Goal: Task Accomplishment & Management: Manage account settings

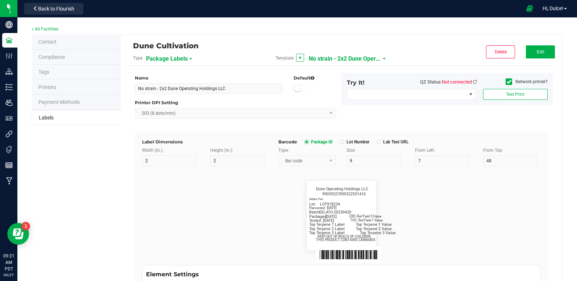
scroll to position [324, 0]
drag, startPoint x: 0, startPoint y: 0, endPoint x: 527, endPoint y: 256, distance: 585.8
click at [527, 256] on div "Packaged: [DATE] Lot: LOT918234 THC: Ref Field 1 Value CBD: Ref Field 3 Value T…" at bounding box center [341, 215] width 409 height 99
click at [354, 138] on div "Label Dimensions Width (in.): 2 Height (in.): 2 Barcode Package ID Lot Number L…" at bounding box center [341, 281] width 413 height 301
click at [73, 7] on span "Back to Flourish" at bounding box center [56, 9] width 36 height 6
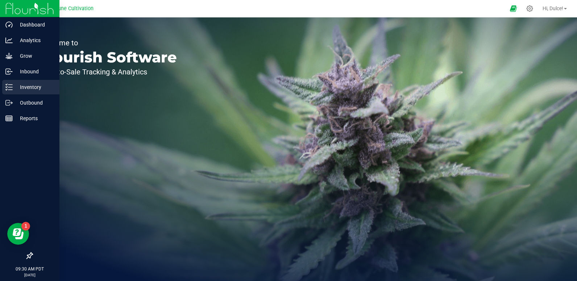
click at [18, 87] on p "Inventory" at bounding box center [35, 87] width 44 height 9
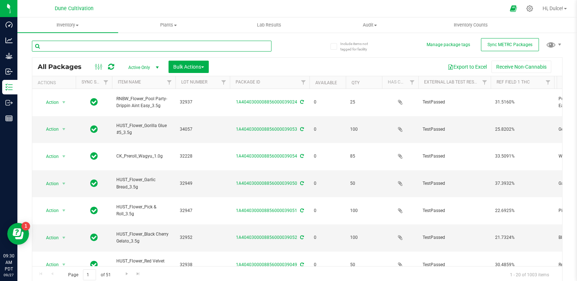
click at [122, 44] on input "text" at bounding box center [152, 46] width 240 height 11
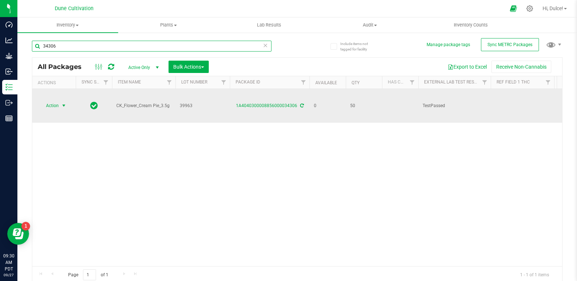
type input "34306"
click at [57, 100] on span "Action" at bounding box center [50, 105] width 20 height 10
click at [239, 102] on div "1A4040300008856000034306" at bounding box center [270, 105] width 82 height 7
click at [265, 103] on link "1A4040300008856000034306" at bounding box center [266, 105] width 61 height 5
click at [44, 100] on span "Action" at bounding box center [50, 105] width 20 height 10
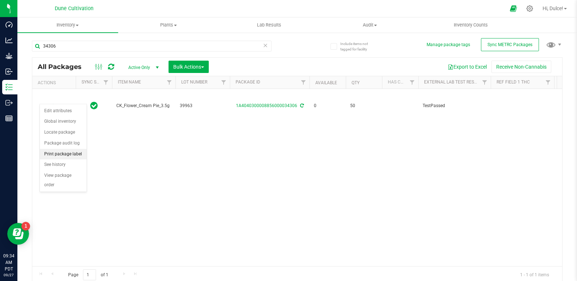
click at [59, 153] on li "Print package label" at bounding box center [63, 154] width 47 height 11
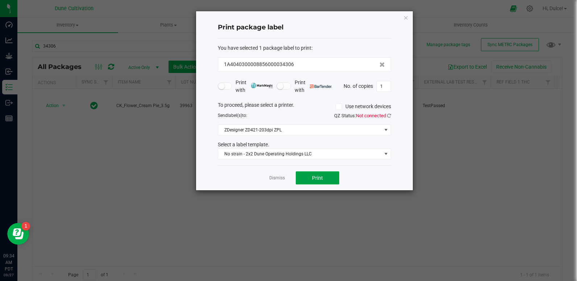
drag, startPoint x: 316, startPoint y: 173, endPoint x: 373, endPoint y: 70, distance: 118.1
click at [373, 70] on div "Print package label You have selected 1 package label to print : 1A404030000885…" at bounding box center [304, 100] width 217 height 179
click at [319, 152] on span "No strain - 2x2 Dune Operating Holdings LLC" at bounding box center [300, 154] width 164 height 10
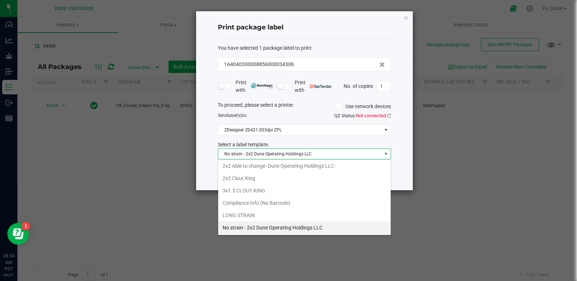
scroll to position [11, 173]
click at [288, 181] on li "2x2 Clout King" at bounding box center [304, 178] width 173 height 12
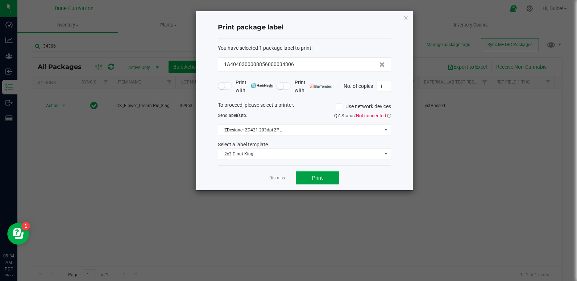
click at [322, 180] on span "Print" at bounding box center [317, 178] width 11 height 6
click at [409, 18] on div "Print package label You have selected 1 package label to print : 1A404030000885…" at bounding box center [304, 100] width 217 height 179
click at [408, 20] on icon "button" at bounding box center [406, 17] width 5 height 9
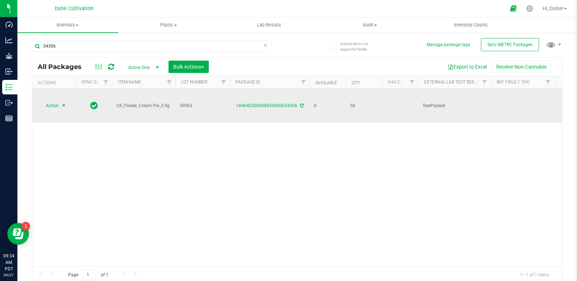
click at [57, 100] on span "Action" at bounding box center [50, 105] width 20 height 10
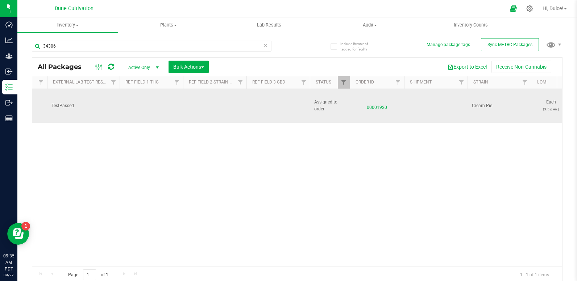
scroll to position [0, 372]
click at [273, 102] on td at bounding box center [277, 106] width 63 height 34
drag, startPoint x: 273, startPoint y: 99, endPoint x: 223, endPoint y: 104, distance: 50.2
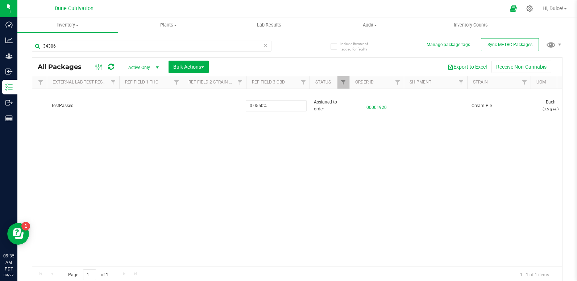
type input "0.0550%"
click at [198, 137] on div "All Packages Active Only Active Only Lab Samples Locked All External Internal B…" at bounding box center [297, 170] width 531 height 226
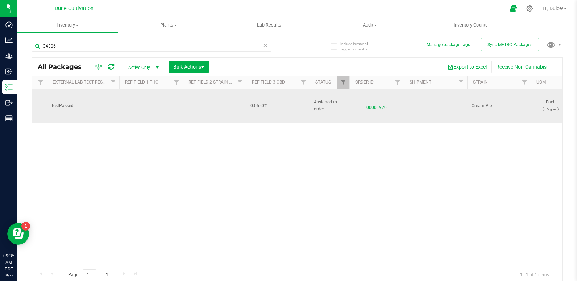
click at [152, 104] on td at bounding box center [150, 106] width 63 height 34
drag, startPoint x: 152, startPoint y: 104, endPoint x: 129, endPoint y: 94, distance: 24.7
click at [129, 94] on td at bounding box center [150, 106] width 63 height 34
drag, startPoint x: 146, startPoint y: 98, endPoint x: 85, endPoint y: 97, distance: 60.9
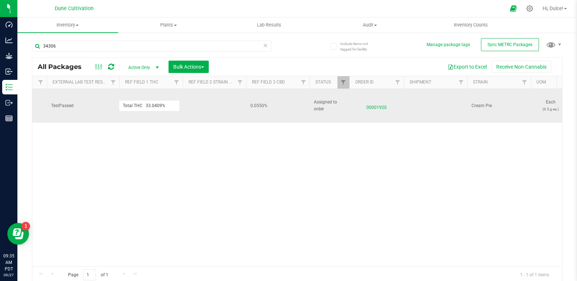
type input "33.0409%"
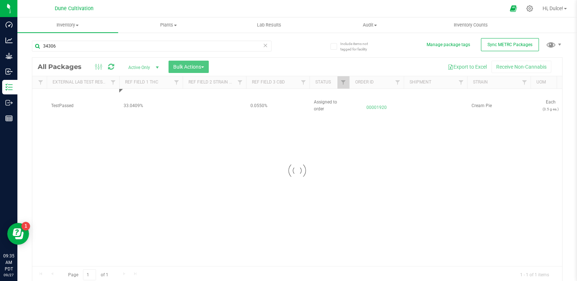
click at [81, 163] on div "Loading... All Packages Active Only Active Only Lab Samples Locked All External…" at bounding box center [297, 170] width 531 height 226
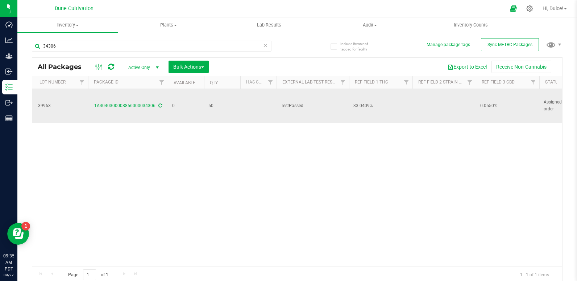
scroll to position [0, 0]
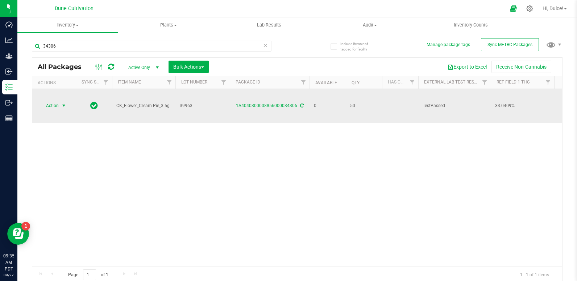
click at [55, 100] on span "Action" at bounding box center [50, 105] width 20 height 10
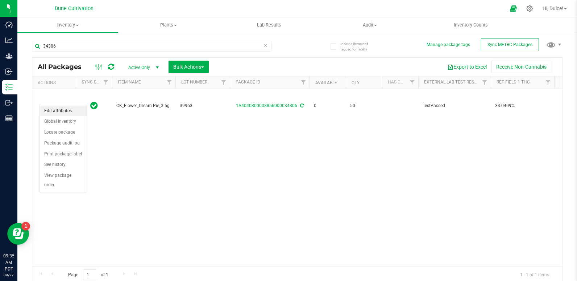
click at [58, 108] on li "Edit attributes" at bounding box center [63, 110] width 47 height 11
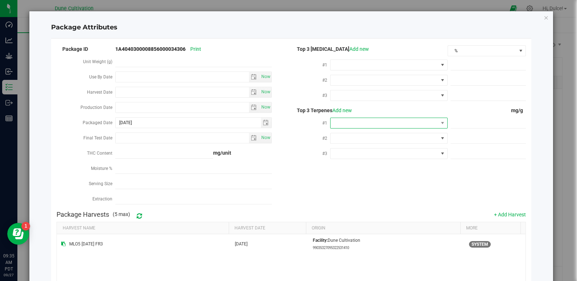
click at [358, 121] on span at bounding box center [385, 123] width 108 height 10
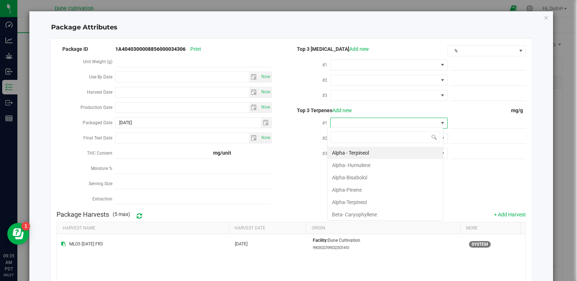
scroll to position [11, 116]
drag, startPoint x: 373, startPoint y: 199, endPoint x: 367, endPoint y: 196, distance: 6.3
click at [367, 196] on li "Alpha-Terpineol" at bounding box center [385, 202] width 115 height 12
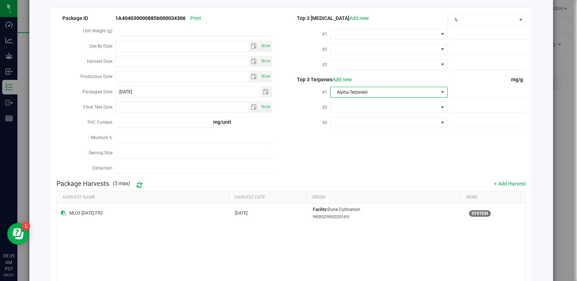
scroll to position [31, 0]
click at [372, 90] on span "Alpha-Terpineol" at bounding box center [385, 92] width 108 height 10
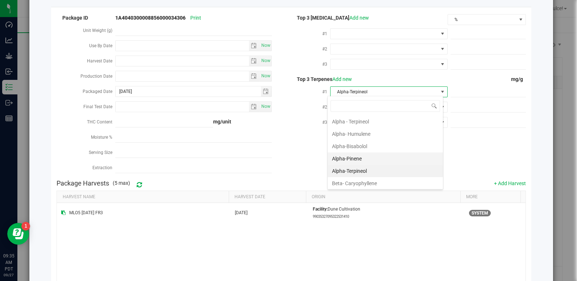
scroll to position [36243, 36138]
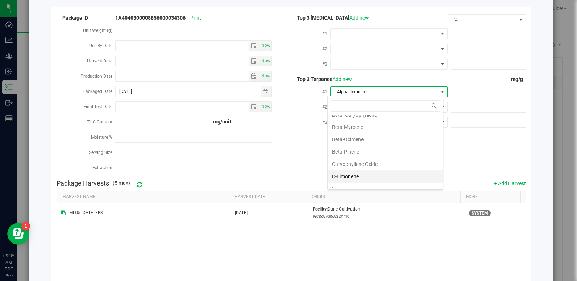
click at [355, 174] on li "D-Limonene" at bounding box center [385, 176] width 115 height 12
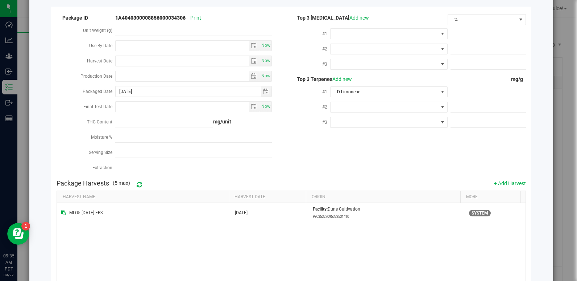
click at [465, 91] on span at bounding box center [488, 92] width 75 height 11
paste input "5.831"
type input "5.831"
type input "5.8310"
click at [433, 163] on div "Package ID 1A4040300008856000034306 Print Unit Weight (g) Use By Date Now Harve…" at bounding box center [291, 94] width 469 height 163
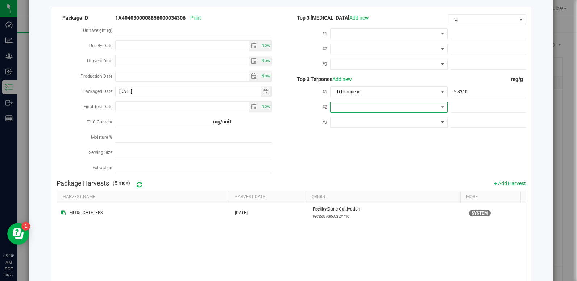
click at [363, 103] on span at bounding box center [385, 107] width 108 height 10
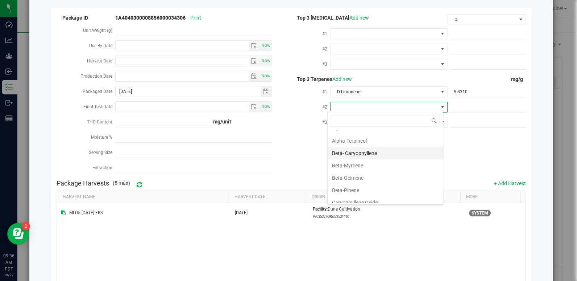
scroll to position [45, 0]
click at [358, 165] on li "Beta-Myrcene" at bounding box center [385, 165] width 115 height 12
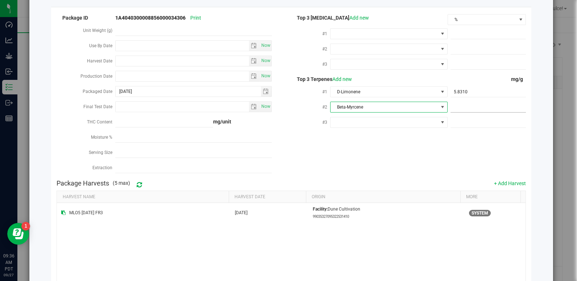
click at [466, 110] on span at bounding box center [488, 107] width 75 height 11
click at [466, 108] on span at bounding box center [488, 107] width 75 height 11
paste input "4.629"
type input "4.629"
type input "4.6290"
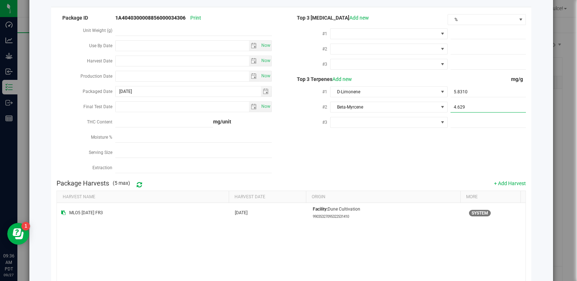
click at [418, 155] on div "Package ID 1A4040300008856000034306 Print Unit Weight (g) Use By Date Now Harve…" at bounding box center [291, 94] width 469 height 163
click at [389, 117] on span at bounding box center [385, 122] width 108 height 10
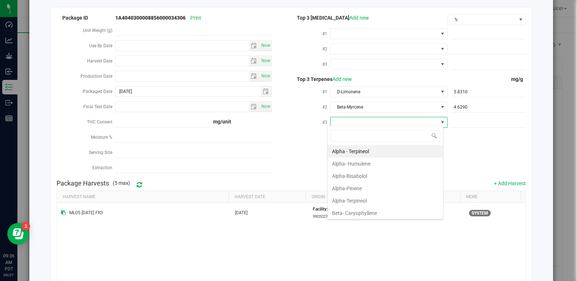
scroll to position [11, 116]
click at [383, 212] on li "Beta- Caryophyllene" at bounding box center [385, 213] width 115 height 12
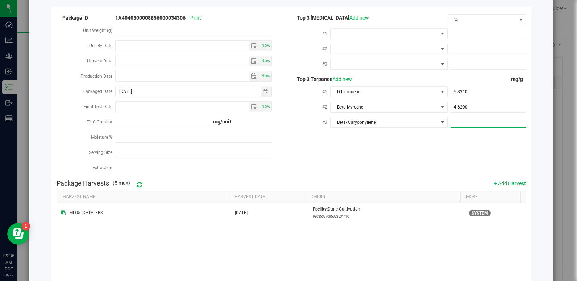
click at [462, 117] on span at bounding box center [488, 122] width 75 height 11
paste input "3.61"
type input "3.61"
type input "3.6100"
click at [410, 146] on div "Package ID 1A4040300008856000034306 Print Unit Weight (g) Use By Date Now Harve…" at bounding box center [291, 94] width 469 height 163
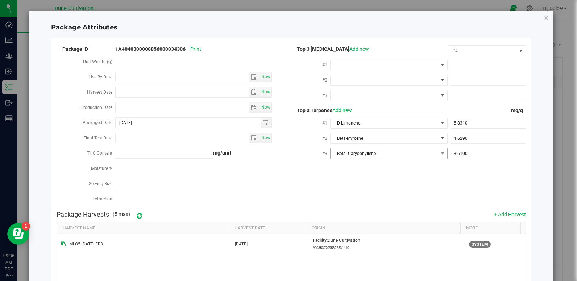
scroll to position [88, 0]
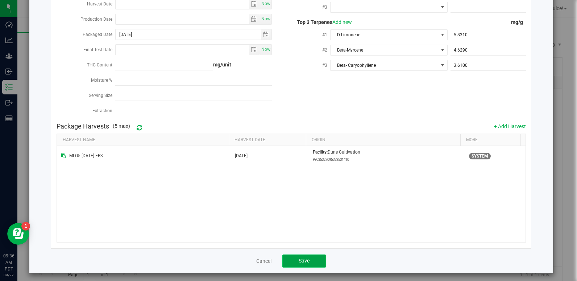
click at [301, 254] on button "Save" at bounding box center [304, 260] width 44 height 13
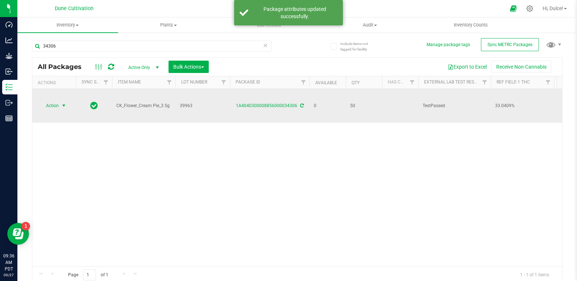
click at [61, 101] on span "select" at bounding box center [63, 105] width 9 height 10
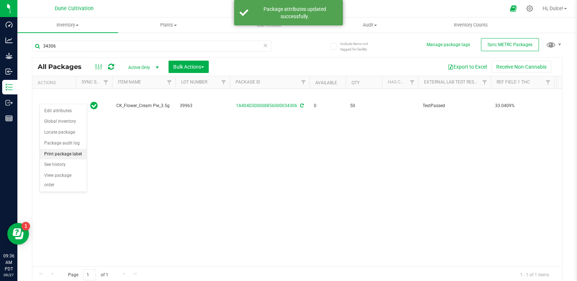
click at [66, 156] on li "Print package label" at bounding box center [63, 154] width 47 height 11
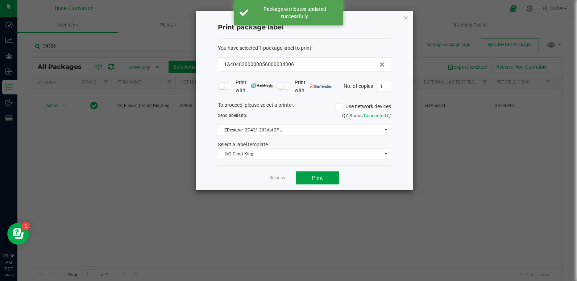
click at [326, 177] on button "Print" at bounding box center [318, 177] width 44 height 13
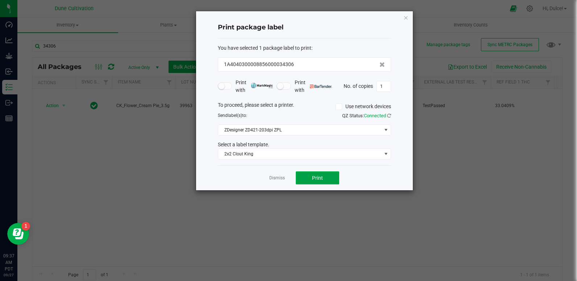
click at [318, 174] on button "Print" at bounding box center [318, 177] width 44 height 13
click at [406, 18] on icon "button" at bounding box center [406, 17] width 5 height 9
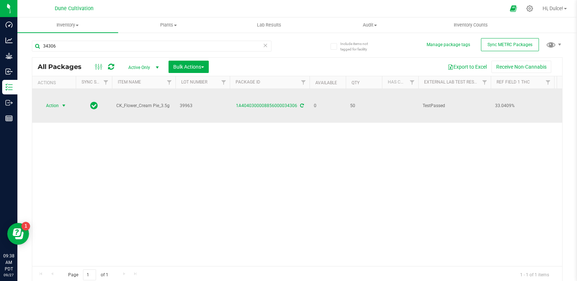
click at [46, 100] on span "Action" at bounding box center [50, 105] width 20 height 10
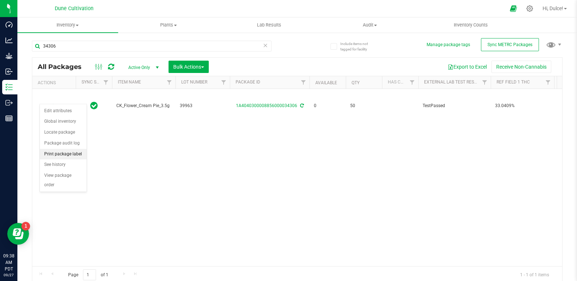
click at [75, 152] on li "Print package label" at bounding box center [63, 154] width 47 height 11
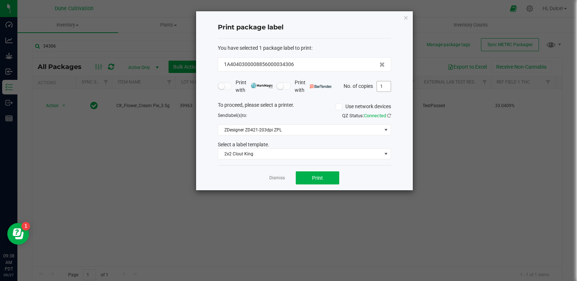
click at [389, 84] on input "1" at bounding box center [384, 86] width 14 height 10
type input "50"
click at [336, 175] on button "Print" at bounding box center [318, 177] width 44 height 13
click at [404, 18] on icon "button" at bounding box center [406, 17] width 5 height 9
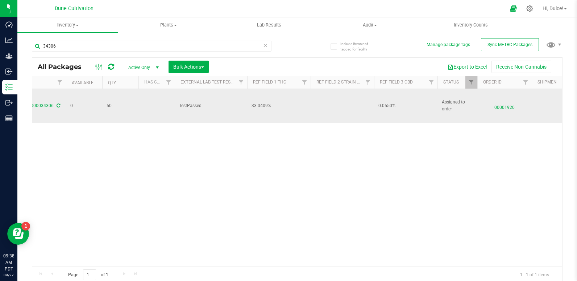
scroll to position [0, 244]
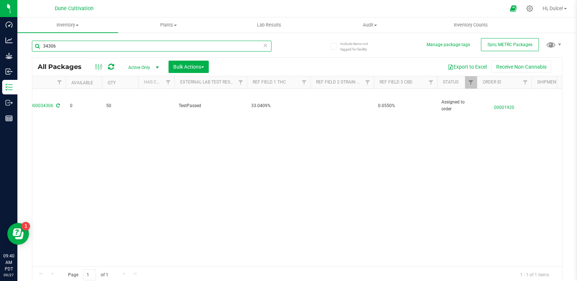
click at [153, 47] on input "34306" at bounding box center [152, 46] width 240 height 11
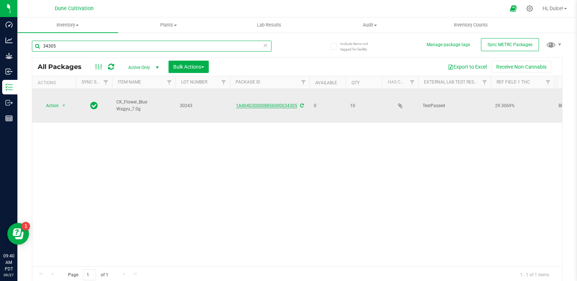
type input "34305"
click at [272, 103] on link "1A4040300008856000034305" at bounding box center [266, 105] width 61 height 5
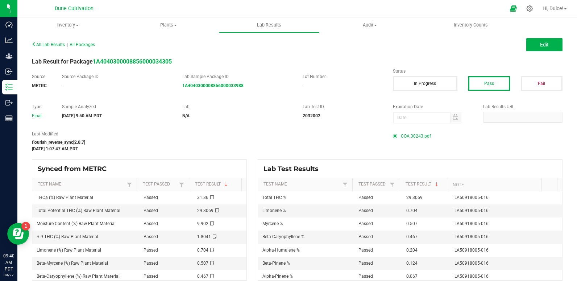
click at [407, 137] on span "COA 30243.pdf" at bounding box center [416, 136] width 30 height 11
click at [410, 134] on span "COA 30243.pdf" at bounding box center [416, 136] width 30 height 11
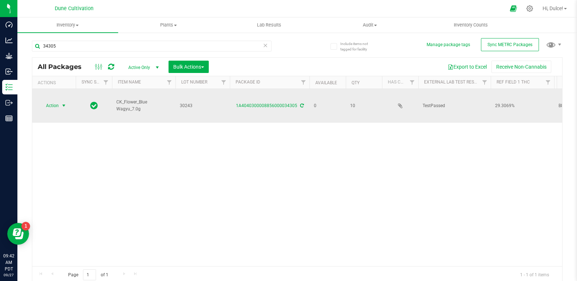
click at [49, 100] on span "Action" at bounding box center [50, 105] width 20 height 10
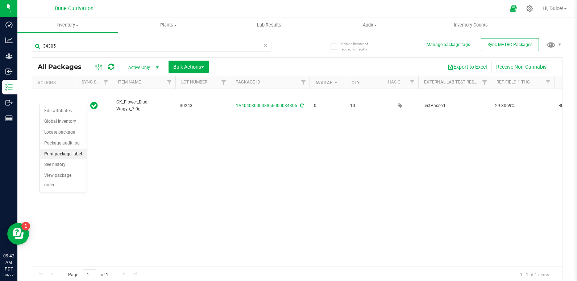
click at [79, 156] on li "Print package label" at bounding box center [63, 154] width 47 height 11
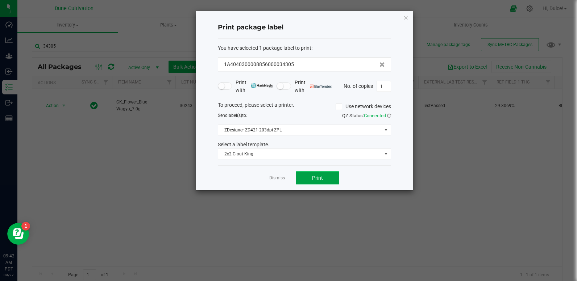
click at [316, 182] on button "Print" at bounding box center [318, 177] width 44 height 13
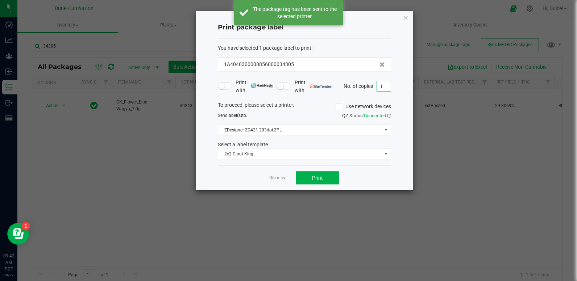
click at [386, 87] on input "1" at bounding box center [384, 86] width 14 height 10
type input "9"
click at [335, 178] on button "Print" at bounding box center [318, 177] width 44 height 13
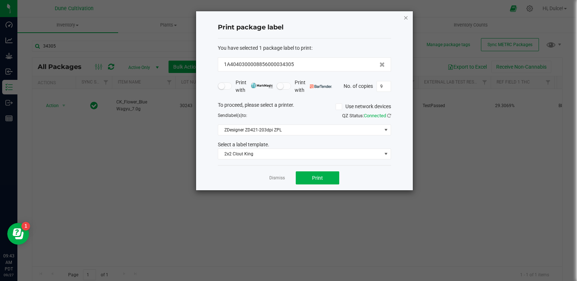
click at [405, 18] on icon "button" at bounding box center [406, 17] width 5 height 9
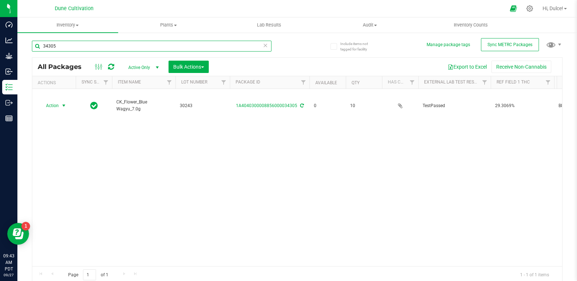
click at [237, 45] on input "34305" at bounding box center [152, 46] width 240 height 11
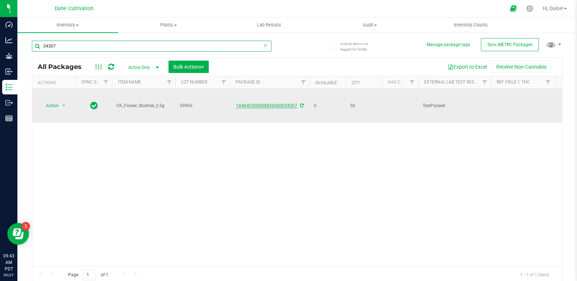
type input "34307"
click at [264, 103] on link "1A4040300008856000034307" at bounding box center [266, 105] width 61 height 5
click at [50, 100] on span "Action" at bounding box center [50, 105] width 20 height 10
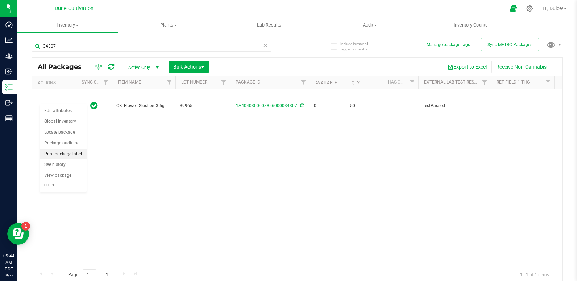
click at [75, 155] on li "Print package label" at bounding box center [63, 154] width 47 height 11
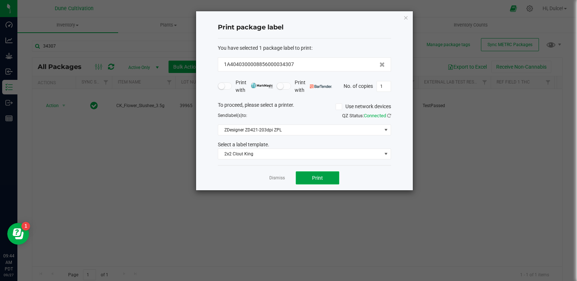
click at [311, 173] on button "Print" at bounding box center [318, 177] width 44 height 13
click at [405, 18] on icon "button" at bounding box center [406, 17] width 5 height 9
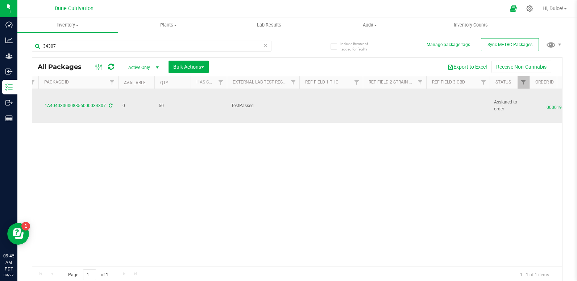
scroll to position [0, 192]
click at [450, 98] on td at bounding box center [457, 106] width 63 height 34
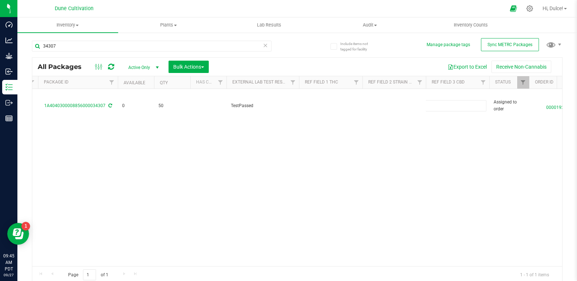
type input "0.0470%"
click at [390, 134] on div "All Packages Active Only Active Only Lab Samples Locked All External Internal B…" at bounding box center [297, 170] width 531 height 226
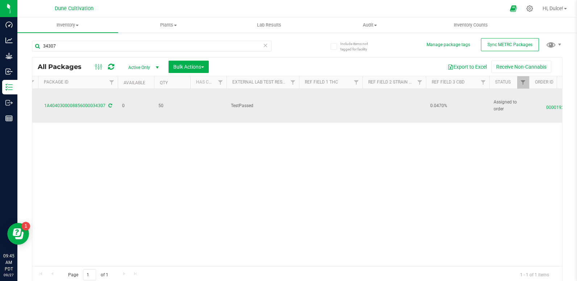
click at [322, 101] on td at bounding box center [330, 106] width 63 height 34
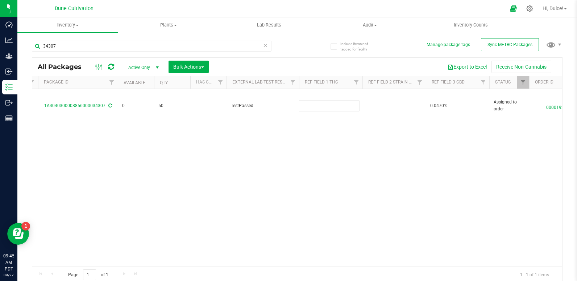
type input "30.0596%"
click at [325, 140] on div "All Packages Active Only Active Only Lab Samples Locked All External Internal B…" at bounding box center [297, 170] width 531 height 226
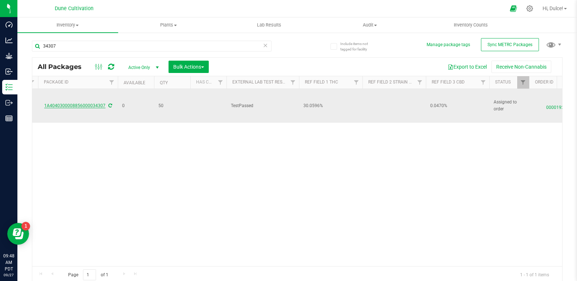
scroll to position [0, 0]
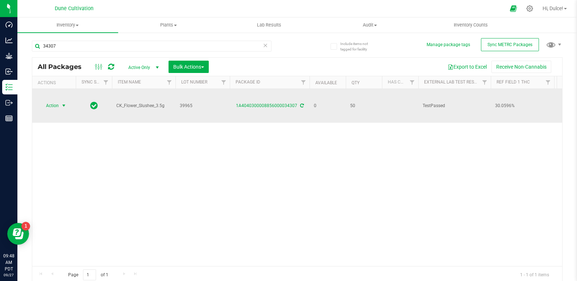
click at [52, 100] on span "Action" at bounding box center [50, 105] width 20 height 10
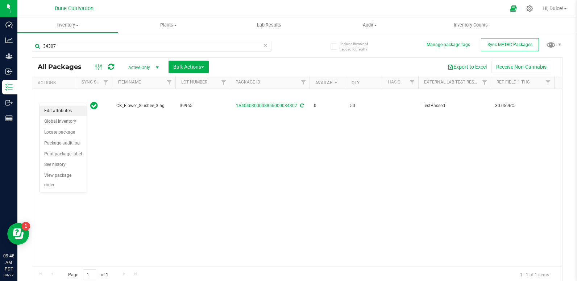
click at [67, 105] on li "Edit attributes" at bounding box center [63, 110] width 47 height 11
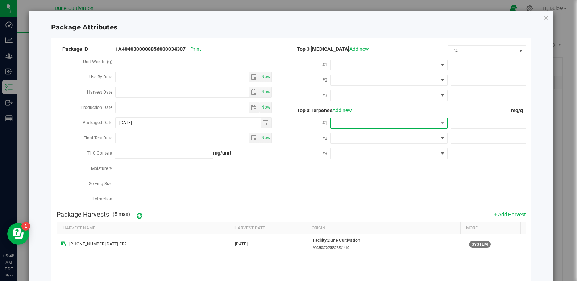
click at [379, 122] on span at bounding box center [385, 123] width 108 height 10
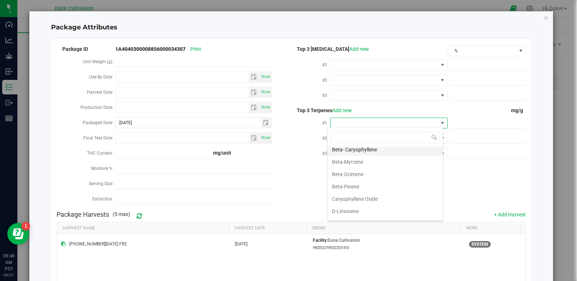
scroll to position [65, 0]
click at [369, 212] on li "D-Limonene" at bounding box center [385, 211] width 115 height 12
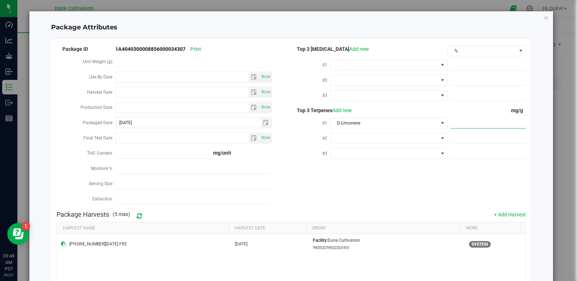
click at [462, 118] on span at bounding box center [488, 123] width 75 height 11
paste input "6.91"
type input "6.91"
type input "6.9100"
click at [399, 163] on div "Package ID 1A4040300008856000034307 Print Unit Weight (g) Use By Date Now Harve…" at bounding box center [291, 125] width 469 height 163
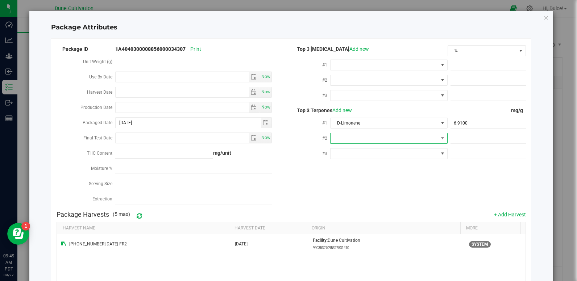
click at [359, 139] on span at bounding box center [385, 138] width 108 height 10
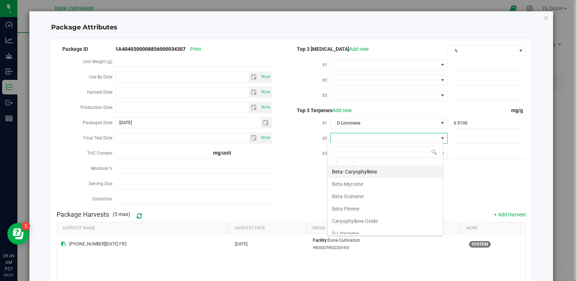
scroll to position [58, 0]
click at [353, 179] on li "Beta-Myrcene" at bounding box center [385, 183] width 115 height 12
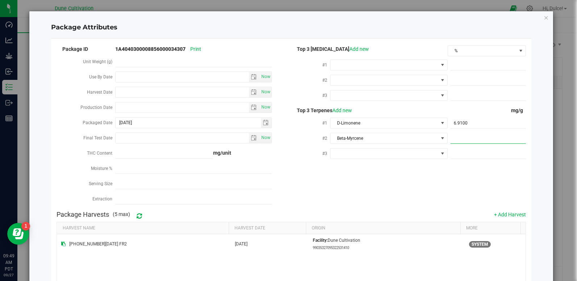
click at [451, 133] on span at bounding box center [488, 138] width 75 height 11
paste input "6.158"
type input "6.158"
type input "6.1580"
click at [424, 180] on div "Package ID 1A4040300008856000034307 Print Unit Weight (g) Use By Date Now Harve…" at bounding box center [291, 125] width 469 height 163
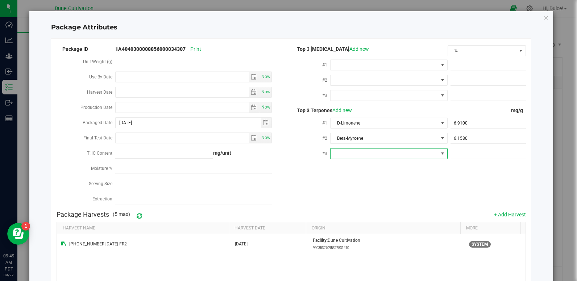
click at [348, 154] on span at bounding box center [385, 153] width 108 height 10
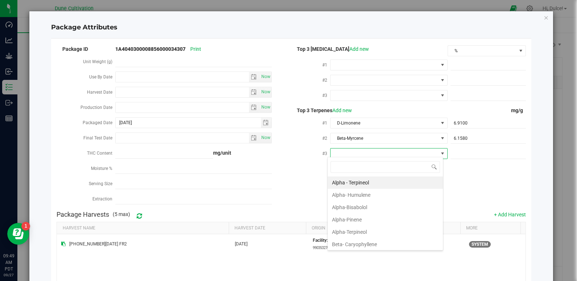
scroll to position [11, 116]
click at [348, 245] on li "Beta- Caryophyllene" at bounding box center [385, 244] width 115 height 12
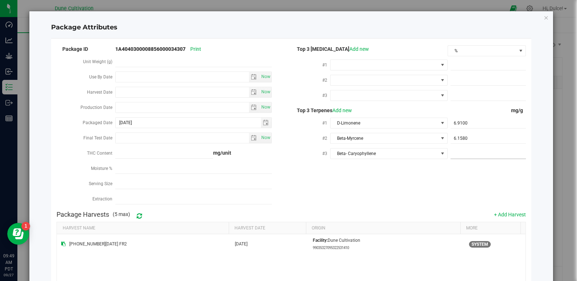
click at [466, 156] on span at bounding box center [488, 153] width 75 height 11
click at [465, 154] on span at bounding box center [488, 153] width 75 height 11
paste input "4.096"
type input "4.096"
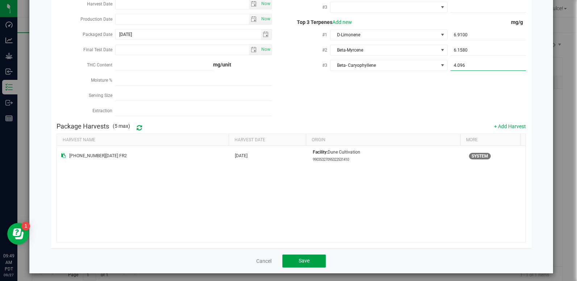
type input "4.0960"
click at [302, 258] on span "Save" at bounding box center [304, 260] width 11 height 6
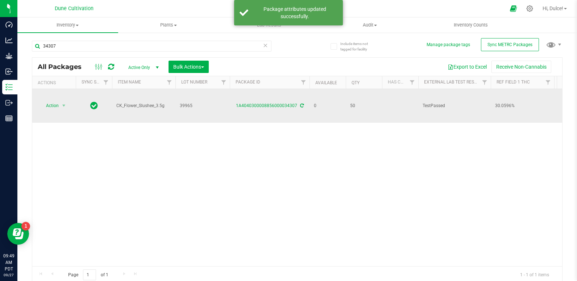
click at [60, 105] on td "Action Action Edit attributes Global inventory Locate package Package audit log…" at bounding box center [54, 106] width 44 height 34
click at [58, 101] on span "Action" at bounding box center [50, 105] width 20 height 10
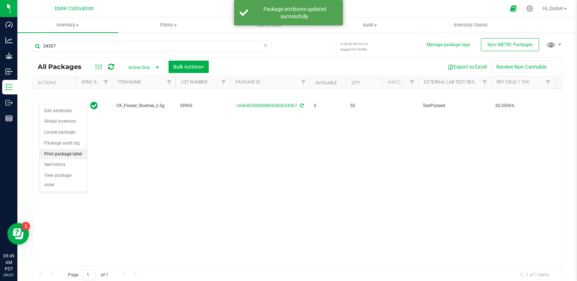
click at [63, 154] on li "Print package label" at bounding box center [63, 154] width 47 height 11
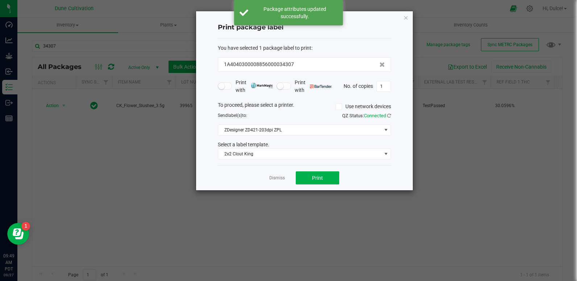
click at [319, 168] on div "Dismiss Print" at bounding box center [304, 177] width 173 height 25
click at [311, 171] on button "Print" at bounding box center [318, 177] width 44 height 13
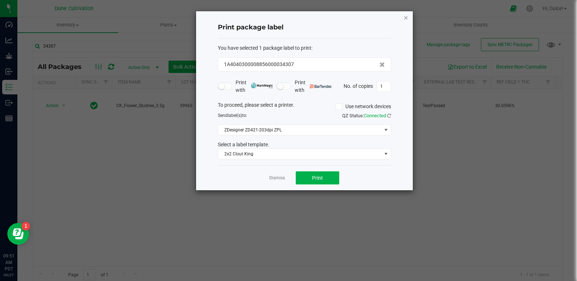
click at [405, 21] on icon "button" at bounding box center [406, 17] width 5 height 9
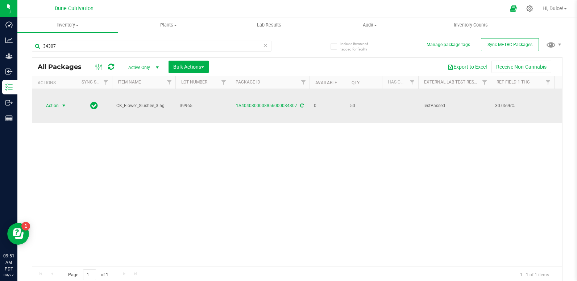
click at [60, 100] on span "select" at bounding box center [63, 105] width 9 height 10
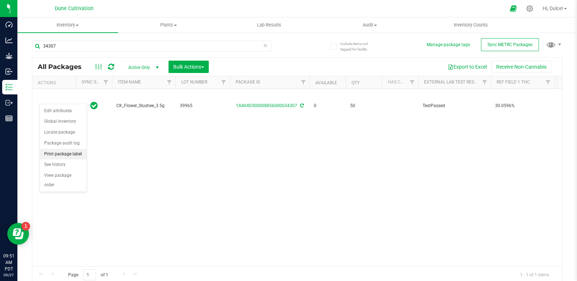
click at [68, 153] on li "Print package label" at bounding box center [63, 154] width 47 height 11
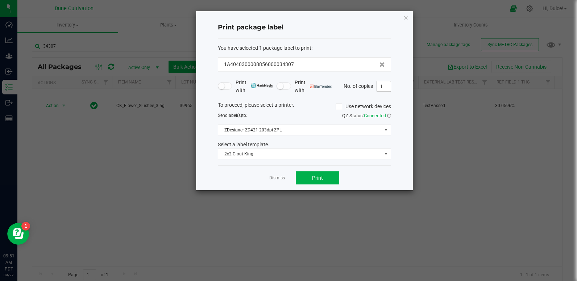
click at [389, 84] on input "1" at bounding box center [384, 86] width 14 height 10
type input "50"
click at [322, 181] on span "Print" at bounding box center [317, 178] width 11 height 6
click at [405, 17] on icon "button" at bounding box center [406, 17] width 5 height 9
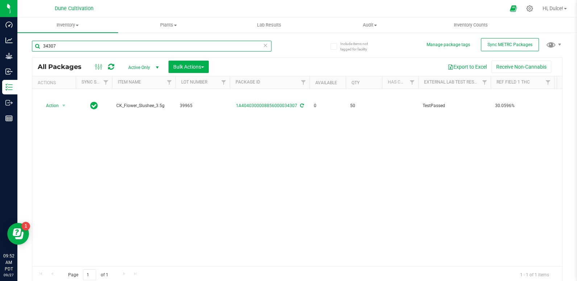
click at [204, 50] on input "34307" at bounding box center [152, 46] width 240 height 11
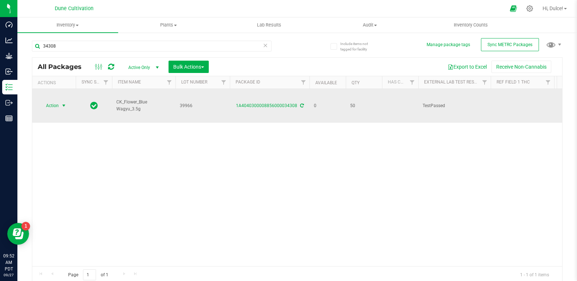
click at [47, 100] on span "Action" at bounding box center [50, 105] width 20 height 10
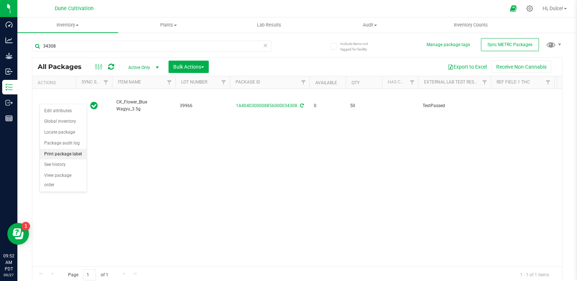
click at [72, 154] on li "Print package label" at bounding box center [63, 154] width 47 height 11
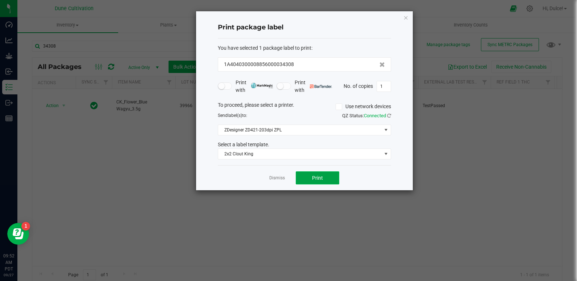
click at [319, 176] on span "Print" at bounding box center [317, 178] width 11 height 6
click at [406, 15] on icon "button" at bounding box center [406, 17] width 5 height 9
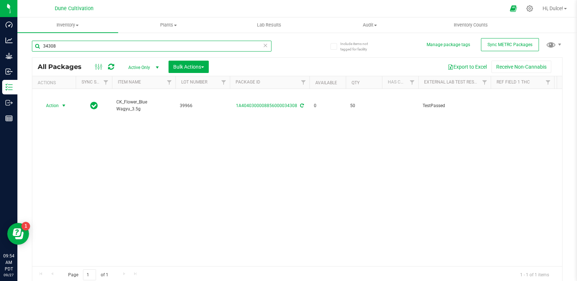
click at [191, 46] on input "34308" at bounding box center [152, 46] width 240 height 11
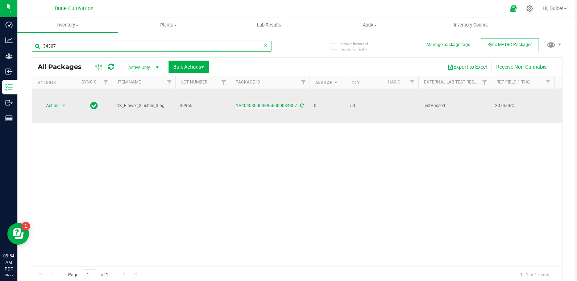
type input "34307"
click at [273, 103] on link "1A4040300008856000034307" at bounding box center [266, 105] width 61 height 5
click at [55, 100] on span "Action" at bounding box center [50, 105] width 20 height 10
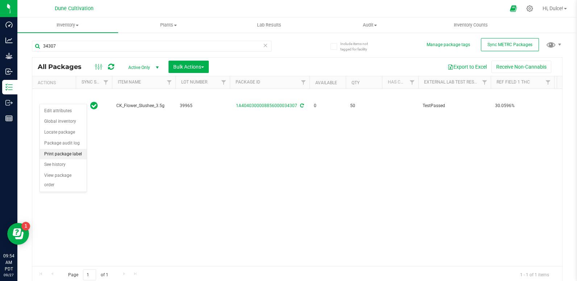
click at [68, 152] on li "Print package label" at bounding box center [63, 154] width 47 height 11
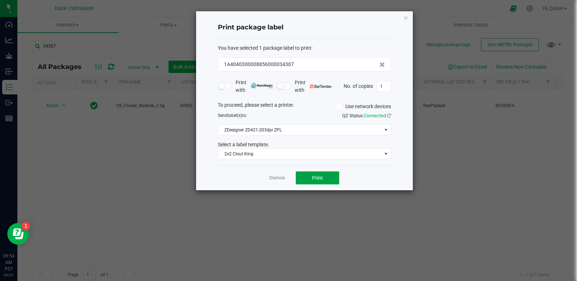
click at [335, 174] on button "Print" at bounding box center [318, 177] width 44 height 13
click at [390, 83] on input "1" at bounding box center [384, 86] width 14 height 10
type input "50"
click at [329, 178] on button "Print" at bounding box center [318, 177] width 44 height 13
click at [404, 18] on icon "button" at bounding box center [406, 17] width 5 height 9
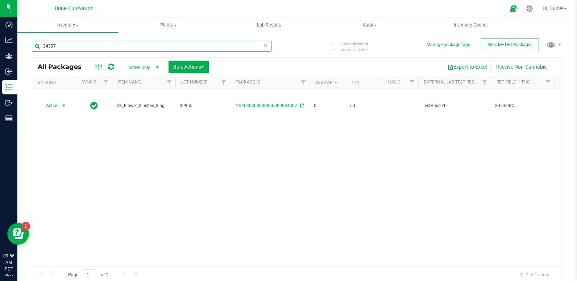
click at [85, 45] on input "34307" at bounding box center [152, 46] width 240 height 11
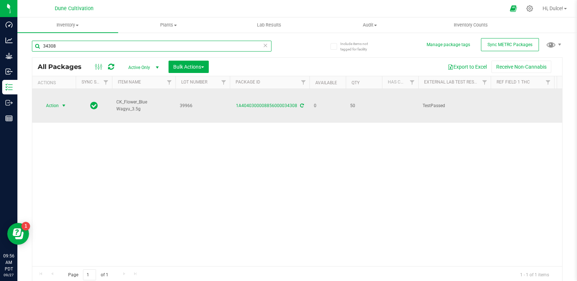
type input "34308"
click at [44, 100] on span "Action" at bounding box center [50, 105] width 20 height 10
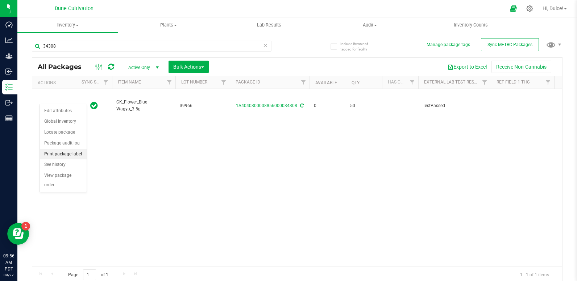
click at [54, 150] on li "Print package label" at bounding box center [63, 154] width 47 height 11
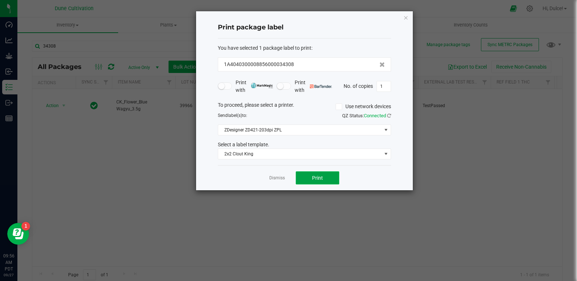
click at [303, 180] on button "Print" at bounding box center [318, 177] width 44 height 13
click at [405, 16] on icon "button" at bounding box center [406, 17] width 5 height 9
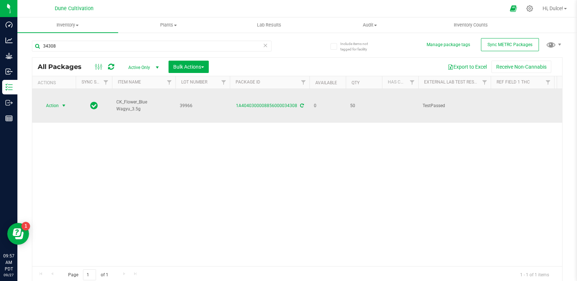
click at [50, 100] on span "Action" at bounding box center [50, 105] width 20 height 10
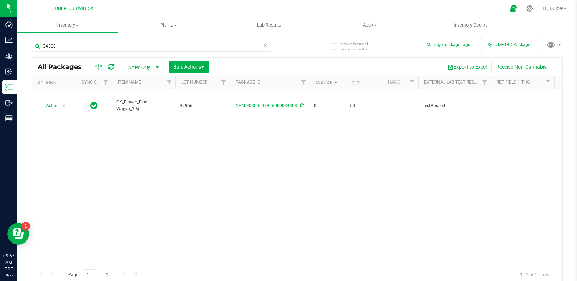
drag, startPoint x: 158, startPoint y: 140, endPoint x: 357, endPoint y: 132, distance: 199.2
click at [357, 132] on div "Action Action Edit attributes Global inventory Locate package Package audit log…" at bounding box center [297, 177] width 530 height 177
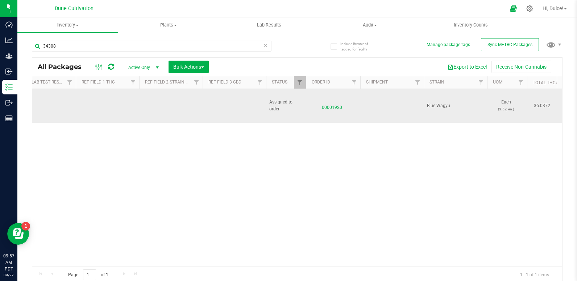
scroll to position [0, 416]
click at [224, 101] on td at bounding box center [232, 106] width 63 height 34
drag, startPoint x: 228, startPoint y: 98, endPoint x: 150, endPoint y: 102, distance: 78.0
type input "0.0564%"
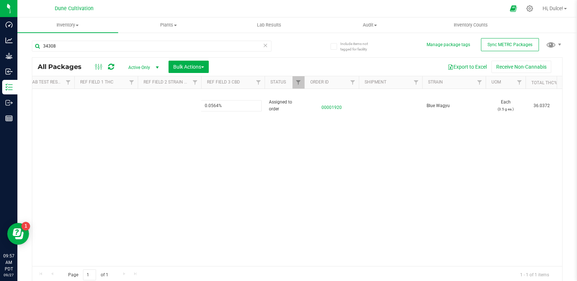
click at [156, 139] on div "All Packages Active Only Active Only Lab Samples Locked All External Internal B…" at bounding box center [297, 170] width 531 height 226
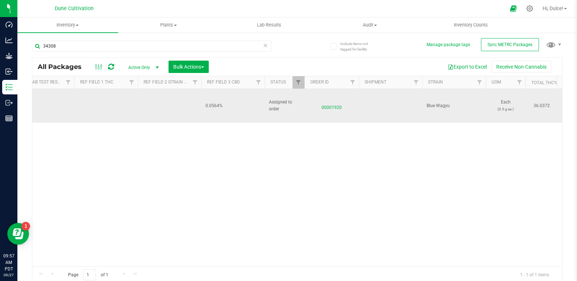
click at [103, 96] on td at bounding box center [105, 106] width 63 height 34
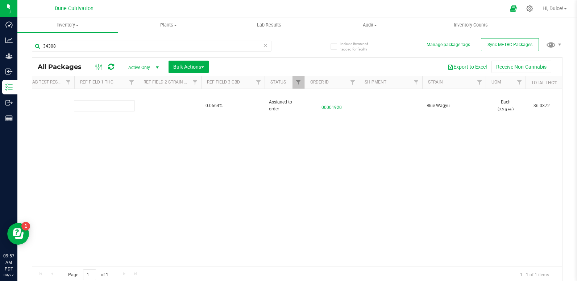
type input "36.0372%"
click at [101, 143] on div "Loading... All Packages Active Only Active Only Lab Samples Locked All External…" at bounding box center [297, 170] width 531 height 226
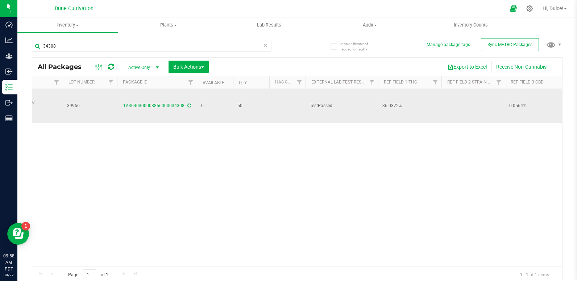
scroll to position [0, 112]
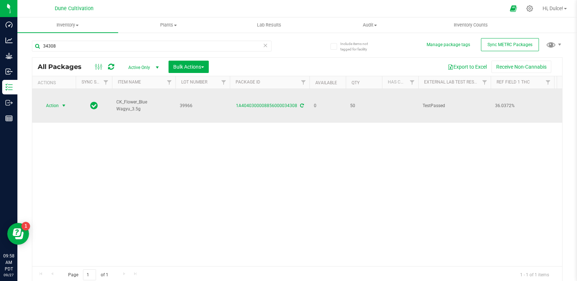
click at [57, 100] on span "Action" at bounding box center [50, 105] width 20 height 10
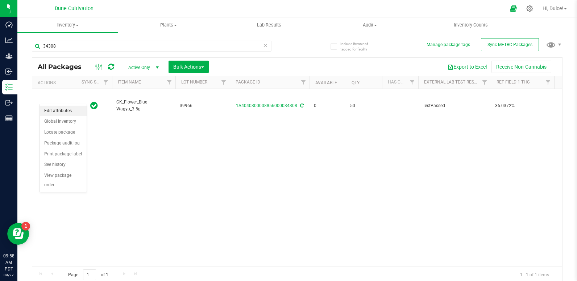
click at [69, 114] on li "Edit attributes" at bounding box center [63, 110] width 47 height 11
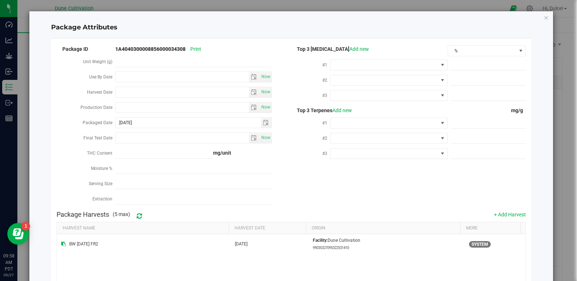
click at [366, 116] on div at bounding box center [388, 122] width 117 height 13
click at [366, 123] on span at bounding box center [385, 123] width 108 height 10
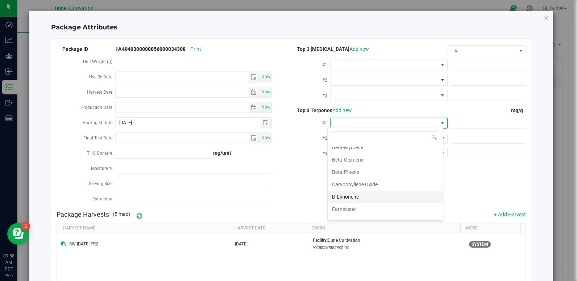
click at [345, 198] on li "D-Limonene" at bounding box center [385, 196] width 115 height 12
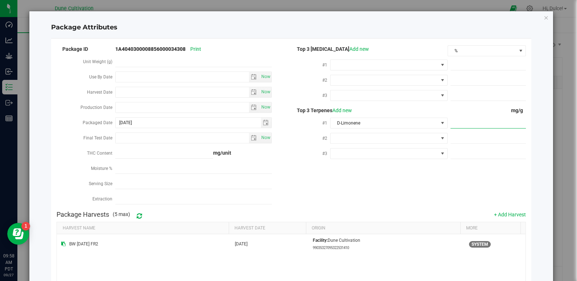
click at [460, 118] on span at bounding box center [488, 123] width 75 height 11
paste input "6.872"
type input "6.872"
type input "6.8720"
click at [421, 179] on div "Package ID 1A4040300008856000034308 Print Unit Weight (g) Use By Date Now Harve…" at bounding box center [291, 125] width 469 height 163
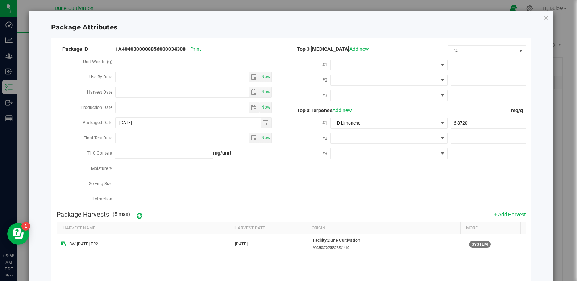
click at [348, 129] on div "#1 D-Limonene 6.8720 6.872" at bounding box center [408, 123] width 235 height 15
click at [348, 133] on span at bounding box center [385, 138] width 108 height 10
click at [350, 134] on span at bounding box center [385, 138] width 108 height 10
click at [352, 135] on span at bounding box center [385, 138] width 108 height 10
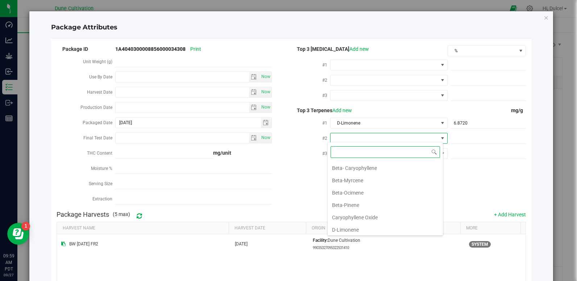
scroll to position [61, 0]
click at [355, 181] on li "Beta-Myrcene" at bounding box center [385, 180] width 115 height 12
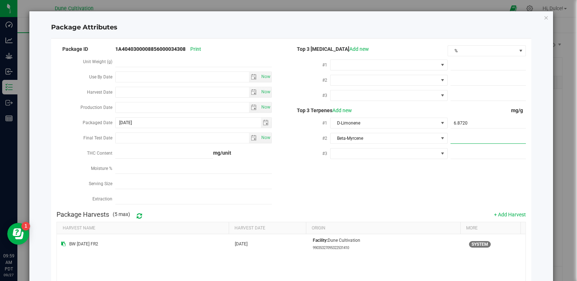
click at [466, 133] on span at bounding box center [488, 138] width 75 height 11
paste input "5.567"
type input "5.567"
type input "5.5670"
click at [394, 173] on div "Package ID 1A4040300008856000034308 Print Unit Weight (g) Use By Date Now Harve…" at bounding box center [291, 125] width 469 height 163
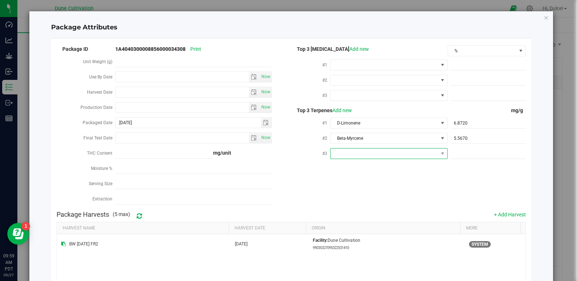
click at [339, 148] on span at bounding box center [385, 153] width 108 height 10
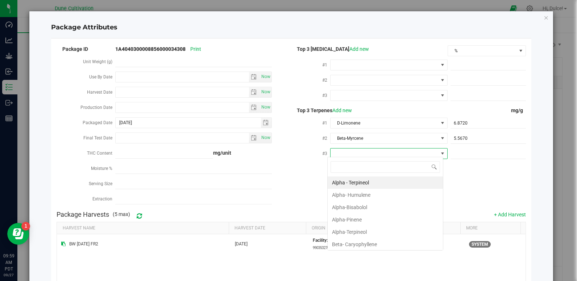
scroll to position [11, 116]
click at [363, 239] on li "Beta- Caryophyllene" at bounding box center [385, 244] width 115 height 12
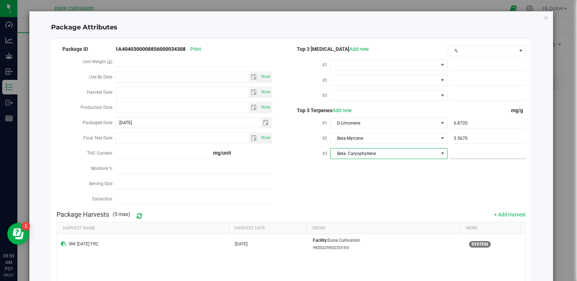
click at [463, 152] on span at bounding box center [488, 153] width 75 height 11
paste input "3.911"
type input "3.911"
type input "3.9110"
click at [430, 182] on div "Package ID 1A4040300008856000034308 Print Unit Weight (g) Use By Date Now Harve…" at bounding box center [291, 125] width 469 height 163
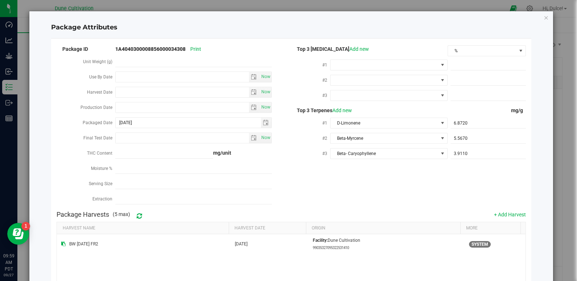
scroll to position [88, 0]
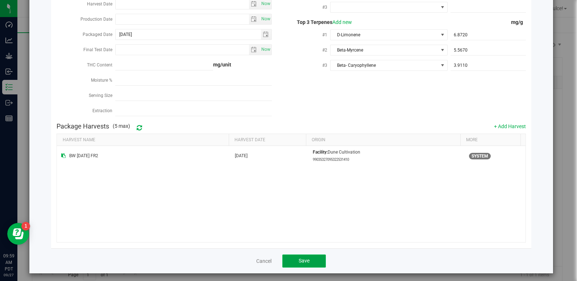
click at [312, 254] on button "Save" at bounding box center [304, 260] width 44 height 13
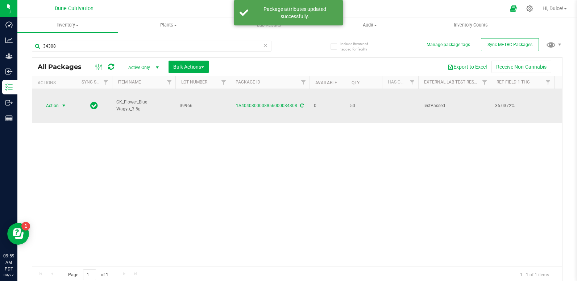
click at [59, 100] on span "select" at bounding box center [63, 105] width 9 height 10
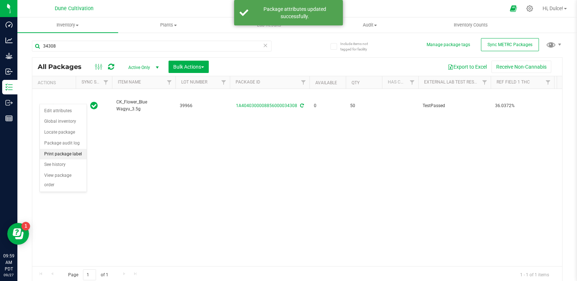
click at [67, 157] on li "Print package label" at bounding box center [63, 154] width 47 height 11
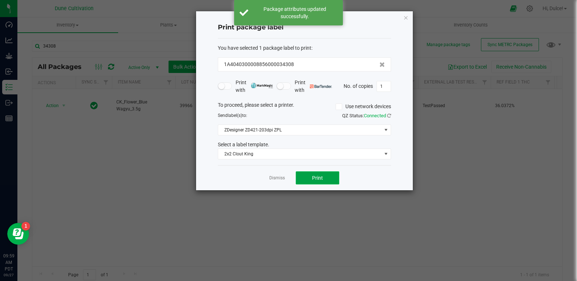
click at [312, 176] on button "Print" at bounding box center [318, 177] width 44 height 13
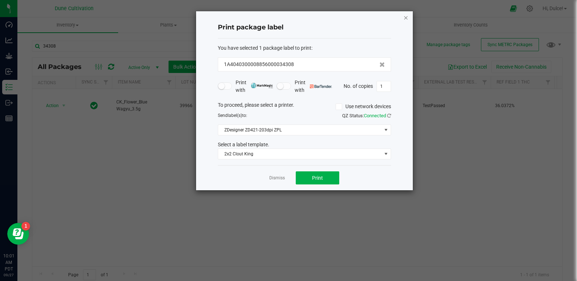
click at [407, 20] on icon "button" at bounding box center [406, 17] width 5 height 9
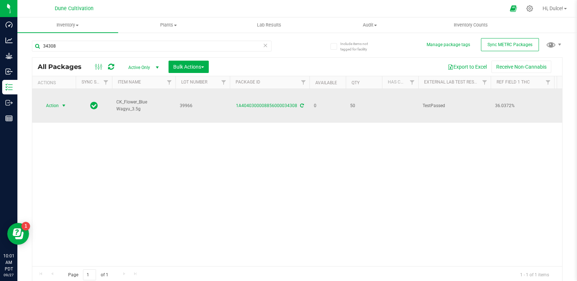
click at [42, 100] on span "Action" at bounding box center [50, 105] width 20 height 10
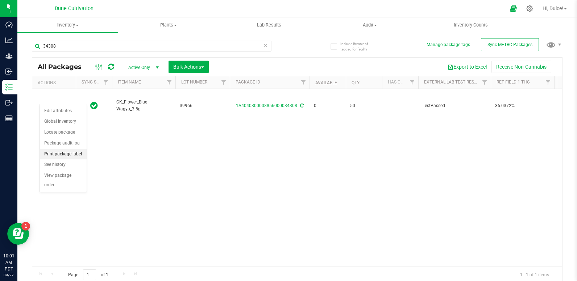
click at [71, 152] on li "Print package label" at bounding box center [63, 154] width 47 height 11
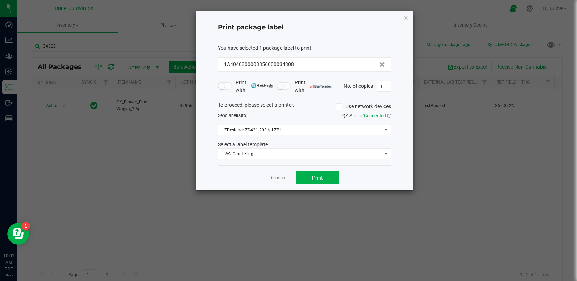
click at [384, 92] on div "Print with Print with No. of copies 1" at bounding box center [304, 86] width 173 height 15
click at [385, 90] on input "1" at bounding box center [384, 86] width 14 height 10
type input "50"
click at [323, 184] on button "Print" at bounding box center [318, 177] width 44 height 13
click at [406, 15] on icon "button" at bounding box center [406, 17] width 5 height 9
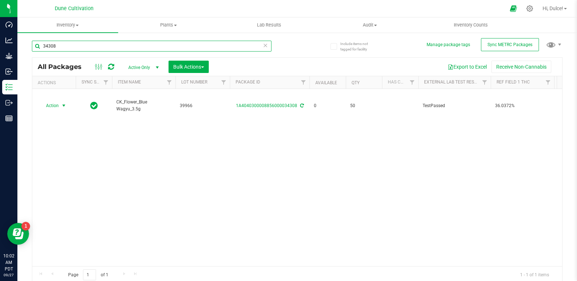
click at [74, 45] on input "34308" at bounding box center [152, 46] width 240 height 11
type input "34309"
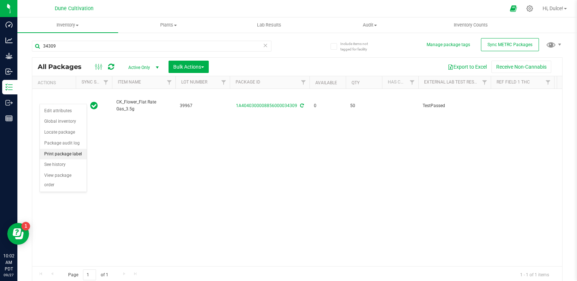
click at [69, 153] on li "Print package label" at bounding box center [63, 154] width 47 height 11
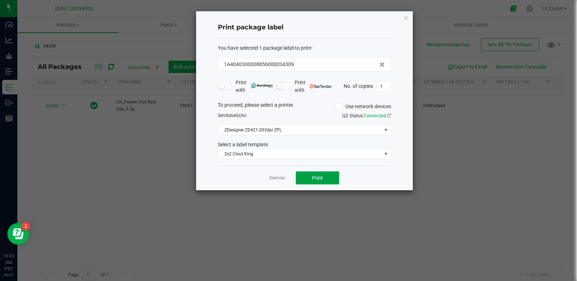
click at [307, 183] on button "Print" at bounding box center [318, 177] width 44 height 13
click at [406, 13] on icon "button" at bounding box center [406, 17] width 5 height 9
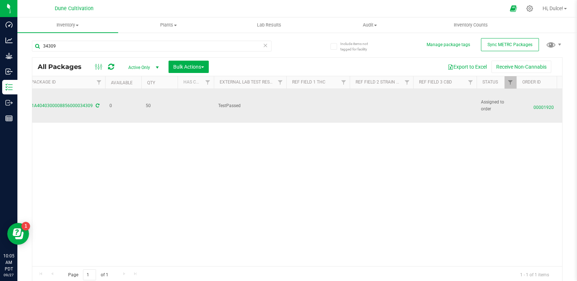
scroll to position [0, 206]
click at [429, 99] on td at bounding box center [443, 106] width 63 height 34
drag, startPoint x: 438, startPoint y: 96, endPoint x: 381, endPoint y: 104, distance: 57.5
type input "0.0495%"
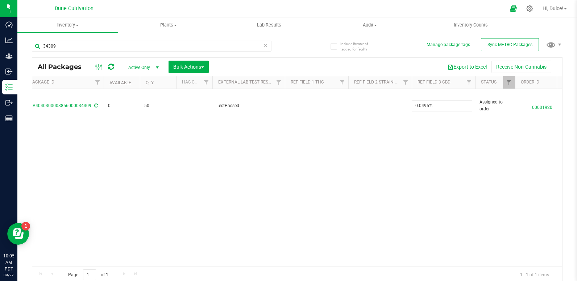
click at [370, 135] on div "All Packages Active Only Active Only Lab Samples Locked All External Internal B…" at bounding box center [297, 170] width 531 height 226
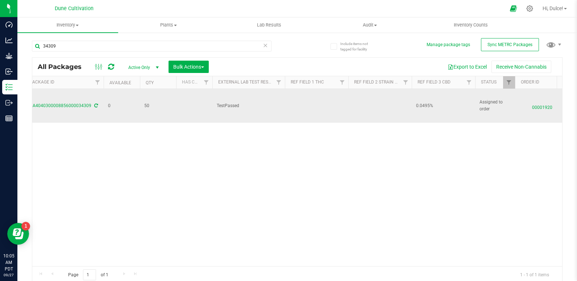
click at [305, 92] on td at bounding box center [316, 106] width 63 height 34
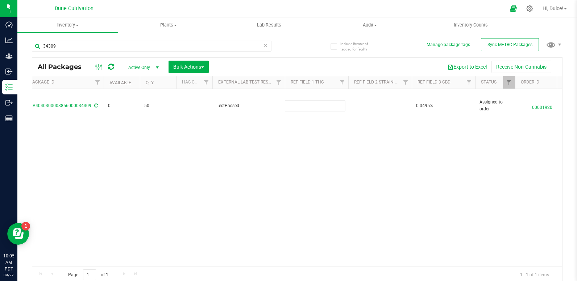
type input "33.0203%"
click at [303, 123] on div "All Packages Active Only Active Only Lab Samples Locked All External Internal B…" at bounding box center [297, 170] width 531 height 226
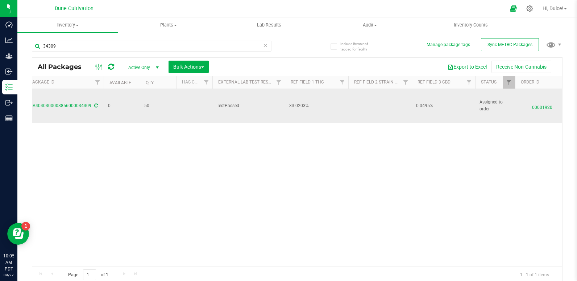
scroll to position [0, 0]
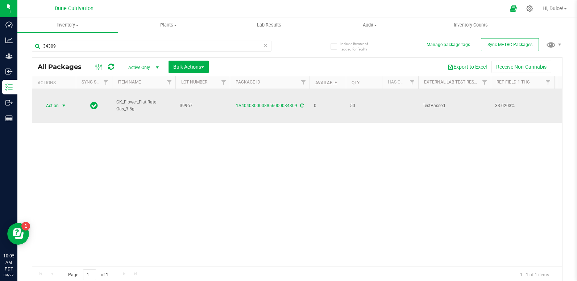
click at [50, 102] on span "Action" at bounding box center [50, 105] width 20 height 10
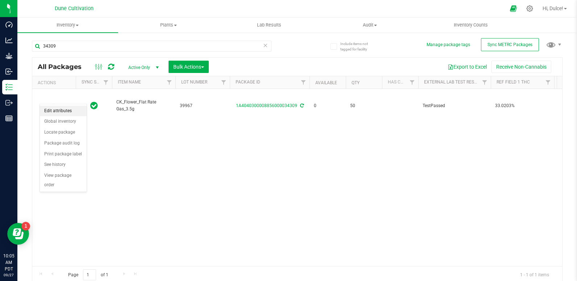
click at [57, 113] on li "Edit attributes" at bounding box center [63, 110] width 47 height 11
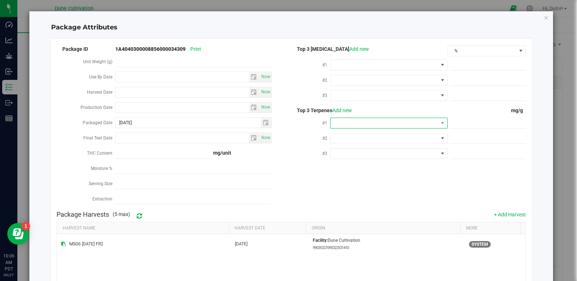
click at [354, 124] on span at bounding box center [385, 123] width 108 height 10
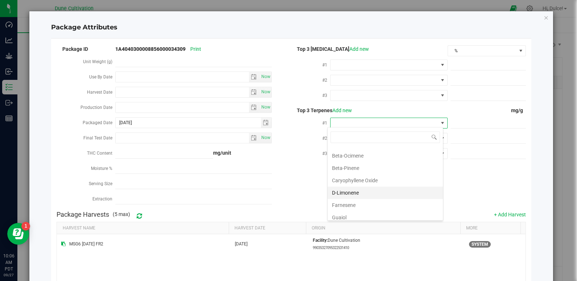
click at [355, 195] on li "D-Limonene" at bounding box center [385, 192] width 115 height 12
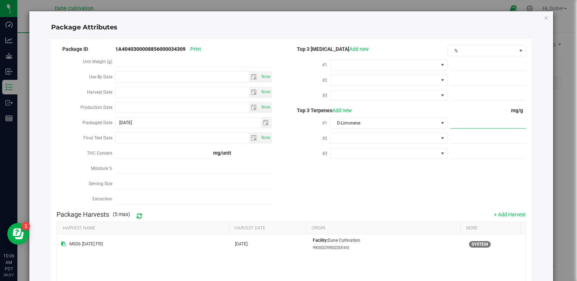
click at [473, 124] on span at bounding box center [488, 123] width 75 height 11
paste input "8.358"
type input "8.358"
type input "8.3580"
click at [452, 173] on div "Package ID 1A4040300008856000034309 Print Unit Weight (g) Use By Date Now Harve…" at bounding box center [291, 125] width 469 height 163
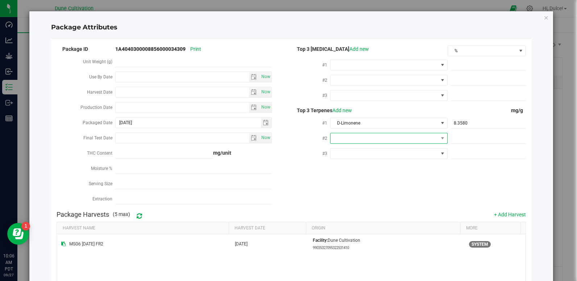
click at [388, 134] on span at bounding box center [385, 138] width 108 height 10
click at [373, 210] on li "Beta-Myrcene" at bounding box center [385, 213] width 115 height 12
click at [459, 133] on span at bounding box center [488, 138] width 75 height 11
paste input "6.917"
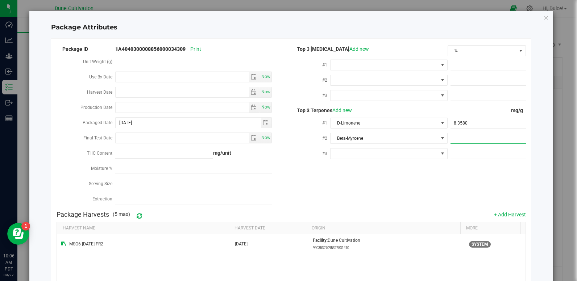
type input "6.917"
type input "6.9170"
click at [397, 180] on div "Package ID 1A4040300008856000034309 Print Unit Weight (g) Use By Date Now Harve…" at bounding box center [291, 125] width 469 height 163
click at [349, 149] on span at bounding box center [385, 153] width 108 height 10
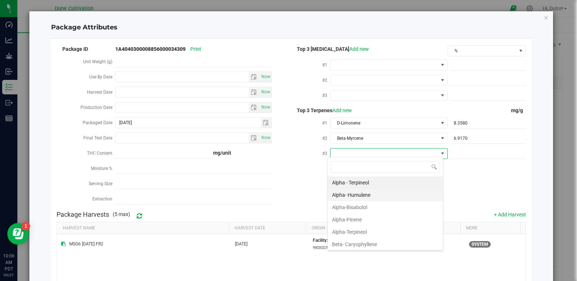
scroll to position [11, 116]
click at [353, 241] on li "Beta- Caryophyllene" at bounding box center [385, 244] width 115 height 12
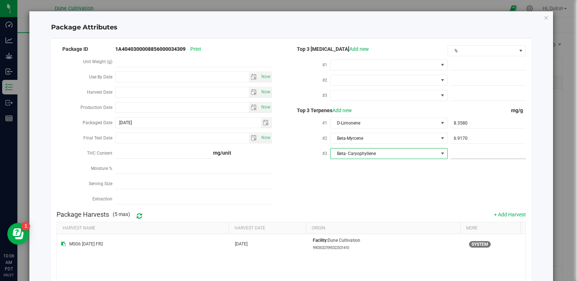
click at [459, 152] on span at bounding box center [488, 153] width 75 height 11
paste input "4.866"
type input "4.866"
type input "4.8660"
click at [466, 207] on div "Package Harvests (5 max) + Add Harvest" at bounding box center [291, 214] width 469 height 15
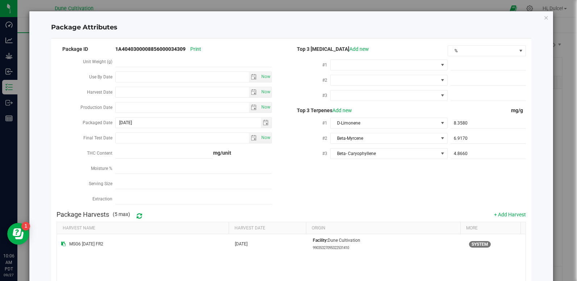
scroll to position [88, 0]
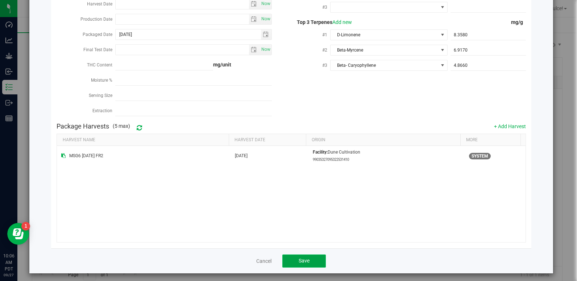
click at [322, 255] on button "Save" at bounding box center [304, 260] width 44 height 13
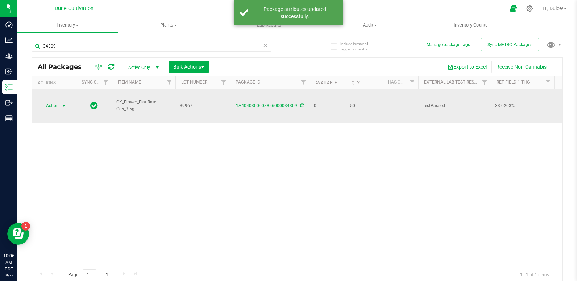
click at [57, 100] on span "Action" at bounding box center [50, 105] width 20 height 10
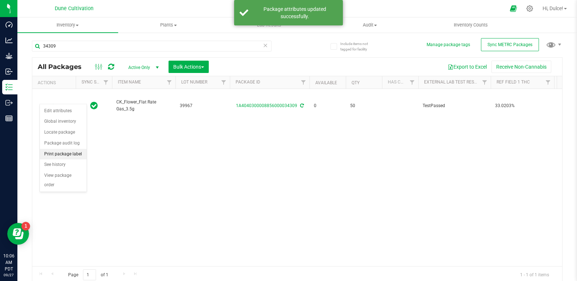
click at [61, 152] on li "Print package label" at bounding box center [63, 154] width 47 height 11
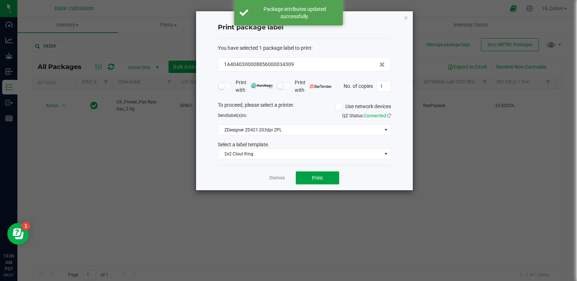
click at [323, 173] on button "Print" at bounding box center [318, 177] width 44 height 13
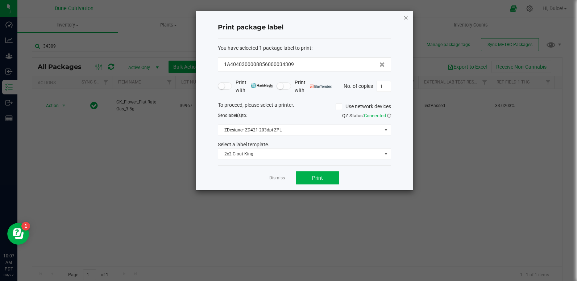
click at [407, 16] on icon "button" at bounding box center [406, 17] width 5 height 9
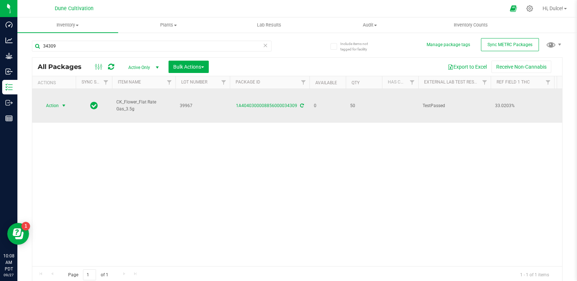
click at [58, 100] on span "Action" at bounding box center [50, 105] width 20 height 10
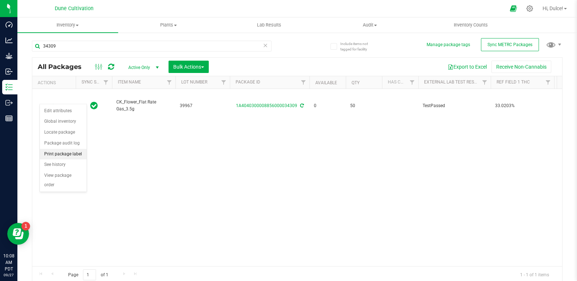
click at [73, 154] on li "Print package label" at bounding box center [63, 154] width 47 height 11
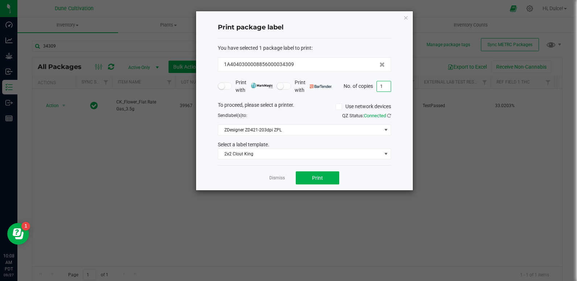
click at [381, 84] on input "1" at bounding box center [384, 86] width 14 height 10
type input "50"
click at [313, 178] on span "Print" at bounding box center [317, 178] width 11 height 6
click at [405, 16] on icon "button" at bounding box center [406, 17] width 5 height 9
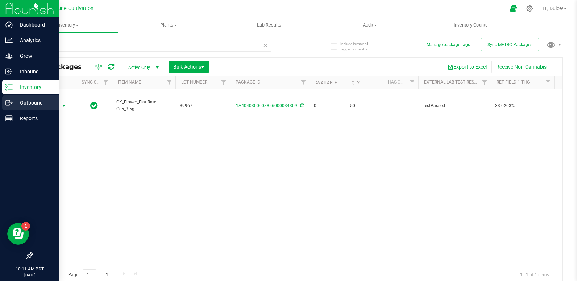
click at [30, 105] on p "Outbound" at bounding box center [35, 102] width 44 height 9
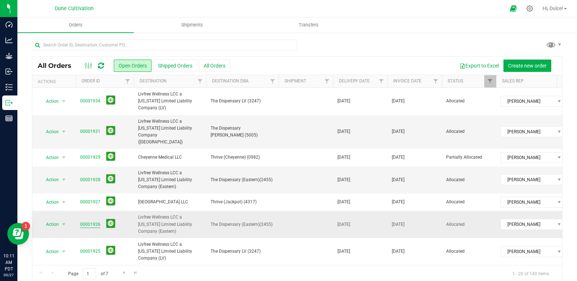
click at [92, 221] on link "00001926" at bounding box center [90, 224] width 20 height 7
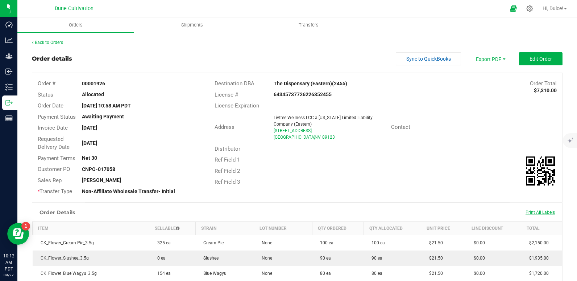
click at [534, 213] on span "Print All Labels" at bounding box center [540, 212] width 29 height 5
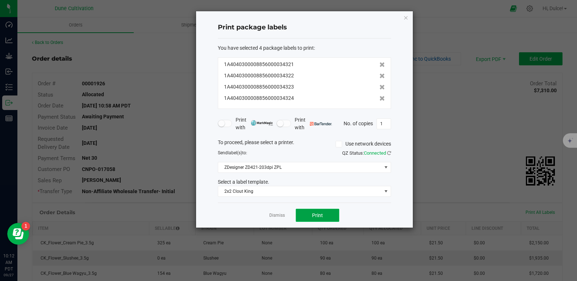
click at [330, 215] on button "Print" at bounding box center [318, 214] width 44 height 13
click at [407, 17] on icon "button" at bounding box center [406, 17] width 5 height 9
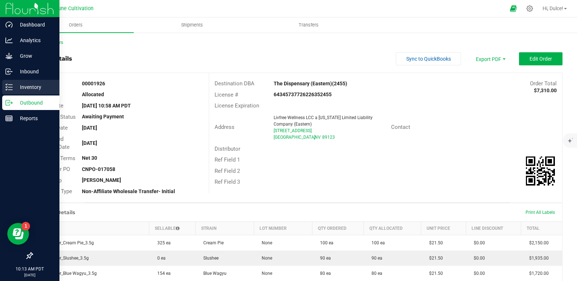
click at [14, 90] on p "Inventory" at bounding box center [35, 87] width 44 height 9
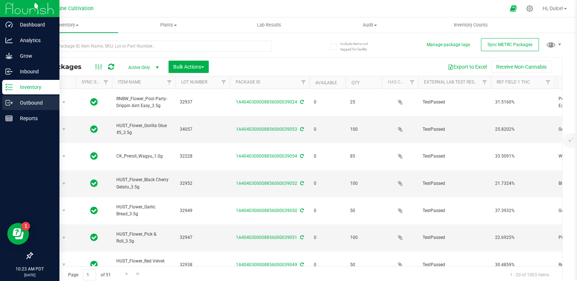
click at [18, 102] on p "Outbound" at bounding box center [35, 102] width 44 height 9
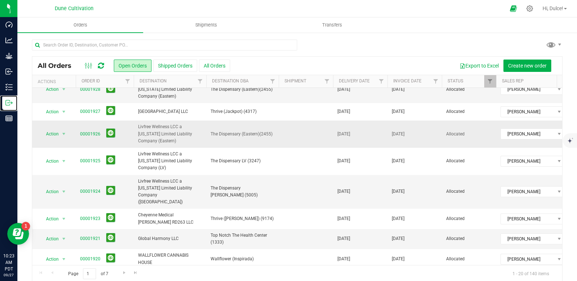
scroll to position [91, 0]
click at [87, 235] on link "00001921" at bounding box center [90, 238] width 20 height 7
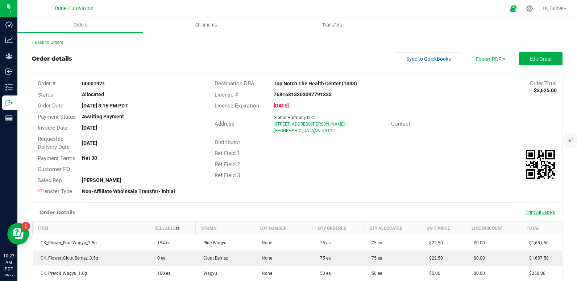
click at [549, 210] on span "Print All Labels" at bounding box center [540, 212] width 29 height 5
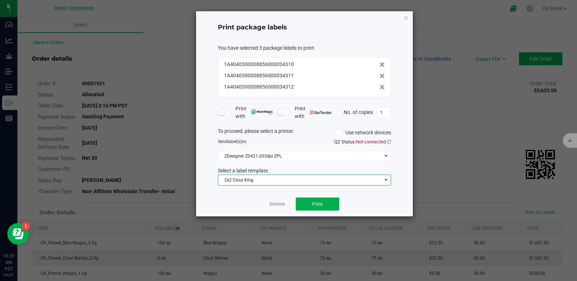
click at [326, 177] on span "2x2 Clout King" at bounding box center [300, 180] width 164 height 10
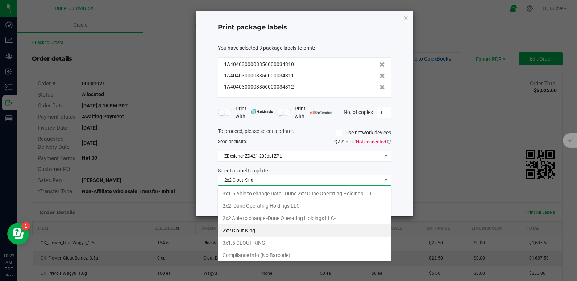
scroll to position [63, 0]
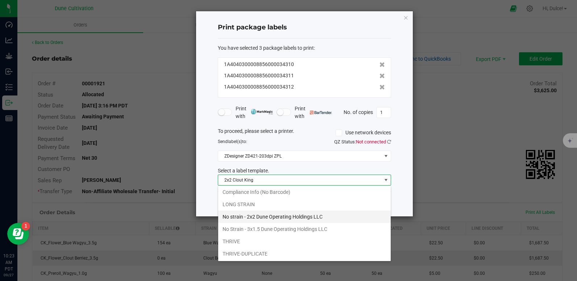
click at [290, 217] on li "No strain - 2x2 Dune Operating Holdings LLC" at bounding box center [304, 216] width 173 height 12
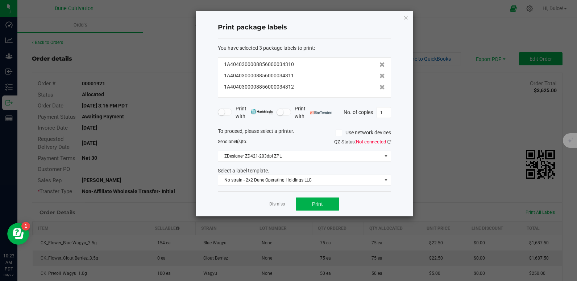
click at [290, 217] on ngb-modal-window "Print package labels You have selected 3 package labels to print : 1A4040300008…" at bounding box center [291, 140] width 583 height 281
drag, startPoint x: 290, startPoint y: 217, endPoint x: 358, endPoint y: 195, distance: 71.2
click at [358, 195] on div "Dismiss Print" at bounding box center [304, 203] width 173 height 25
click at [321, 203] on span "Print" at bounding box center [317, 204] width 11 height 6
click at [404, 16] on icon "button" at bounding box center [406, 17] width 5 height 9
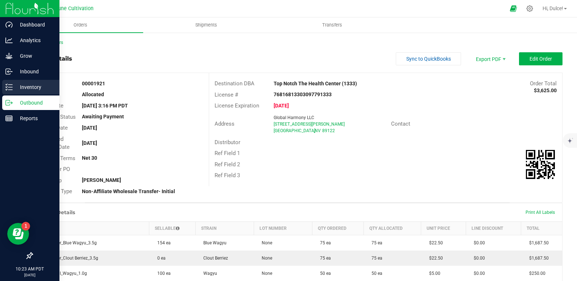
click at [13, 86] on p "Inventory" at bounding box center [35, 87] width 44 height 9
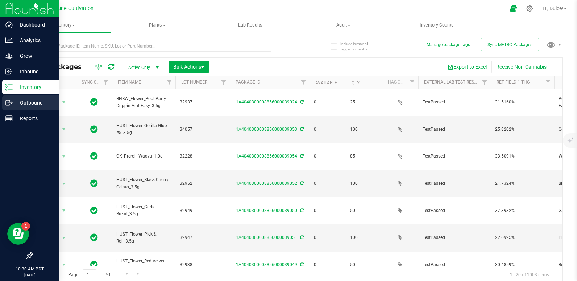
click at [12, 103] on icon at bounding box center [11, 103] width 1 height 1
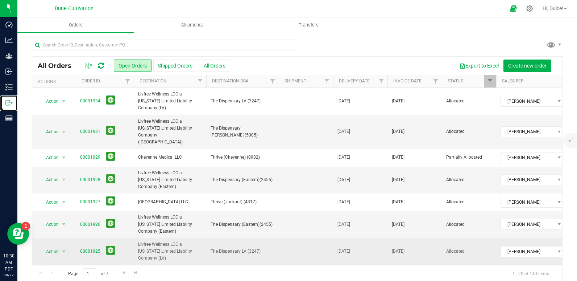
scroll to position [71, 0]
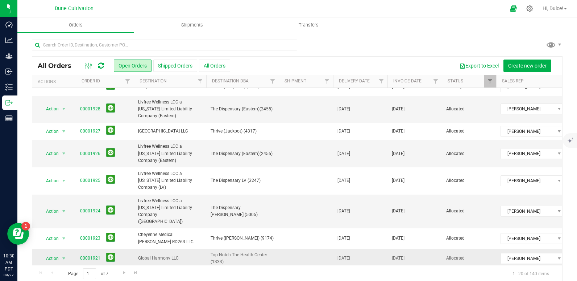
click at [88, 255] on link "00001921" at bounding box center [90, 258] width 20 height 7
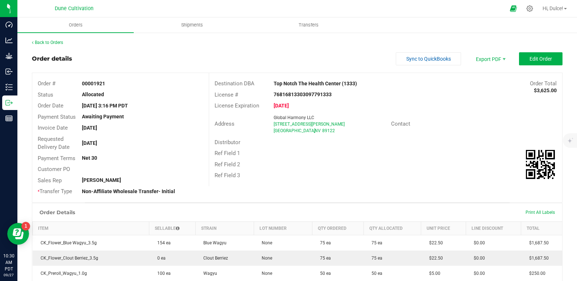
click at [535, 209] on div "Print All Labels" at bounding box center [540, 212] width 37 height 6
click at [535, 214] on span "Print All Labels" at bounding box center [540, 212] width 29 height 5
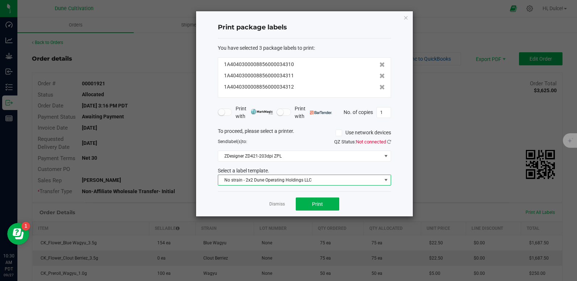
click at [338, 177] on span "No strain - 2x2 Dune Operating Holdings LLC" at bounding box center [300, 180] width 164 height 10
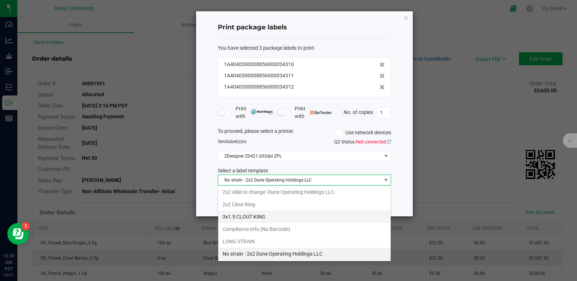
scroll to position [11, 173]
click at [314, 205] on li "2x2 Clout King" at bounding box center [304, 204] width 173 height 12
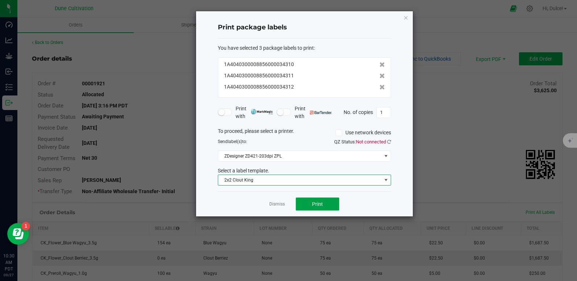
click at [330, 202] on button "Print" at bounding box center [318, 203] width 44 height 13
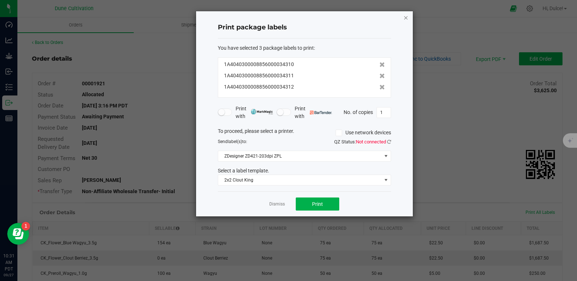
click at [407, 17] on icon "button" at bounding box center [406, 17] width 5 height 9
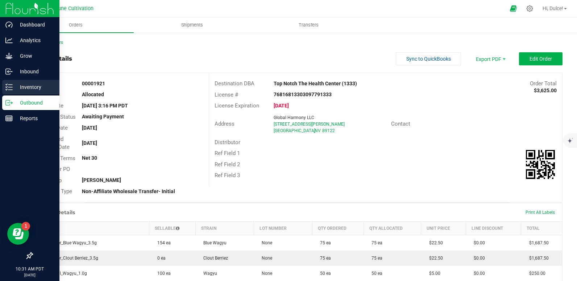
click at [12, 91] on div "Inventory" at bounding box center [30, 87] width 57 height 15
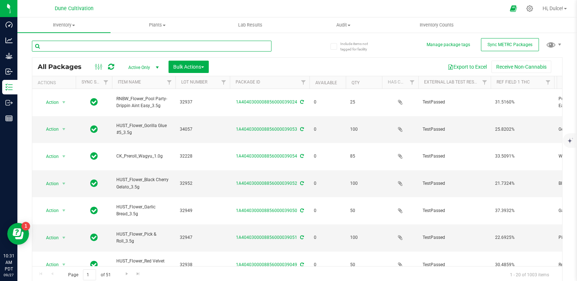
click at [107, 44] on input "text" at bounding box center [152, 46] width 240 height 11
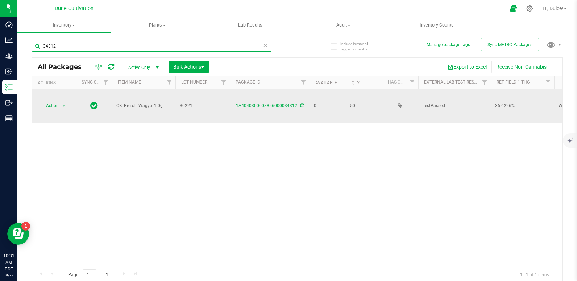
type input "34312"
click at [287, 103] on link "1A4040300008856000034312" at bounding box center [266, 105] width 61 height 5
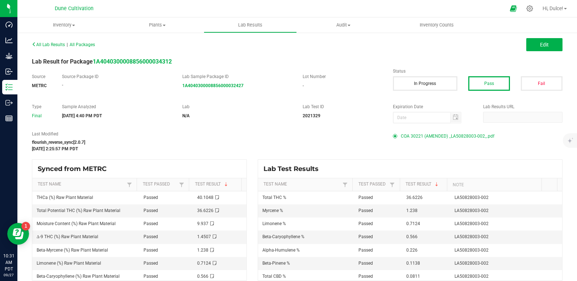
click at [423, 132] on span "COA 30221 (AMENDED) _LA50828003-002_.pdf" at bounding box center [448, 136] width 94 height 11
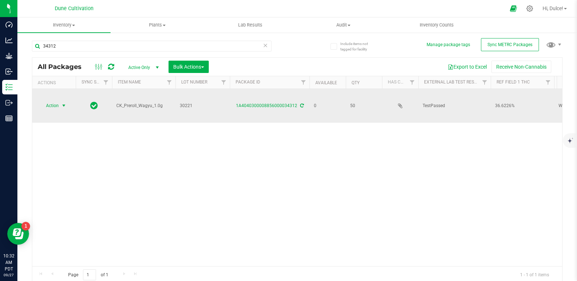
click at [47, 100] on span "Action" at bounding box center [50, 105] width 20 height 10
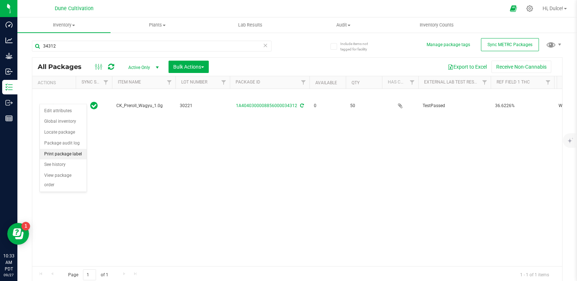
click at [59, 151] on li "Print package label" at bounding box center [63, 154] width 47 height 11
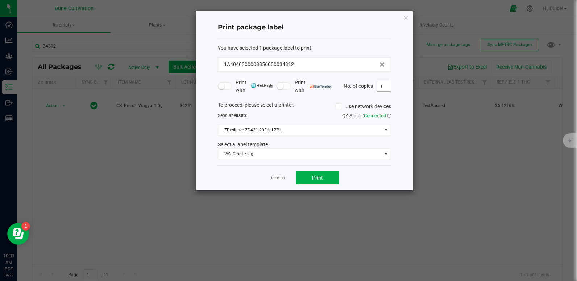
click at [383, 86] on input "1" at bounding box center [384, 86] width 14 height 10
type input "50"
click at [328, 174] on button "Print" at bounding box center [318, 177] width 44 height 13
click at [406, 20] on icon "button" at bounding box center [406, 17] width 5 height 9
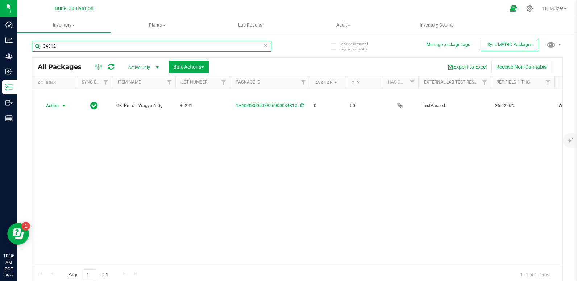
click at [201, 50] on input "34312" at bounding box center [152, 46] width 240 height 11
type input "34310"
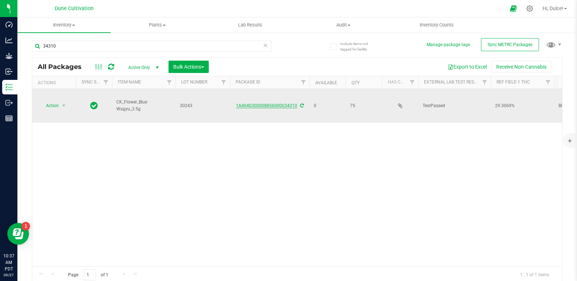
click at [279, 103] on link "1A4040300008856000034310" at bounding box center [266, 105] width 61 height 5
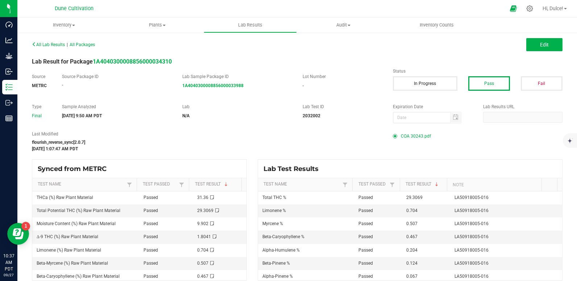
click at [411, 137] on span "COA 30243.pdf" at bounding box center [416, 136] width 30 height 11
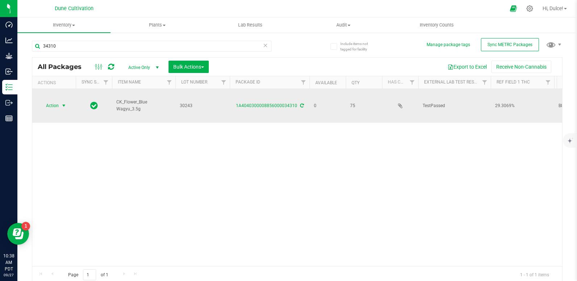
click at [60, 100] on span "select" at bounding box center [63, 105] width 9 height 10
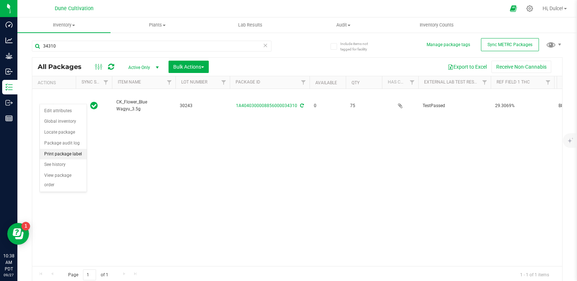
click at [71, 153] on li "Print package label" at bounding box center [63, 154] width 47 height 11
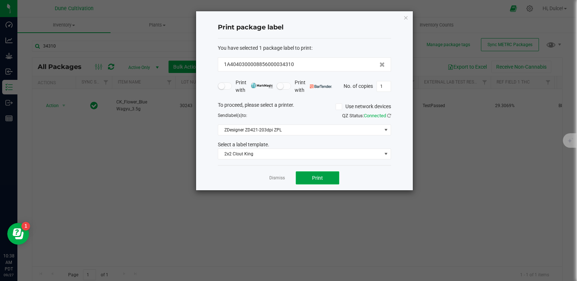
click at [310, 173] on button "Print" at bounding box center [318, 177] width 44 height 13
click at [405, 17] on icon "button" at bounding box center [406, 17] width 5 height 9
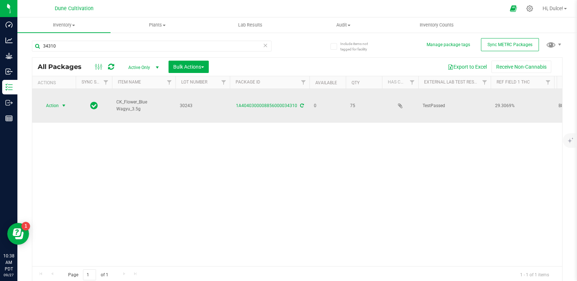
click at [57, 102] on span "Action" at bounding box center [50, 105] width 20 height 10
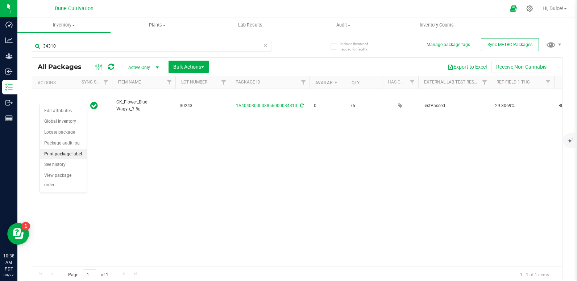
click at [71, 152] on li "Print package label" at bounding box center [63, 154] width 47 height 11
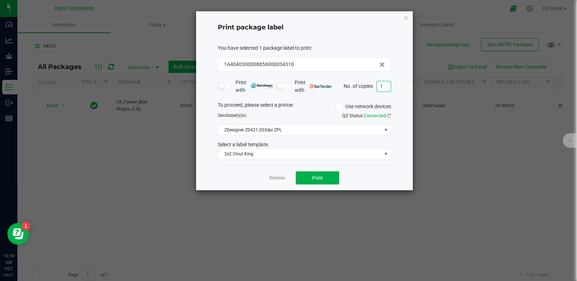
click at [390, 84] on input "1" at bounding box center [384, 86] width 14 height 10
type input "75"
click at [327, 174] on button "Print" at bounding box center [318, 177] width 44 height 13
click at [407, 19] on icon "button" at bounding box center [406, 17] width 5 height 9
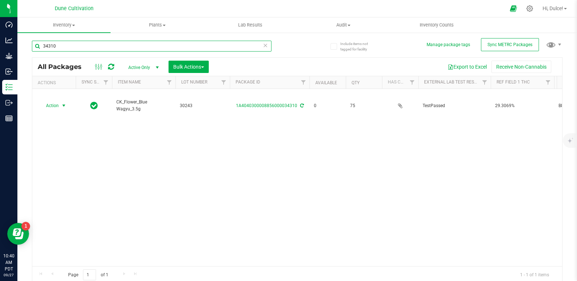
click at [177, 50] on input "34310" at bounding box center [152, 46] width 240 height 11
type input "34311"
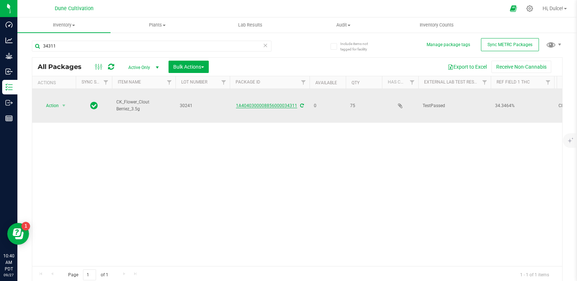
click at [262, 103] on link "1A4040300008856000034311" at bounding box center [266, 105] width 61 height 5
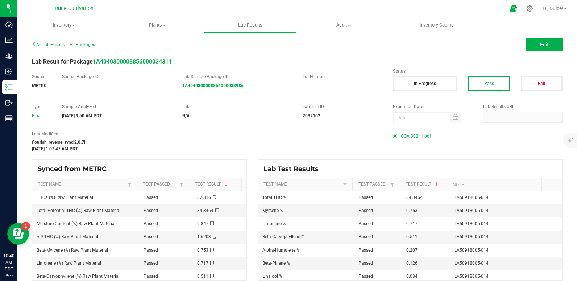
click at [405, 129] on div "All Lab Results | All Packages Edit Lab Result for Package 1A404030000885600003…" at bounding box center [297, 159] width 531 height 241
click at [406, 133] on span "COA 30241.pdf" at bounding box center [416, 136] width 30 height 11
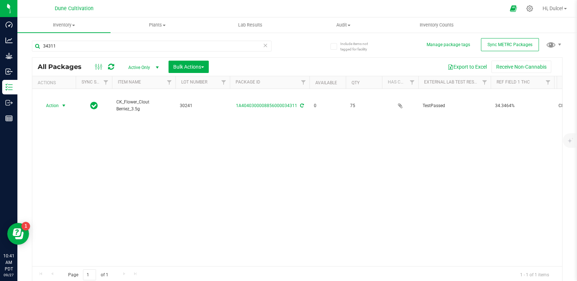
click at [58, 100] on span "Action" at bounding box center [50, 105] width 20 height 10
click at [49, 157] on li "Print package label" at bounding box center [63, 154] width 47 height 11
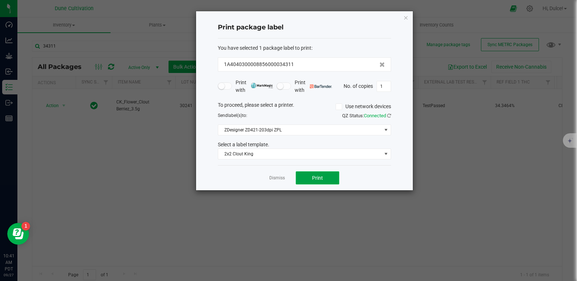
click at [318, 180] on span "Print" at bounding box center [317, 178] width 11 height 6
click at [406, 14] on icon "button" at bounding box center [406, 17] width 5 height 9
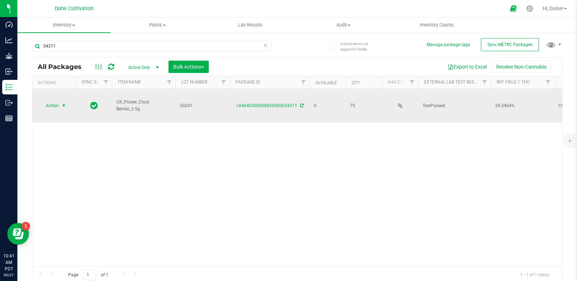
click at [53, 100] on span "Action" at bounding box center [50, 105] width 20 height 10
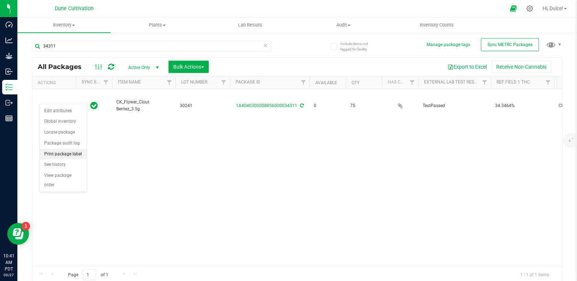
click at [57, 155] on li "Print package label" at bounding box center [63, 154] width 47 height 11
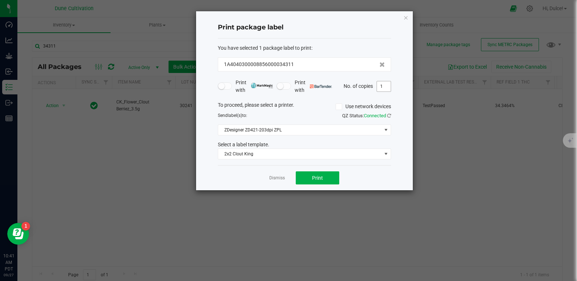
click at [388, 88] on input "1" at bounding box center [384, 86] width 14 height 10
type input "75"
click at [318, 178] on span "Print" at bounding box center [317, 178] width 11 height 6
click at [407, 16] on icon "button" at bounding box center [406, 17] width 5 height 9
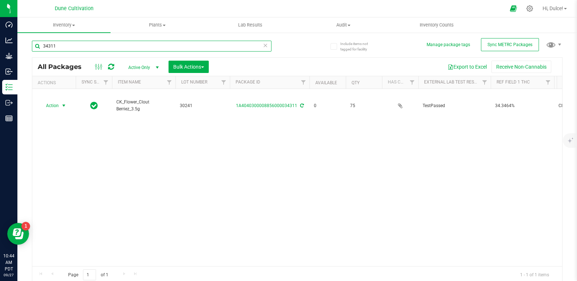
click at [140, 44] on input "34311" at bounding box center [152, 46] width 240 height 11
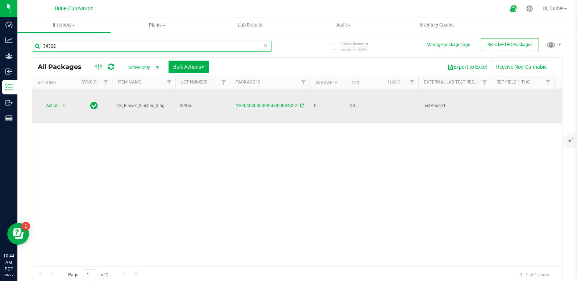
type input "34322"
click at [270, 104] on link "1A4040300008856000034322" at bounding box center [266, 105] width 61 height 5
click at [252, 107] on link "1A4040300008856000034322" at bounding box center [266, 105] width 61 height 5
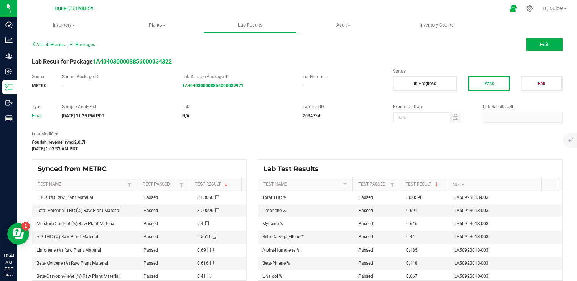
click at [443, 141] on div "Last Modified flourish_reverse_sync[2.0.7] [DATE] 1:03:33 AM PDT" at bounding box center [297, 141] width 542 height 21
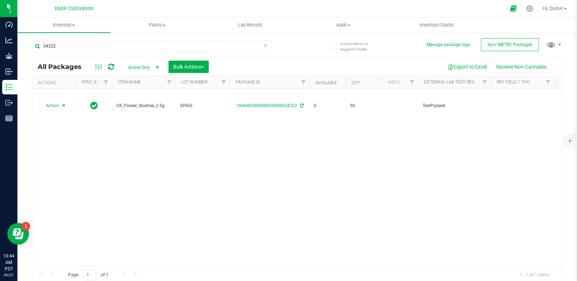
click at [55, 107] on span "Action" at bounding box center [50, 105] width 20 height 10
click at [68, 162] on li "Print package label" at bounding box center [63, 161] width 47 height 11
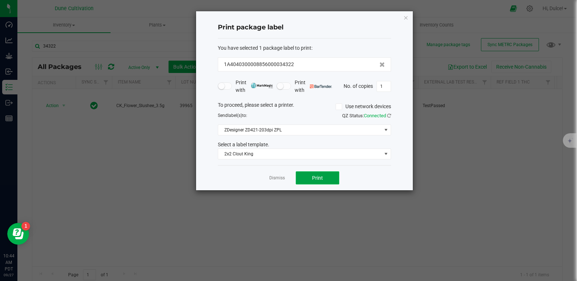
click at [322, 182] on button "Print" at bounding box center [318, 177] width 44 height 13
click at [405, 17] on icon "button" at bounding box center [406, 17] width 5 height 9
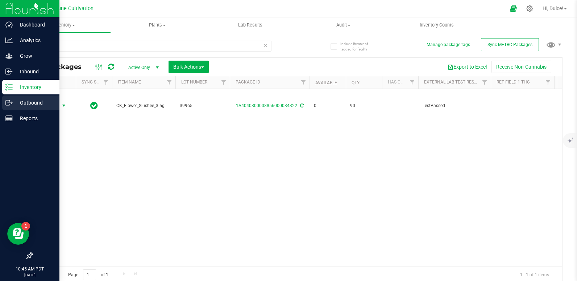
click at [10, 101] on icon at bounding box center [8, 102] width 4 height 5
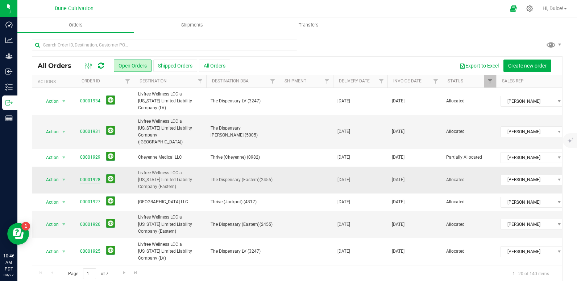
click at [91, 176] on link "00001928" at bounding box center [90, 179] width 20 height 7
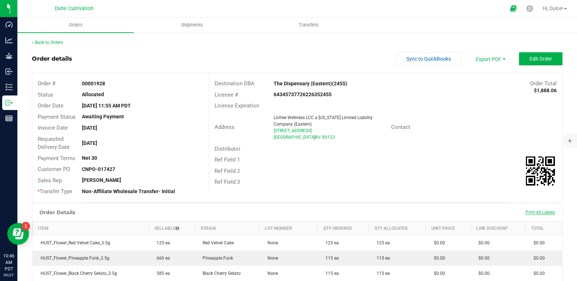
click at [539, 213] on span "Print All Labels" at bounding box center [540, 212] width 29 height 5
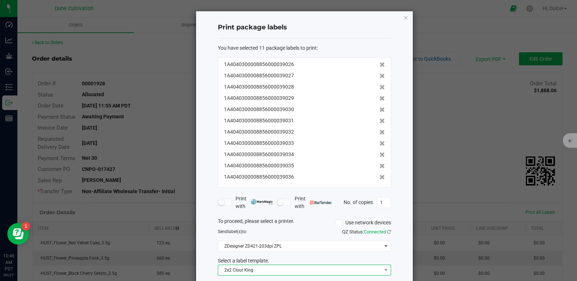
click at [263, 269] on span "2x2 Clout King" at bounding box center [300, 270] width 164 height 10
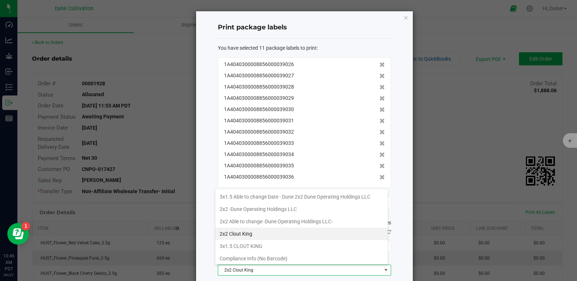
scroll to position [63, 0]
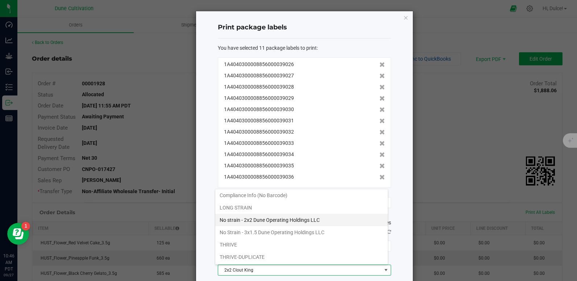
click at [247, 225] on li "No strain - 2x2 Dune Operating Holdings LLC" at bounding box center [301, 220] width 173 height 12
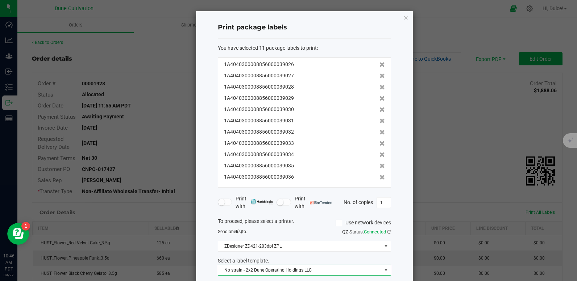
scroll to position [37, 0]
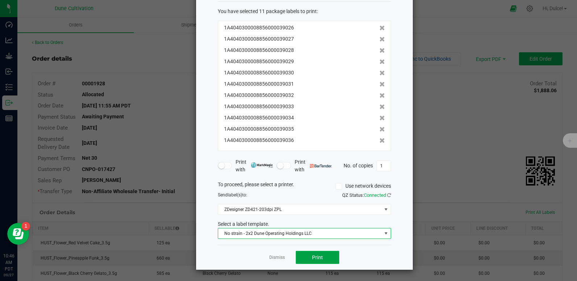
click at [309, 260] on button "Print" at bounding box center [318, 257] width 44 height 13
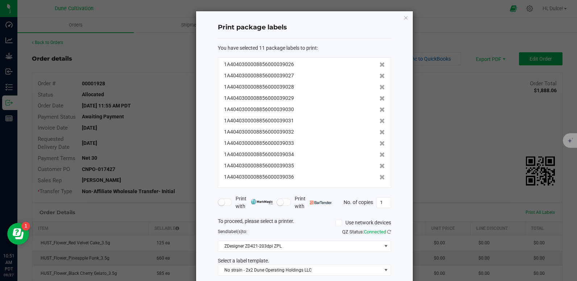
click at [408, 17] on div "Print package labels You have selected 11 package labels to print : 1A404030000…" at bounding box center [304, 158] width 217 height 295
click at [405, 18] on icon "button" at bounding box center [406, 17] width 5 height 9
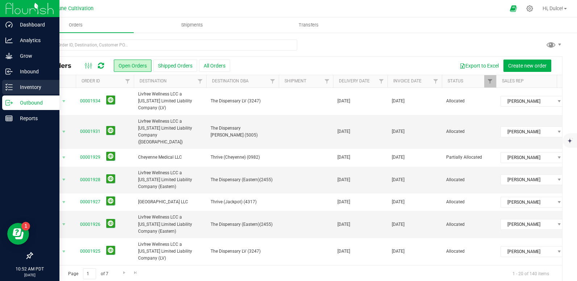
click at [10, 90] on line at bounding box center [10, 90] width 4 height 0
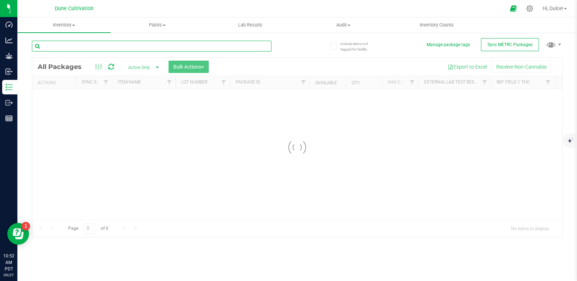
click at [66, 43] on input "text" at bounding box center [152, 46] width 240 height 11
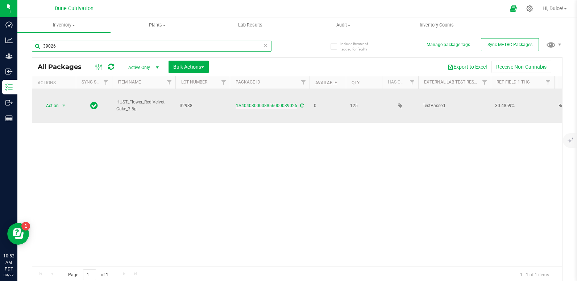
type input "39026"
click at [260, 105] on link "1A4040300008856000039026" at bounding box center [266, 105] width 61 height 5
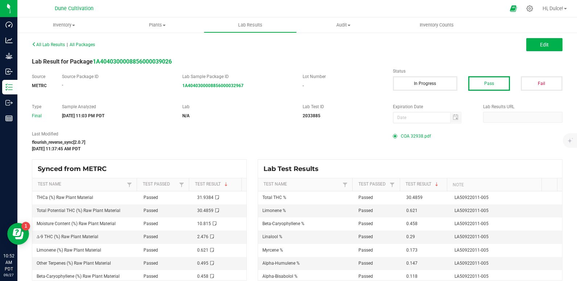
click at [406, 135] on span "COA 32938.pdf" at bounding box center [416, 136] width 30 height 11
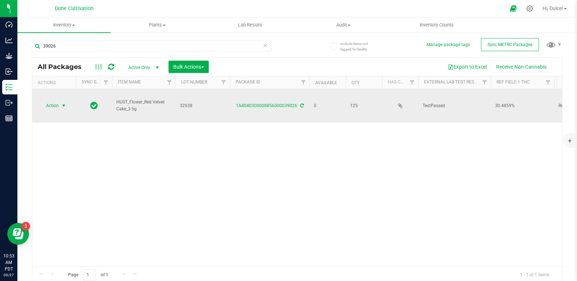
click at [57, 108] on span "Action" at bounding box center [50, 105] width 20 height 10
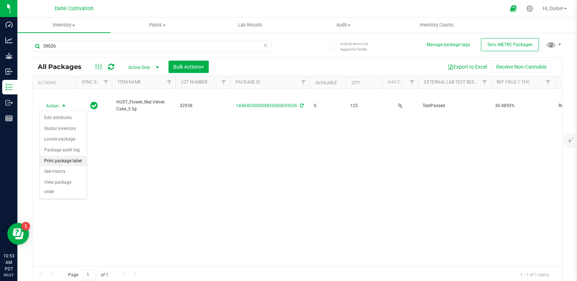
click at [62, 160] on li "Print package label" at bounding box center [63, 161] width 47 height 11
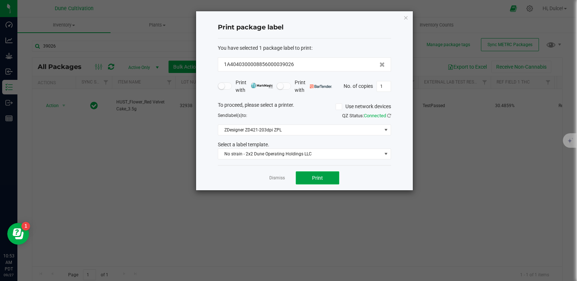
click at [318, 180] on span "Print" at bounding box center [317, 178] width 11 height 6
click at [404, 19] on icon "button" at bounding box center [406, 17] width 5 height 9
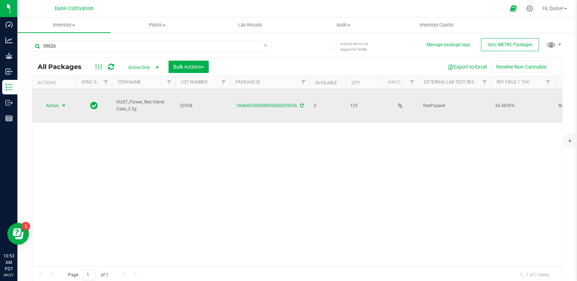
click at [55, 99] on td "Action Action Edit attributes Global inventory Locate package Package audit log…" at bounding box center [54, 106] width 44 height 34
click at [55, 109] on span "Action" at bounding box center [50, 105] width 20 height 10
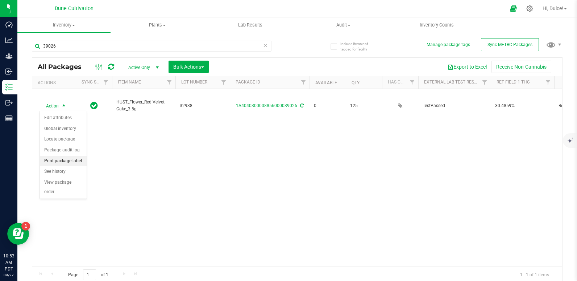
click at [67, 164] on li "Print package label" at bounding box center [63, 161] width 47 height 11
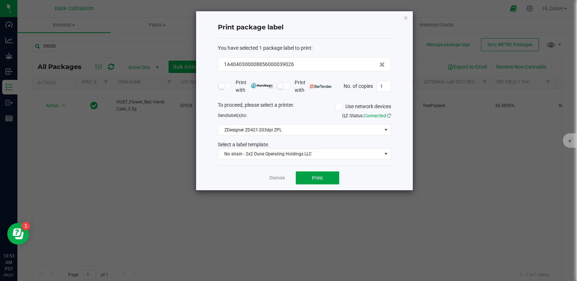
click at [319, 180] on span "Print" at bounding box center [317, 178] width 11 height 6
click at [385, 88] on input "1" at bounding box center [384, 86] width 14 height 10
type input "125"
click at [319, 175] on span "Print" at bounding box center [317, 178] width 11 height 6
click at [405, 18] on icon "button" at bounding box center [406, 17] width 5 height 9
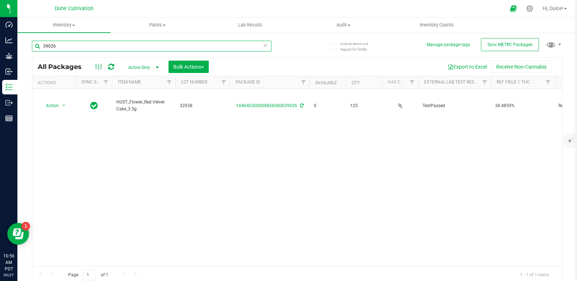
click at [91, 44] on input "39026" at bounding box center [152, 46] width 240 height 11
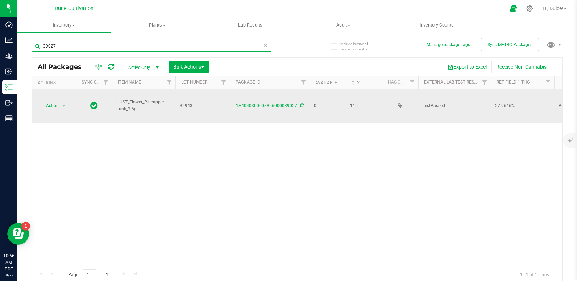
type input "39027"
click at [277, 106] on link "1A4040300008856000039027" at bounding box center [266, 105] width 61 height 5
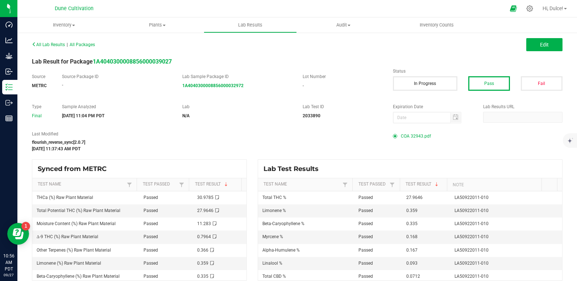
click at [410, 132] on span "COA 32943.pdf" at bounding box center [416, 136] width 30 height 11
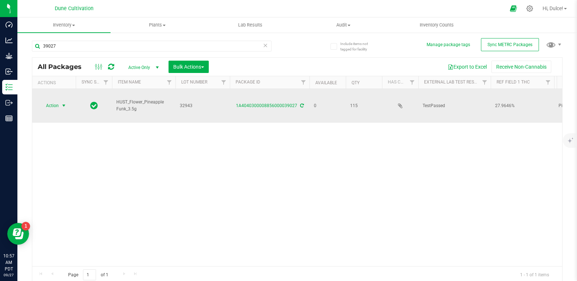
click at [60, 108] on span "select" at bounding box center [63, 105] width 9 height 10
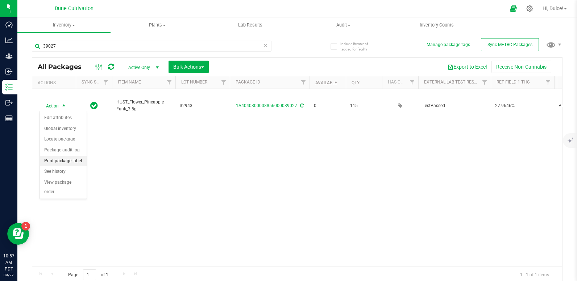
click at [57, 162] on li "Print package label" at bounding box center [63, 161] width 47 height 11
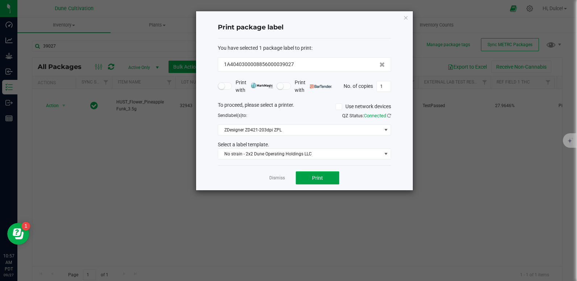
click at [309, 179] on button "Print" at bounding box center [318, 177] width 44 height 13
click at [407, 17] on icon "button" at bounding box center [406, 17] width 5 height 9
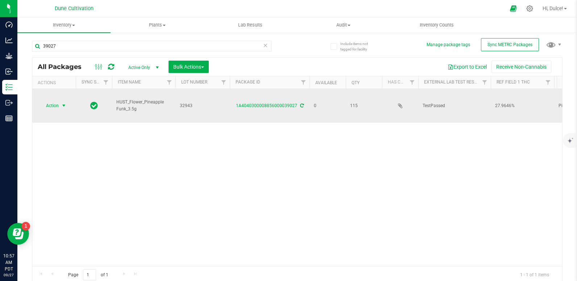
click at [63, 107] on span "select" at bounding box center [64, 106] width 6 height 6
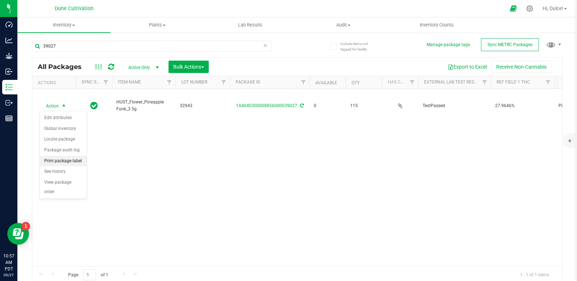
click at [63, 160] on li "Print package label" at bounding box center [63, 161] width 47 height 11
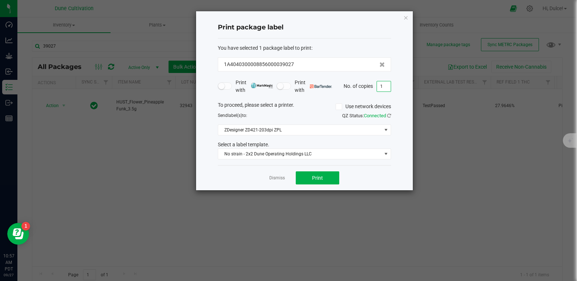
click at [388, 84] on input "1" at bounding box center [384, 86] width 14 height 10
type input "115"
click at [325, 179] on button "Print" at bounding box center [318, 177] width 44 height 13
click at [405, 19] on icon "button" at bounding box center [406, 17] width 5 height 9
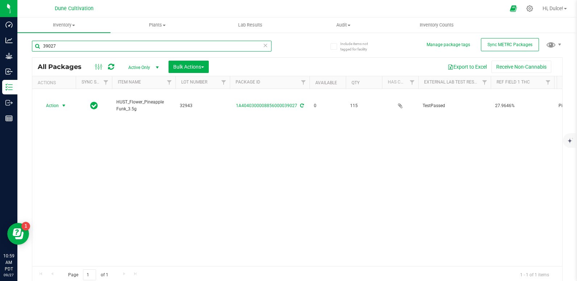
click at [149, 49] on input "39027" at bounding box center [152, 46] width 240 height 11
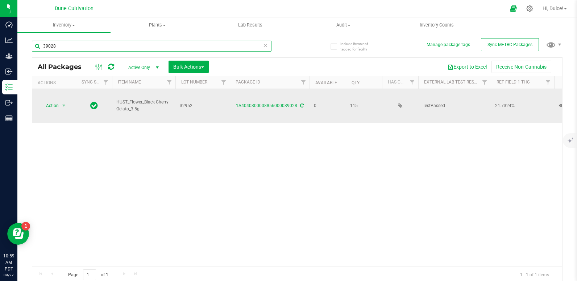
type input "39028"
click at [274, 105] on link "1A4040300008856000039028" at bounding box center [266, 105] width 61 height 5
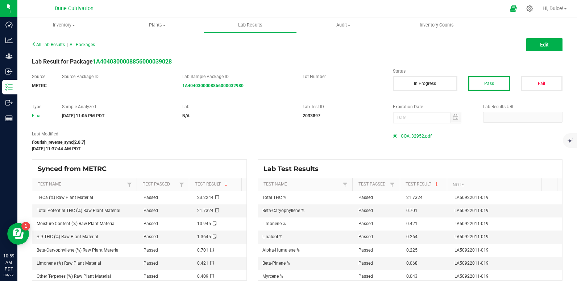
click at [414, 135] on span "COA_32952.pdf" at bounding box center [416, 136] width 31 height 11
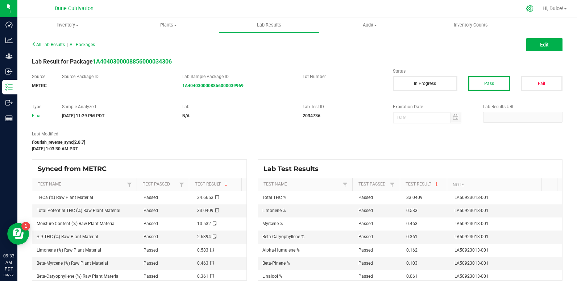
click at [529, 12] on div at bounding box center [530, 9] width 18 height 16
click at [529, 11] on icon at bounding box center [529, 8] width 7 height 7
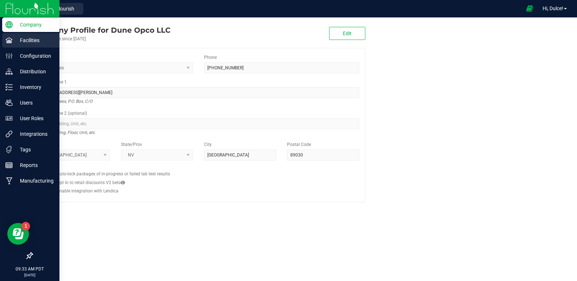
click at [26, 46] on div "Facilities" at bounding box center [30, 40] width 57 height 15
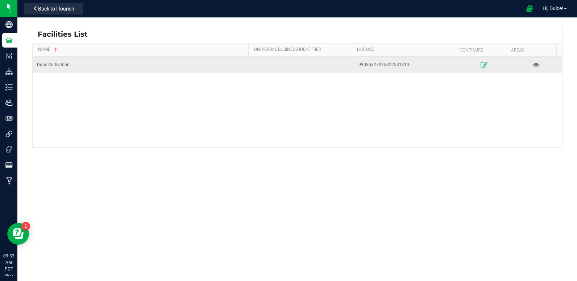
click at [481, 66] on icon at bounding box center [484, 64] width 7 height 5
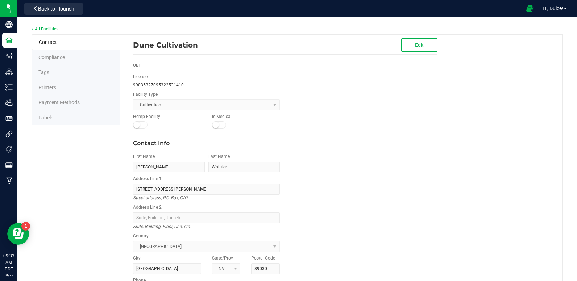
click at [69, 119] on li "Labels" at bounding box center [76, 117] width 88 height 15
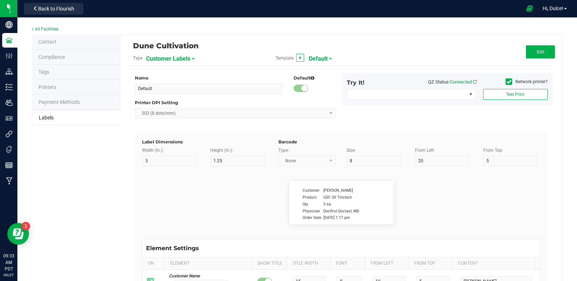
click at [318, 57] on span "Default" at bounding box center [318, 59] width 19 height 12
click at [323, 64] on span "Default" at bounding box center [318, 59] width 19 height 12
click at [165, 56] on span "Customer Labels" at bounding box center [168, 59] width 44 height 12
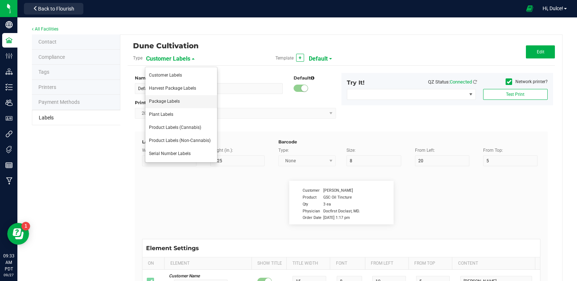
click at [173, 98] on li "Package Labels" at bounding box center [181, 101] width 72 height 13
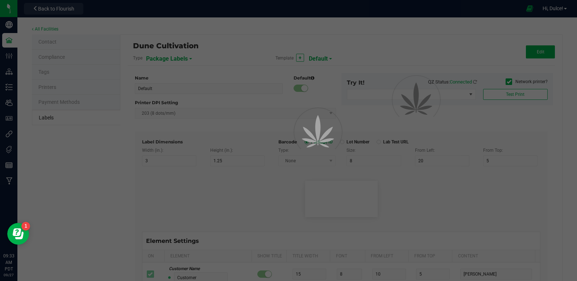
type input "2x2 -Dune Operating Holdings LLC"
type input "2"
type input "9"
type input "7"
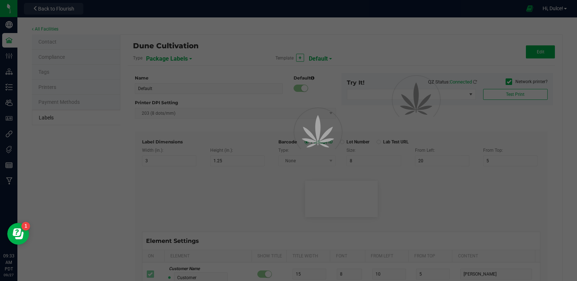
type input "48"
type input "SKU Name"
type input "16"
type input "6.5"
type input "2"
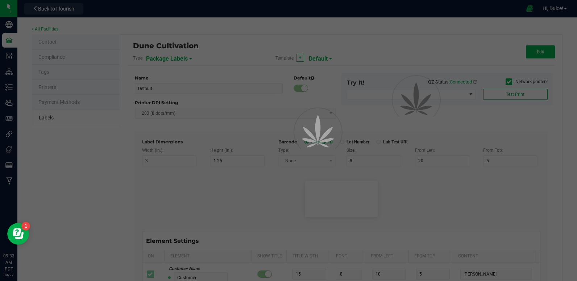
type input "12"
type input "Gelato Pen"
type input "Packaged:"
type input "12"
type input "6.8"
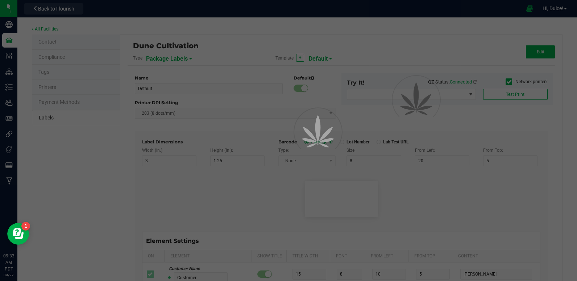
type input "2"
type input "24"
type input "06/05/2025"
type input "Lot:"
type input "8"
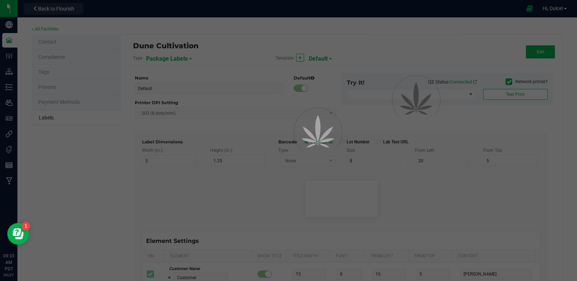
type input "2"
type input "LOT918234"
type input "THC:"
type input "6"
type input "6.6"
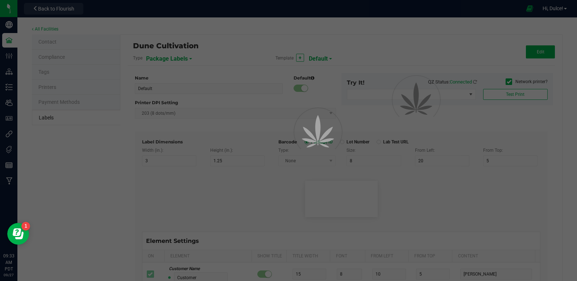
type input "29"
type input "27"
type input "Ref Field 1 Value"
type input "CBD:"
type input "6"
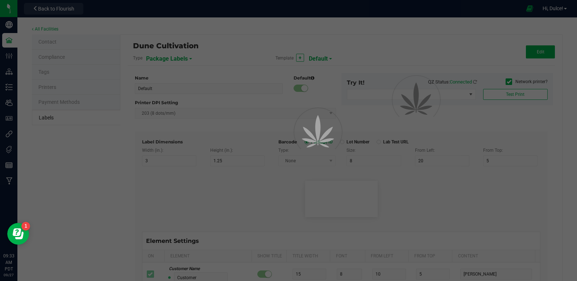
type input "6.6"
type input "29"
type input "24"
type input "Ref Field 3 Value"
type input "Top Terpene 1 Label"
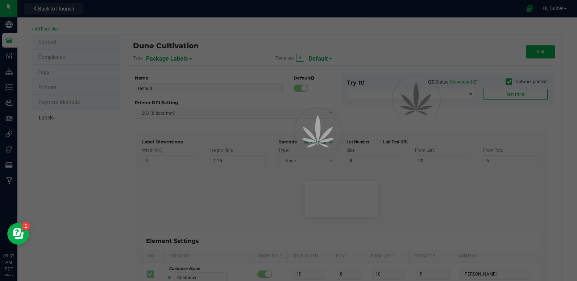
type input "35"
type input "7.5"
type input "2"
type input "29.5"
type input "Top Terpene 1 Label"
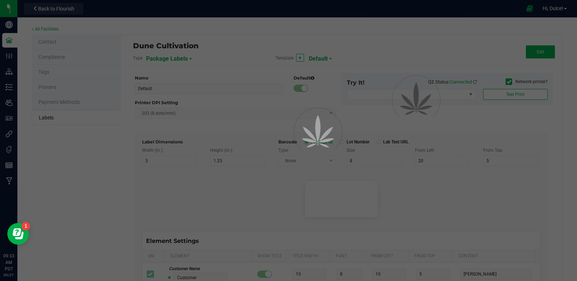
type input "Top Terpene 1 Value"
type input "35"
type input "7.3"
type input "32"
type input "29.5"
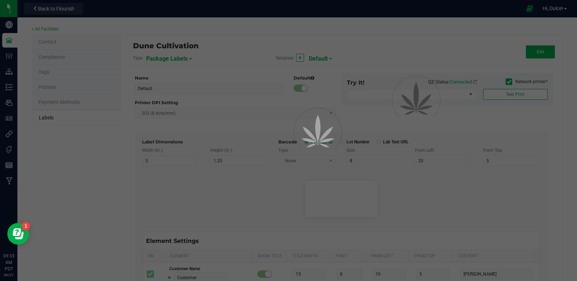
type input "Top Terpene 1 Value"
type input "Top Terpene 2 Label"
type input "35"
type input "7.5"
type input "2"
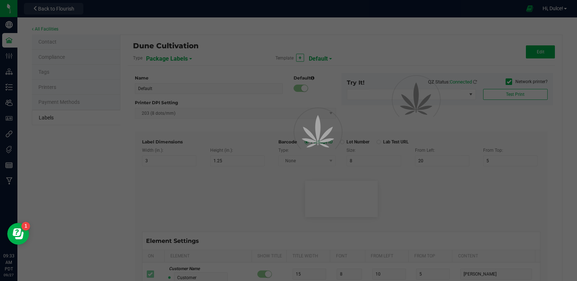
type input "32"
type input "Top Terpene 2 Label"
type input "Top Terpene 2 Value"
type input "35"
type input "7.5"
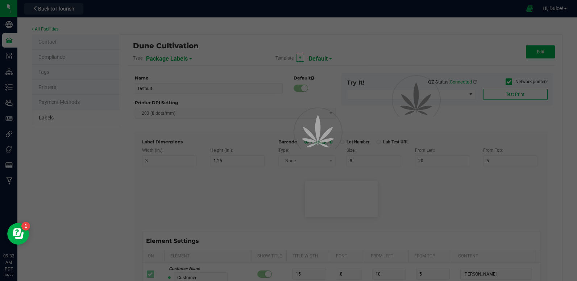
type input "32"
type input "Top Terpene 2 Value"
type input "Top Terpene 3 Label"
type input "35"
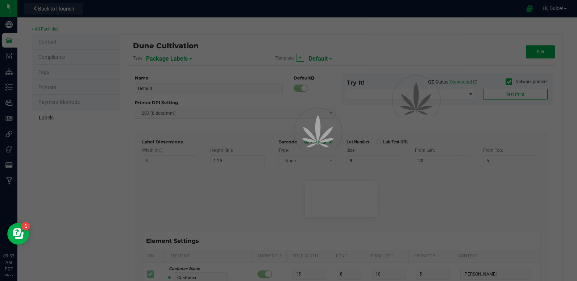
type input "7.5"
type input "2"
type input "35"
type input "Top Terpene 3 Label"
type input "Top Terpene 3 Value"
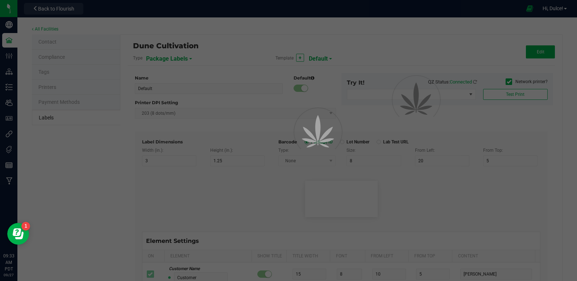
type input "35"
type input "7.5"
type input "31.9"
type input "35"
type input "Top Terpene 3 Value"
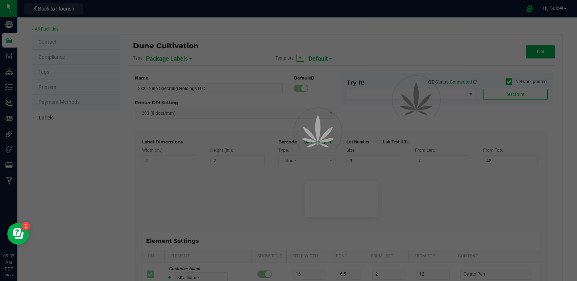
type input "Example"
type input "10"
type input "7"
type input "39"
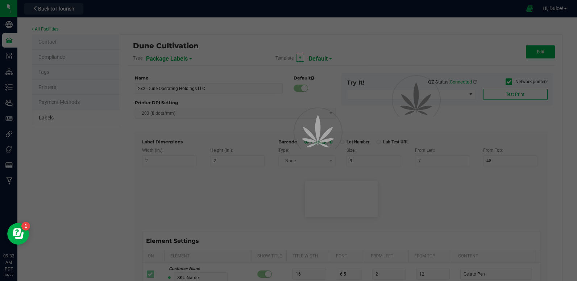
type input "KEEP OUT OF REACH OF CHILDREN"
type input "Example"
type input "10"
type input "7"
type input "41.2"
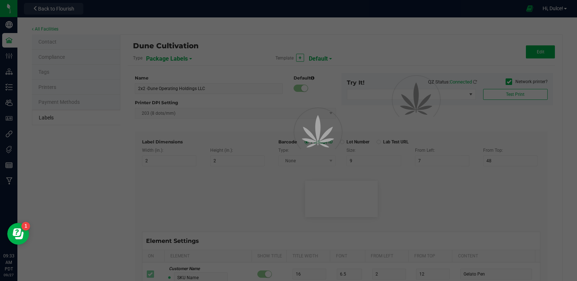
type input "THIS PRODUCT CONTAINS CANNABIS"
type input "Example"
type input "10"
type input "7"
type input "4"
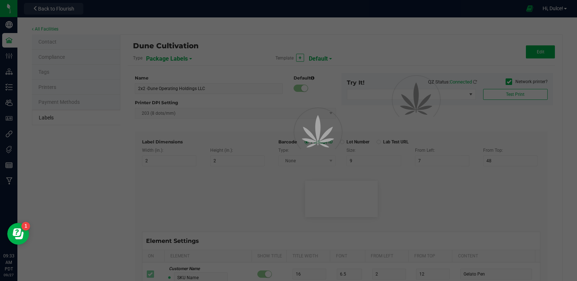
type input "Dune Operating Holdings LLC"
type input "Example"
type input "10"
type input "7.75"
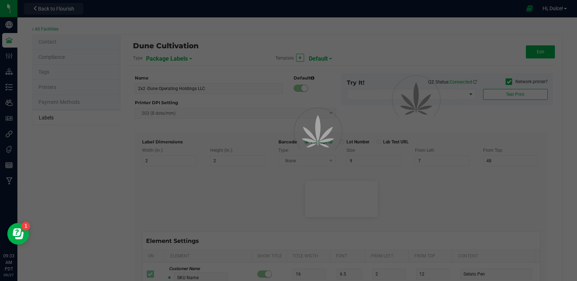
type input "99035327095322531410"
type input "Batch:"
type input "7"
type input "2"
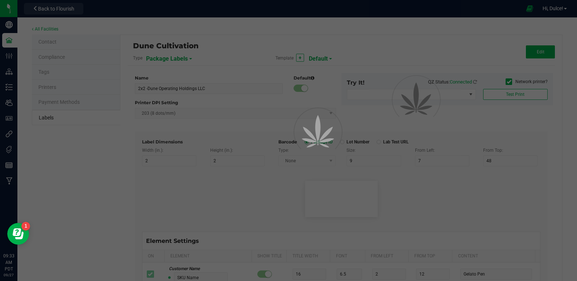
type input "21"
type input "PP8946"
type input "Tested:"
type input "10"
type input "7"
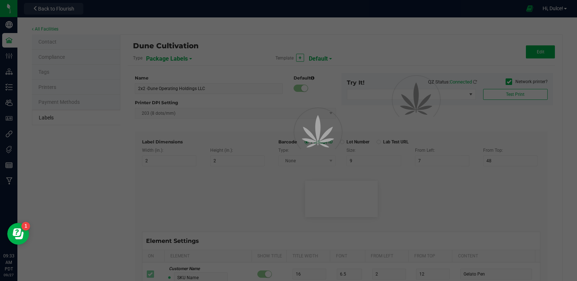
type input "2"
type input "27"
type input "[DATE]"
type input "Harvested:"
type input "13"
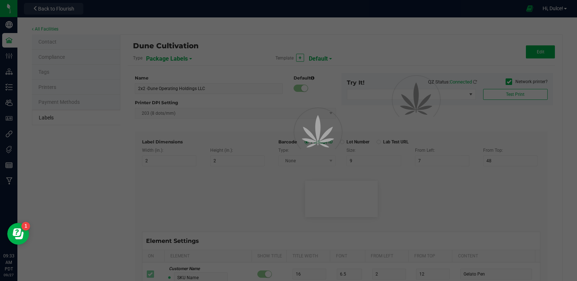
type input "7"
type input "2"
type input "18"
type input "[DATE]"
type input "Package ID"
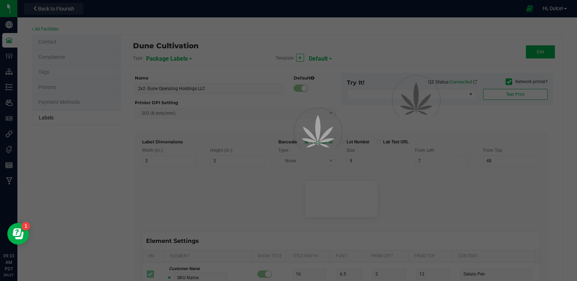
type input "25"
type input "10"
type input "5"
type input "CADMODS-20230420-096"
type input "Strain"
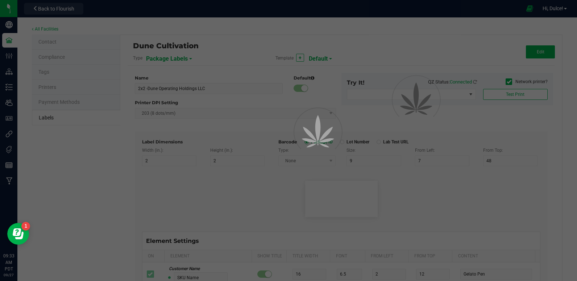
type input "25"
type input "10"
type input "15"
type input "Gelato"
type input "Size"
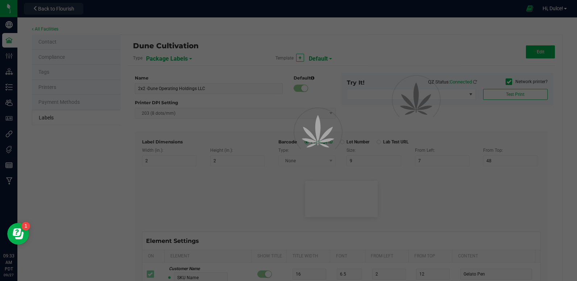
type input "25"
type input "10"
type input "20"
type input "44 ea"
type input "SKU"
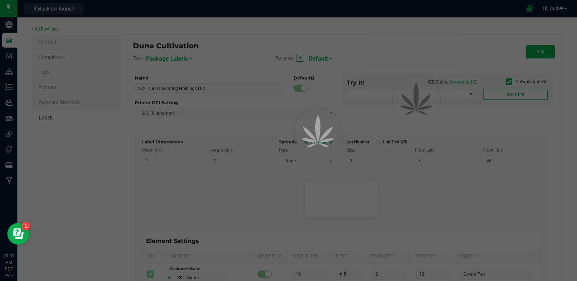
type input "25"
type input "10"
type input "42P017"
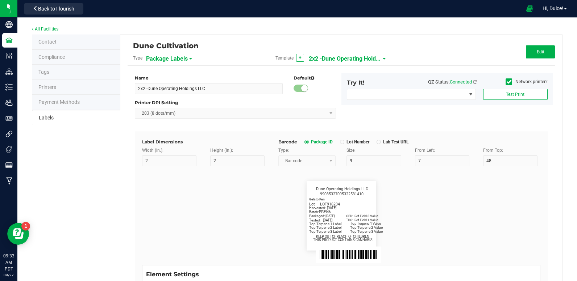
click at [322, 57] on span "2x2 -Dune Operating Holdings LLC" at bounding box center [345, 59] width 73 height 12
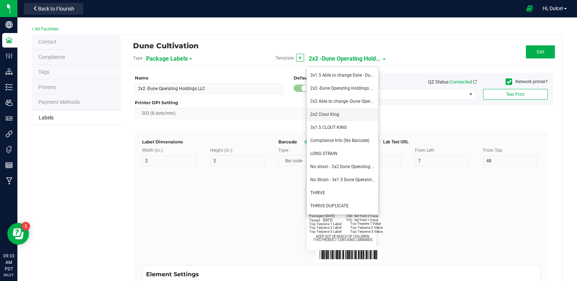
click at [336, 112] on span "2x2 Clout King" at bounding box center [324, 114] width 29 height 5
type input "2x2 Clout King"
type input "1"
type input "8"
type input "[DATE]"
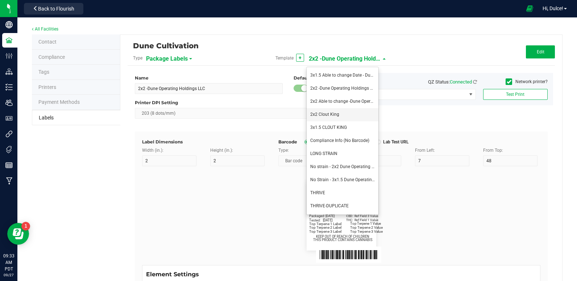
type input "8"
type input "32"
type input "6.5"
type input "32"
type input "8"
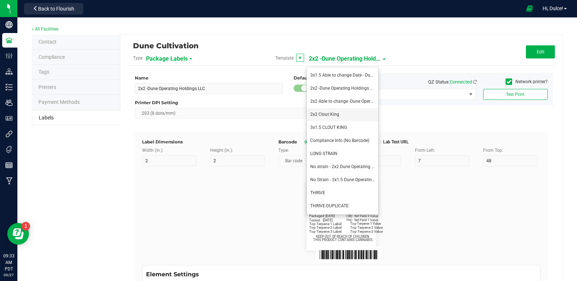
type input "30"
type input "8"
type input "36"
type input "30"
type input "8"
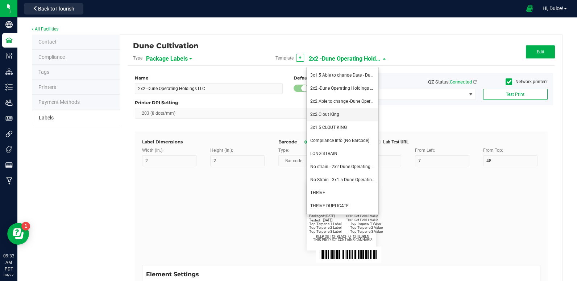
type input "33"
type input "8"
type input "36"
type input "33"
type input "8"
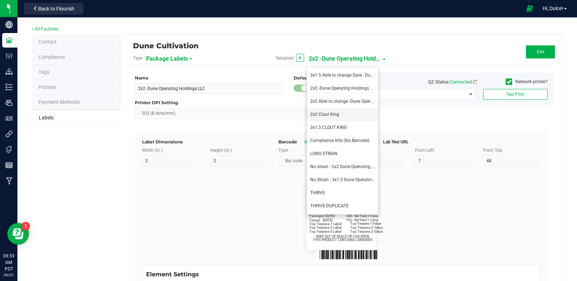
type input "36"
type input "8"
type input "39"
type input "36"
type input "8"
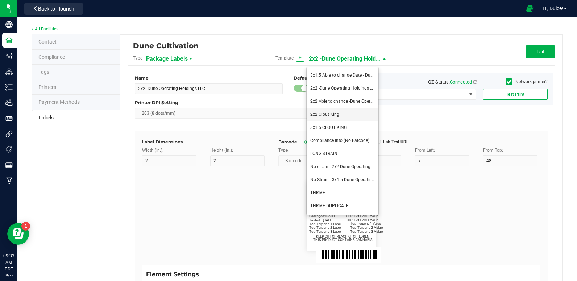
type input "7"
type input "16"
type input "CK Production"
type input "11.5"
type input "Batch:"
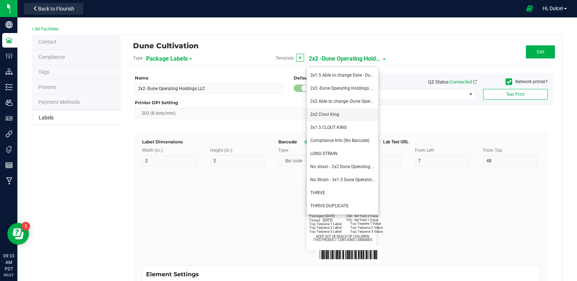
type input "8"
type input "GELATO-20230420"
type input "8"
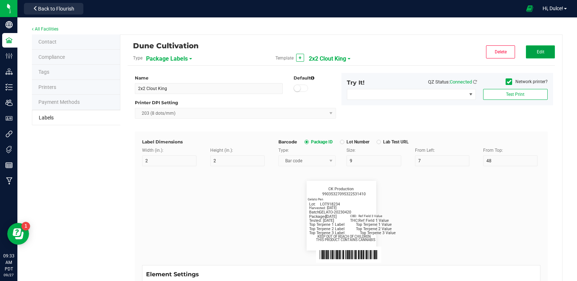
click at [537, 53] on span "Edit" at bounding box center [541, 51] width 8 height 5
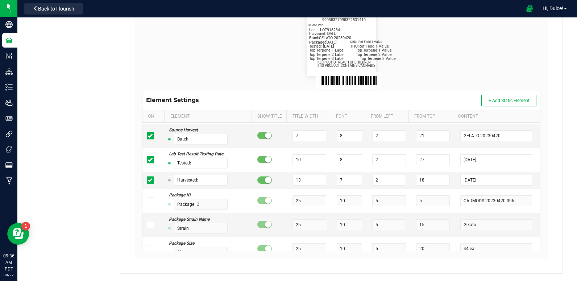
scroll to position [331, 0]
click at [486, 182] on input "[DATE]" at bounding box center [495, 179] width 71 height 11
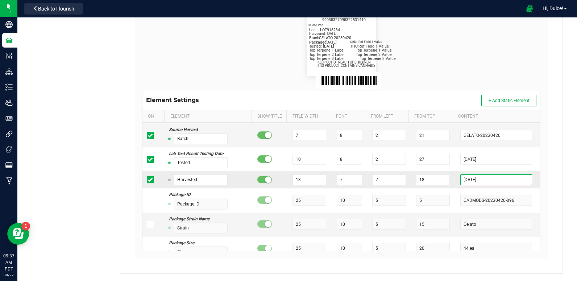
click at [486, 182] on input "[DATE]" at bounding box center [495, 179] width 71 height 11
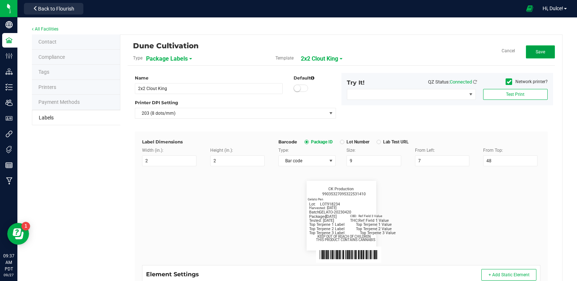
click at [536, 54] on span "Save" at bounding box center [540, 51] width 9 height 5
click at [538, 53] on span "Edit" at bounding box center [541, 51] width 8 height 5
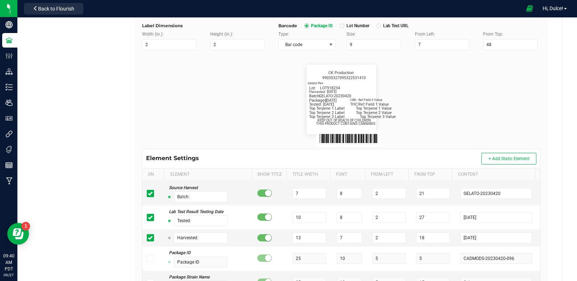
scroll to position [129, 0]
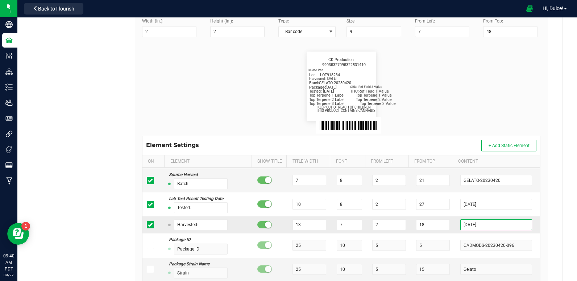
click at [493, 226] on input "[DATE]" at bounding box center [495, 224] width 71 height 11
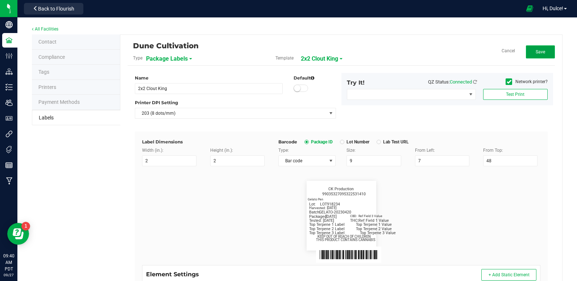
click at [536, 48] on button "Save" at bounding box center [540, 51] width 29 height 13
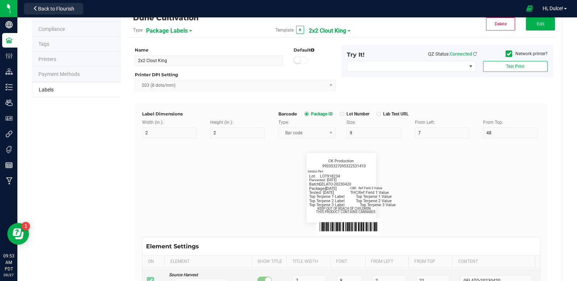
scroll to position [24, 0]
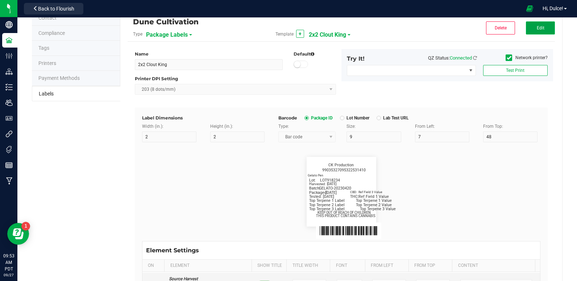
click at [527, 24] on button "Edit" at bounding box center [540, 27] width 29 height 13
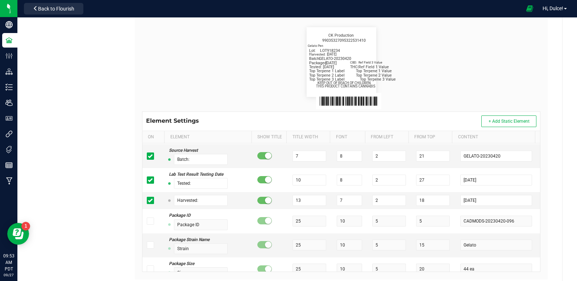
scroll to position [174, 0]
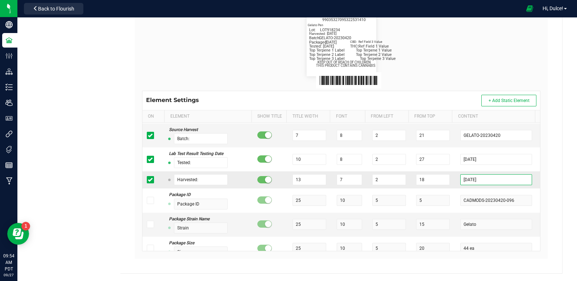
click at [479, 180] on input "2025-09-11" at bounding box center [495, 179] width 71 height 11
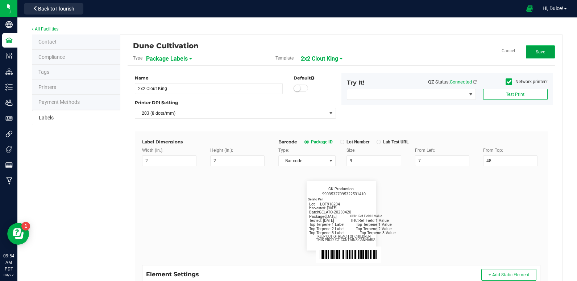
click at [536, 51] on span "Save" at bounding box center [540, 51] width 9 height 5
click at [359, 173] on div "Gelato Pen Packaged: 4/20/2023 Lot: LOT918234 THC: Ref Field 1 Value CBD: Ref F…" at bounding box center [341, 215] width 409 height 99
click at [544, 52] on button "Edit" at bounding box center [540, 51] width 29 height 13
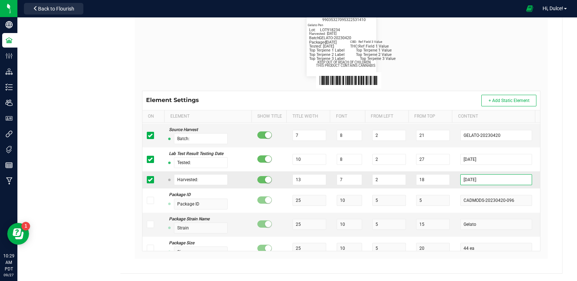
click at [487, 181] on input "[DATE]" at bounding box center [495, 179] width 71 height 11
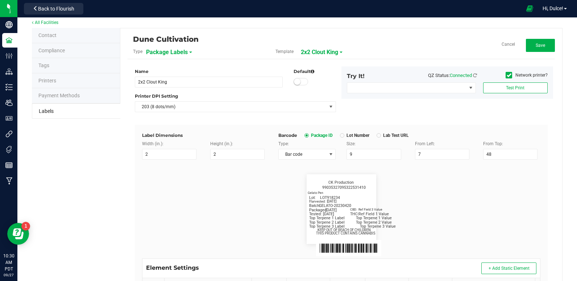
scroll to position [0, 0]
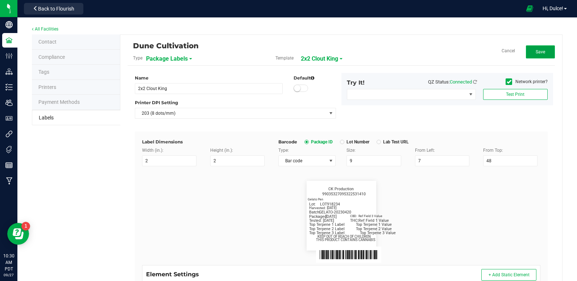
click at [536, 51] on span "Save" at bounding box center [540, 51] width 9 height 5
click at [539, 53] on button "Edit" at bounding box center [540, 51] width 29 height 13
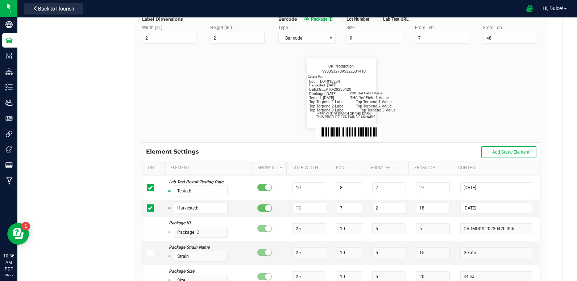
scroll to position [355, 0]
click at [492, 207] on input "[DATE]" at bounding box center [495, 207] width 71 height 11
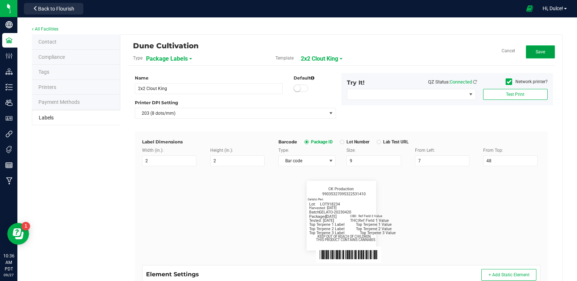
click at [534, 57] on button "Save" at bounding box center [540, 51] width 29 height 13
click at [529, 50] on button "Edit" at bounding box center [540, 51] width 29 height 13
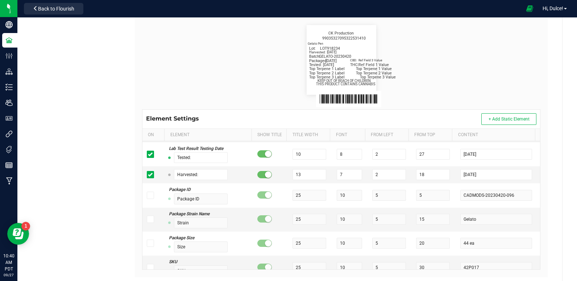
scroll to position [157, 0]
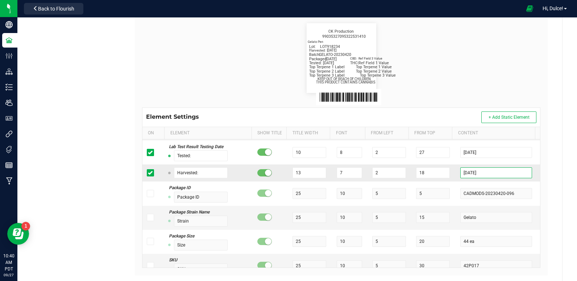
click at [509, 175] on input "[DATE]" at bounding box center [495, 172] width 71 height 11
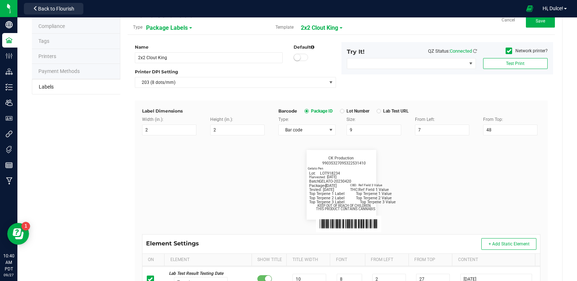
scroll to position [0, 0]
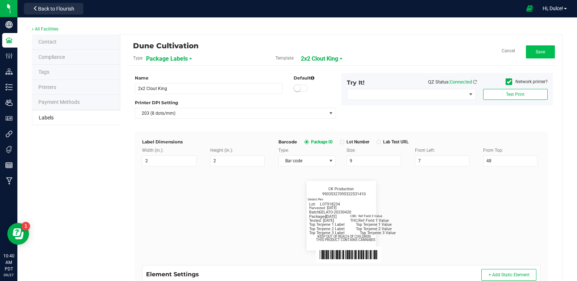
type input "[DATE]"
click at [541, 50] on button "Save" at bounding box center [540, 51] width 29 height 13
click at [537, 51] on span "Edit" at bounding box center [541, 51] width 8 height 5
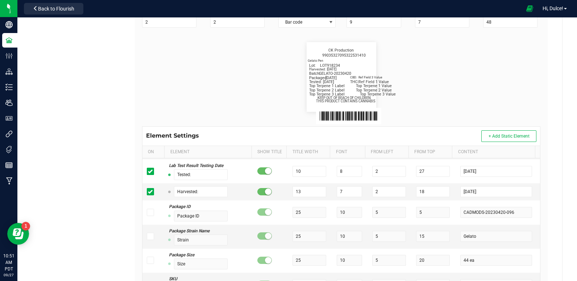
scroll to position [174, 0]
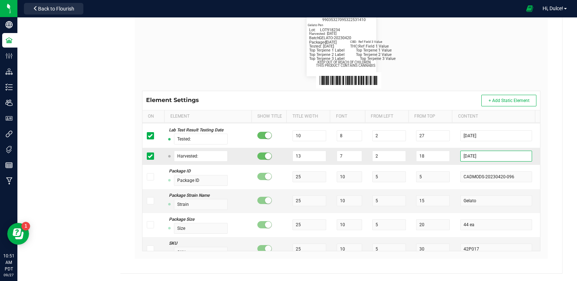
click at [487, 157] on input "[DATE]" at bounding box center [495, 155] width 71 height 11
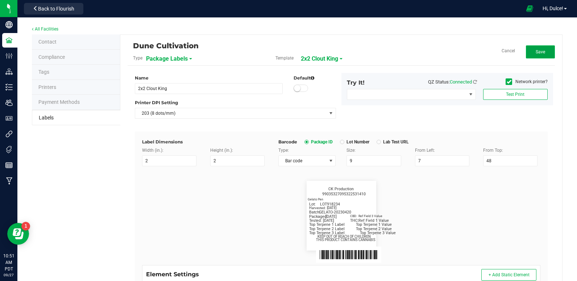
click at [536, 53] on span "Save" at bounding box center [540, 51] width 9 height 5
click at [306, 59] on div "Template + 2x2 Clout King" at bounding box center [341, 58] width 142 height 12
click at [315, 58] on span "2x2 Clout King" at bounding box center [327, 59] width 37 height 12
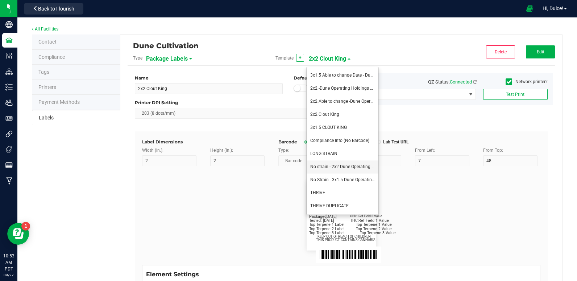
click at [335, 162] on li "No strain - 2x2 Dune Operating Holdings LLC" at bounding box center [343, 166] width 72 height 13
type input "No strain - 2x2 Dune Operating Holdings LLC"
type input "Packaged:"
type input "12"
type input "8"
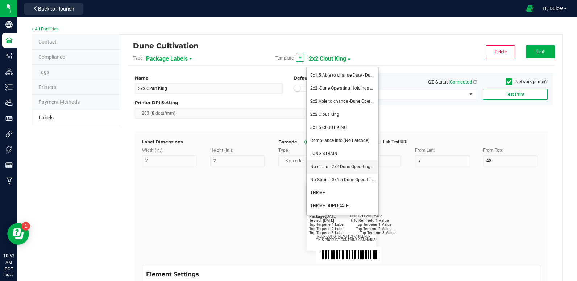
type input "2"
type input "24"
type input "[DATE]"
type input "Lot:"
type input "8"
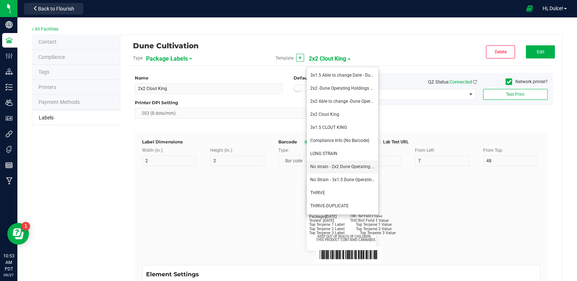
type input "15"
type input "LOT918234"
type input "THC:"
type input "6"
type input "7"
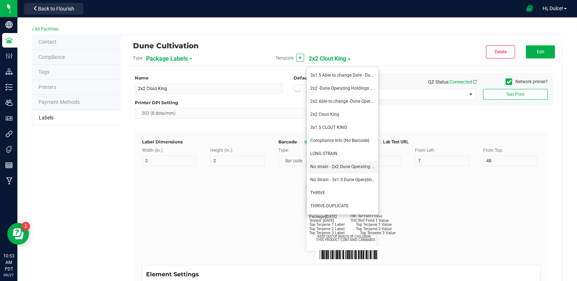
type input "32"
type input "27"
type input "Ref Field 1 Value"
type input "CBD:"
type input "7"
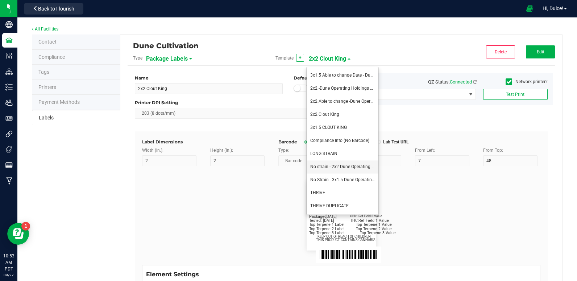
type input "31"
type input "24"
type input "Ref Field 3 Value"
type input "Top Terpene 1 Label"
type input "35"
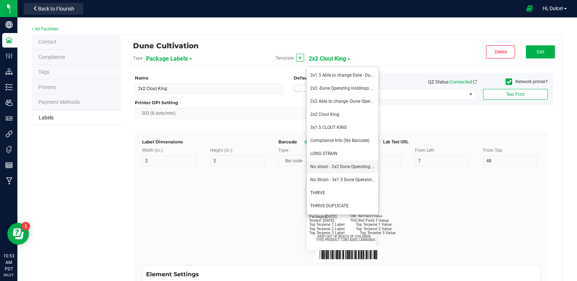
type input "8"
type input "2"
type input "30"
type input "Top Terpene 1 Label"
type input "Top Terpene 1 Value"
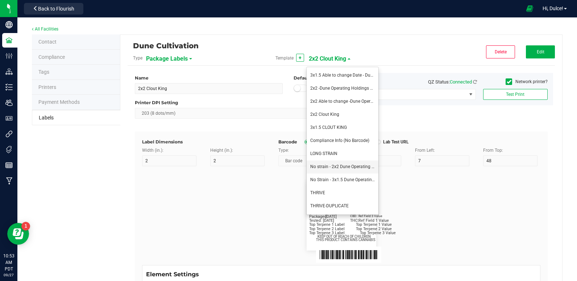
type input "36"
type input "Top Terpene 1 Value"
type input "Top Terpene 2 Label"
type input "2"
type input "33"
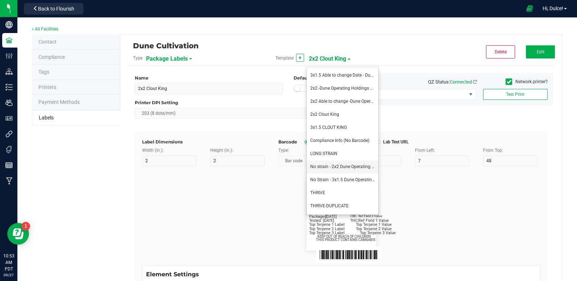
type input "Top Terpene 2 Label"
type input "Top Terpene 2 Value"
type input "36"
type input "Top Terpene 2 Value"
type input "Top Terpene 3 Label"
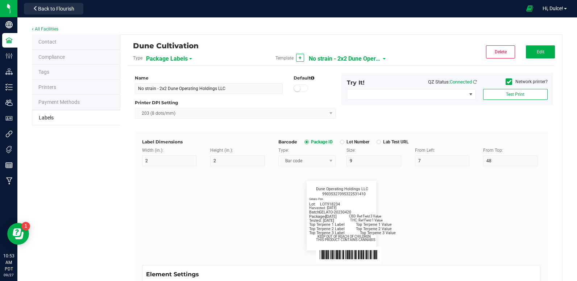
click at [538, 60] on div "Dune Cultivation Type Package Labels Template + No strain - 2x2 Dune Operating …" at bounding box center [341, 54] width 427 height 24
click at [538, 49] on button "Edit" at bounding box center [540, 51] width 29 height 13
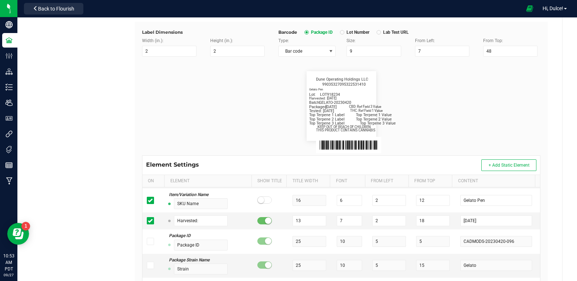
scroll to position [110, 0]
click at [477, 221] on input "2025-07-23" at bounding box center [495, 219] width 71 height 11
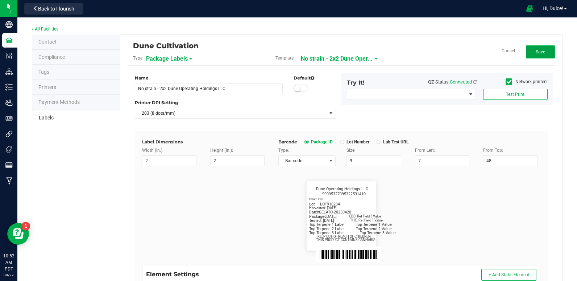
click at [526, 49] on button "Save" at bounding box center [540, 51] width 29 height 13
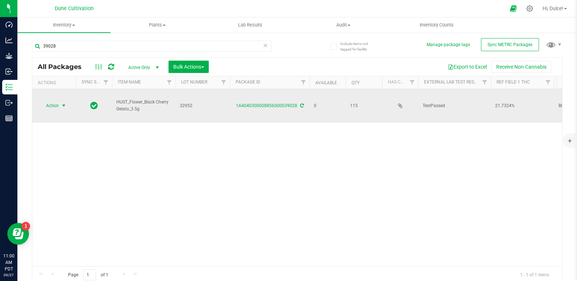
click at [54, 107] on span "Action" at bounding box center [50, 105] width 20 height 10
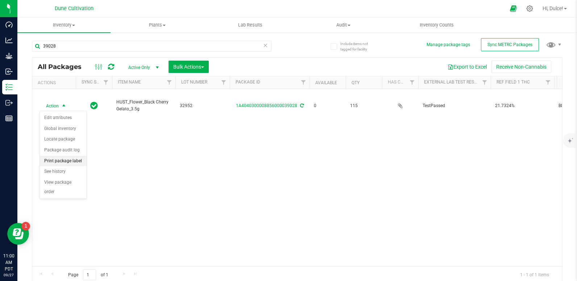
click at [63, 158] on li "Print package label" at bounding box center [63, 161] width 47 height 11
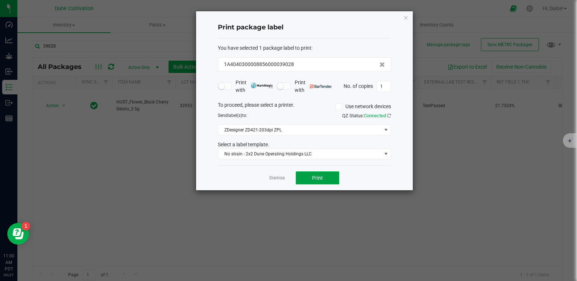
click at [315, 175] on span "Print" at bounding box center [317, 178] width 11 height 6
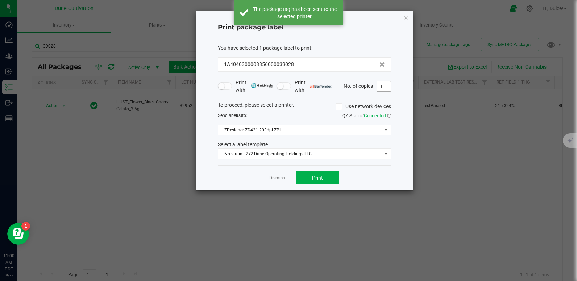
click at [385, 83] on input "1" at bounding box center [384, 86] width 14 height 10
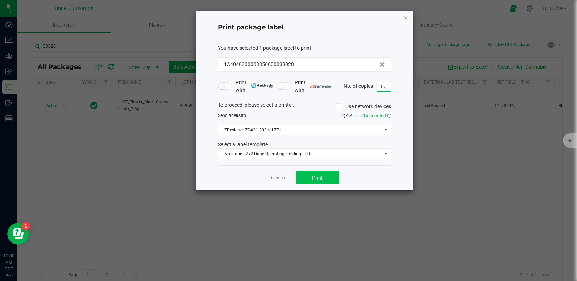
type input "115"
click at [315, 179] on span "Print" at bounding box center [317, 178] width 11 height 6
click at [405, 17] on icon "button" at bounding box center [406, 17] width 5 height 9
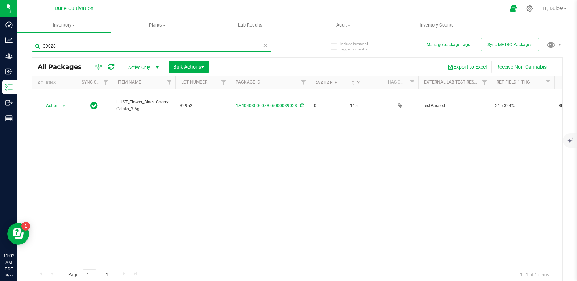
click at [176, 46] on input "39028" at bounding box center [152, 46] width 240 height 11
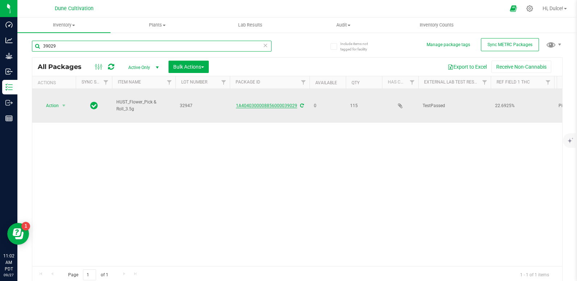
type input "39029"
click at [269, 105] on link "1A4040300008856000039029" at bounding box center [266, 105] width 61 height 5
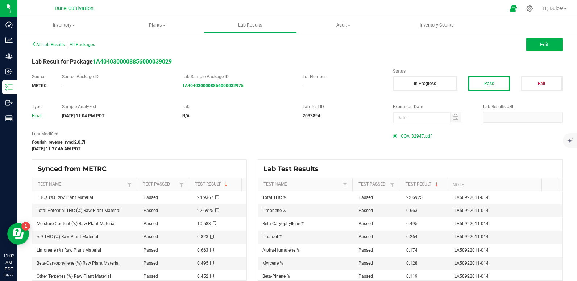
click at [414, 136] on span "COA_32947.pdf" at bounding box center [416, 136] width 31 height 11
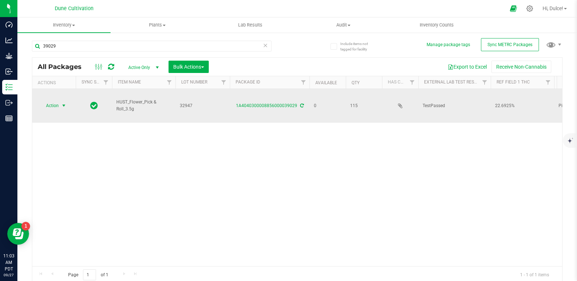
click at [66, 107] on span "select" at bounding box center [64, 106] width 6 height 6
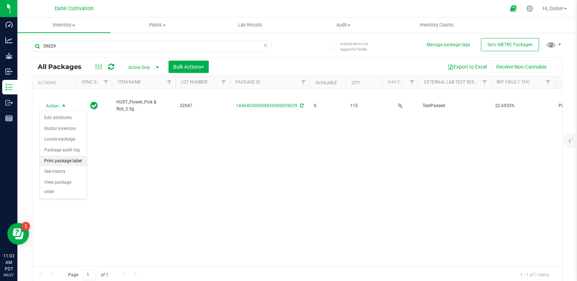
click at [62, 156] on li "Print package label" at bounding box center [63, 161] width 47 height 11
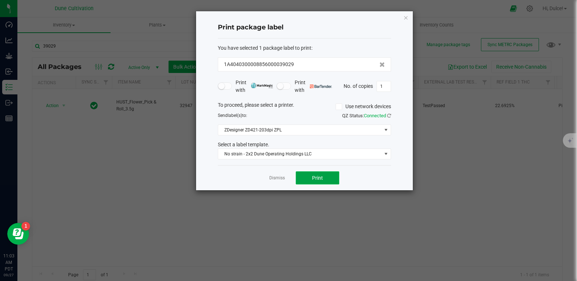
click at [309, 181] on button "Print" at bounding box center [318, 177] width 44 height 13
click at [386, 89] on input "1" at bounding box center [384, 86] width 14 height 10
type input "115"
click at [332, 173] on button "Print" at bounding box center [318, 177] width 44 height 13
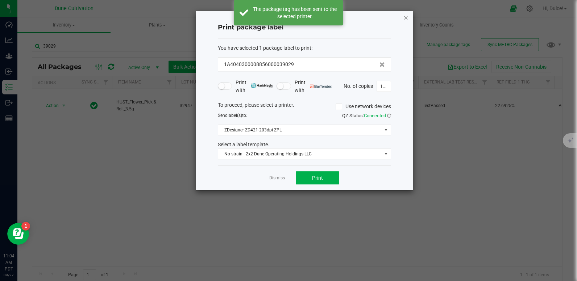
click at [407, 18] on icon "button" at bounding box center [406, 17] width 5 height 9
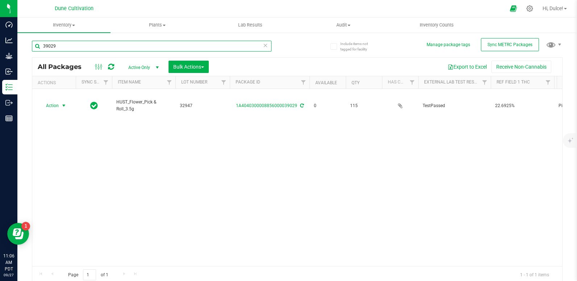
click at [225, 50] on input "39029" at bounding box center [152, 46] width 240 height 11
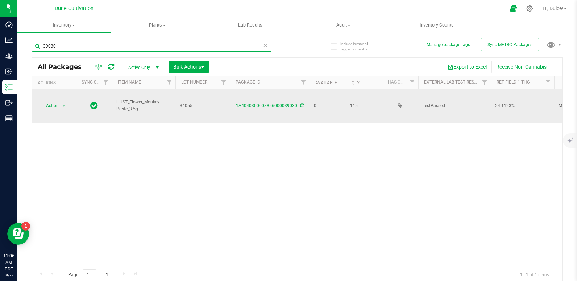
type input "39030"
click at [280, 107] on link "1A4040300008856000039030" at bounding box center [266, 105] width 61 height 5
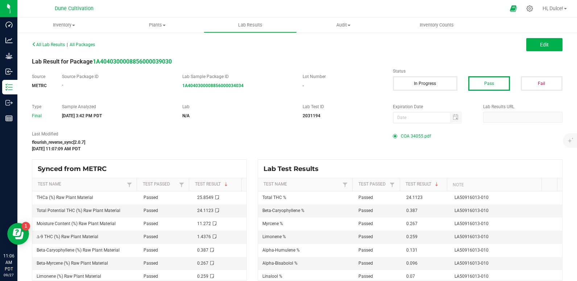
click at [413, 138] on span "COA 34055.pdf" at bounding box center [416, 136] width 30 height 11
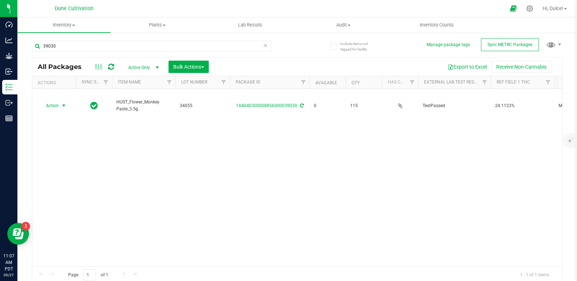
click at [55, 105] on span "Action" at bounding box center [50, 105] width 20 height 10
click at [53, 160] on li "Print package label" at bounding box center [63, 161] width 47 height 11
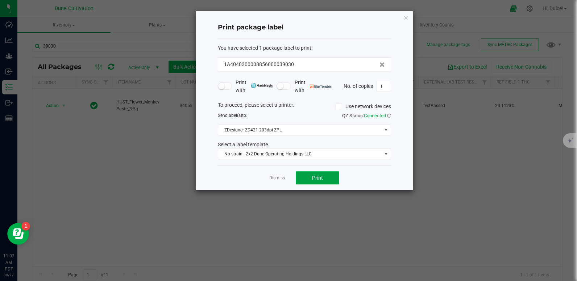
click at [306, 176] on button "Print" at bounding box center [318, 177] width 44 height 13
click at [408, 17] on icon "button" at bounding box center [406, 17] width 5 height 9
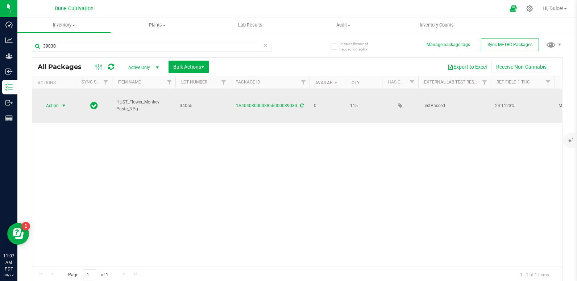
click at [55, 108] on span "Action" at bounding box center [50, 105] width 20 height 10
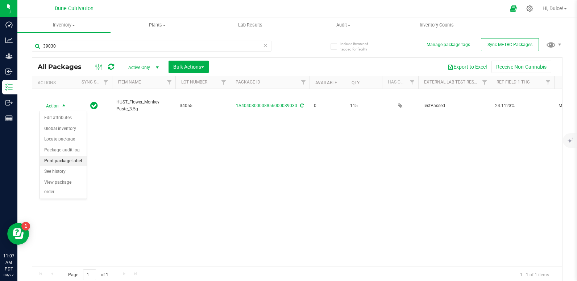
click at [69, 164] on li "Print package label" at bounding box center [63, 161] width 47 height 11
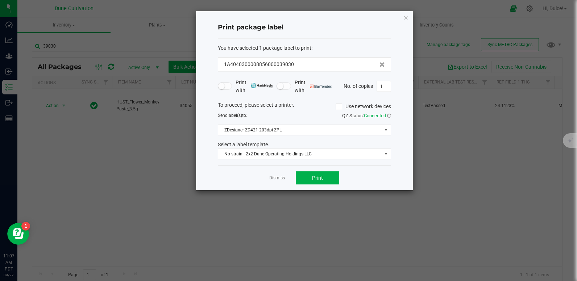
click at [385, 94] on form "You have selected 1 package label to print : 1A4040300008856000039030 Print wit…" at bounding box center [304, 101] width 173 height 115
click at [382, 90] on input "1" at bounding box center [384, 86] width 14 height 10
type input "115"
click at [326, 178] on button "Print" at bounding box center [318, 177] width 44 height 13
click at [406, 18] on icon "button" at bounding box center [406, 17] width 5 height 9
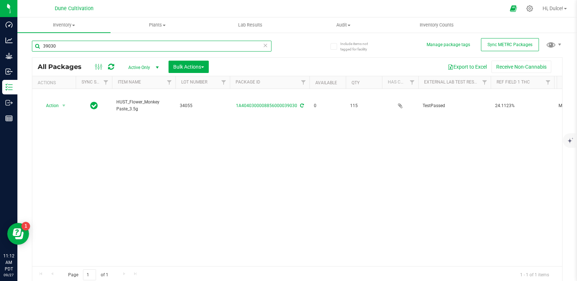
click at [185, 42] on input "39030" at bounding box center [152, 46] width 240 height 11
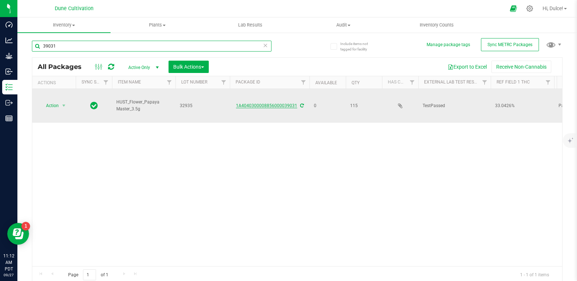
type input "39031"
click at [265, 107] on link "1A4040300008856000039031" at bounding box center [266, 105] width 61 height 5
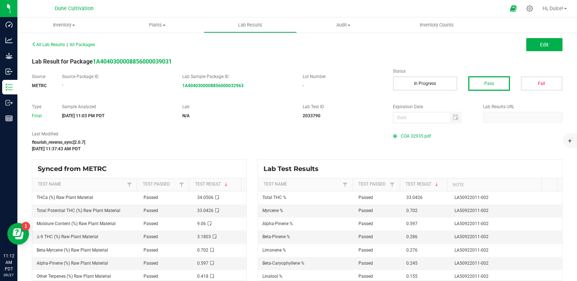
click at [410, 138] on span "COA 32935.pdf" at bounding box center [416, 136] width 30 height 11
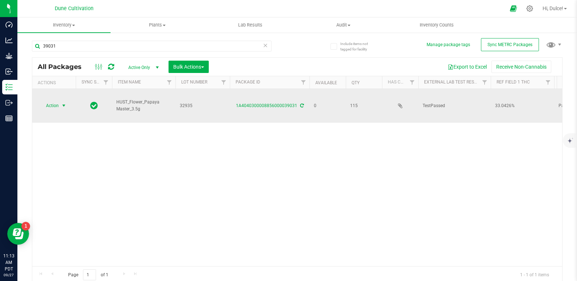
click at [60, 106] on span "select" at bounding box center [63, 105] width 9 height 10
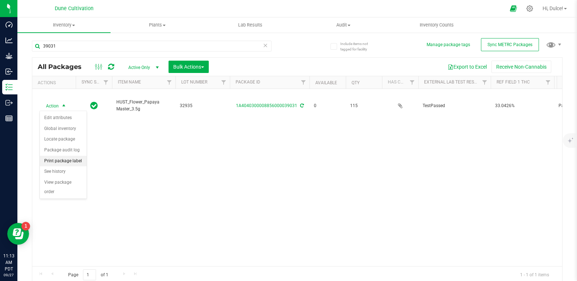
click at [61, 160] on li "Print package label" at bounding box center [63, 161] width 47 height 11
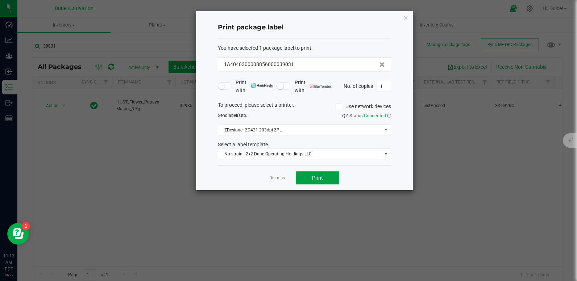
click at [322, 173] on button "Print" at bounding box center [318, 177] width 44 height 13
click at [407, 20] on icon "button" at bounding box center [406, 17] width 5 height 9
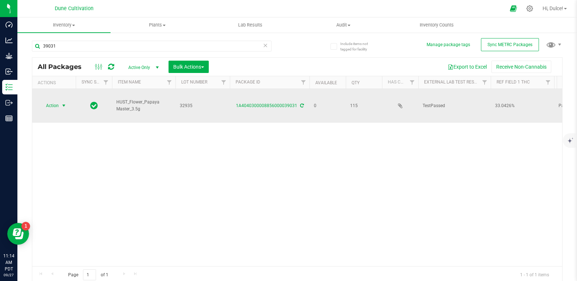
click at [52, 107] on span "Action" at bounding box center [50, 105] width 20 height 10
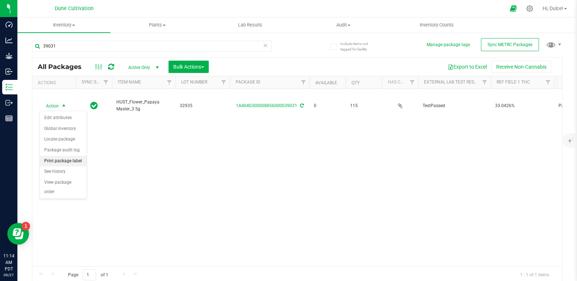
click at [58, 157] on li "Print package label" at bounding box center [63, 161] width 47 height 11
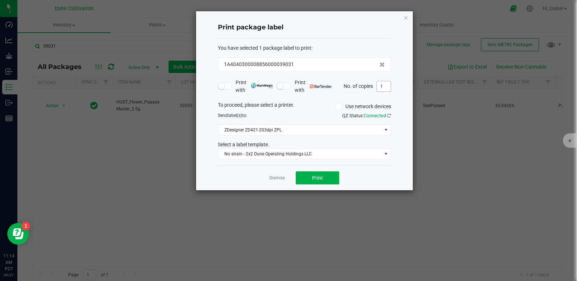
click at [385, 88] on input "1" at bounding box center [384, 86] width 14 height 10
type input "115"
click at [329, 177] on button "Print" at bounding box center [318, 177] width 44 height 13
click at [368, 56] on div "You have selected 1 package label to print : 1A4040300008856000039031" at bounding box center [304, 57] width 173 height 27
